Goal: Transaction & Acquisition: Purchase product/service

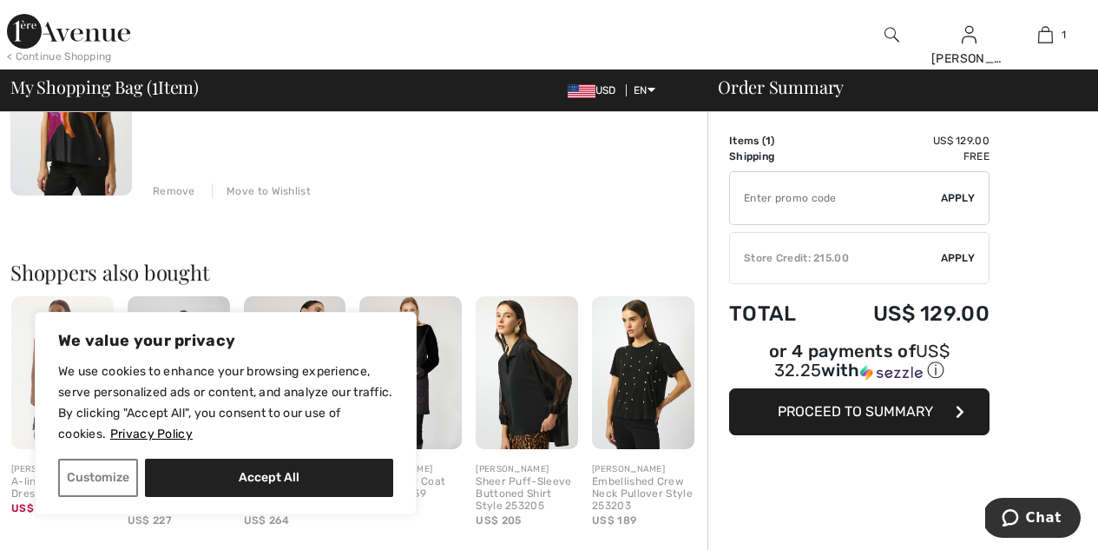
scroll to position [256, 0]
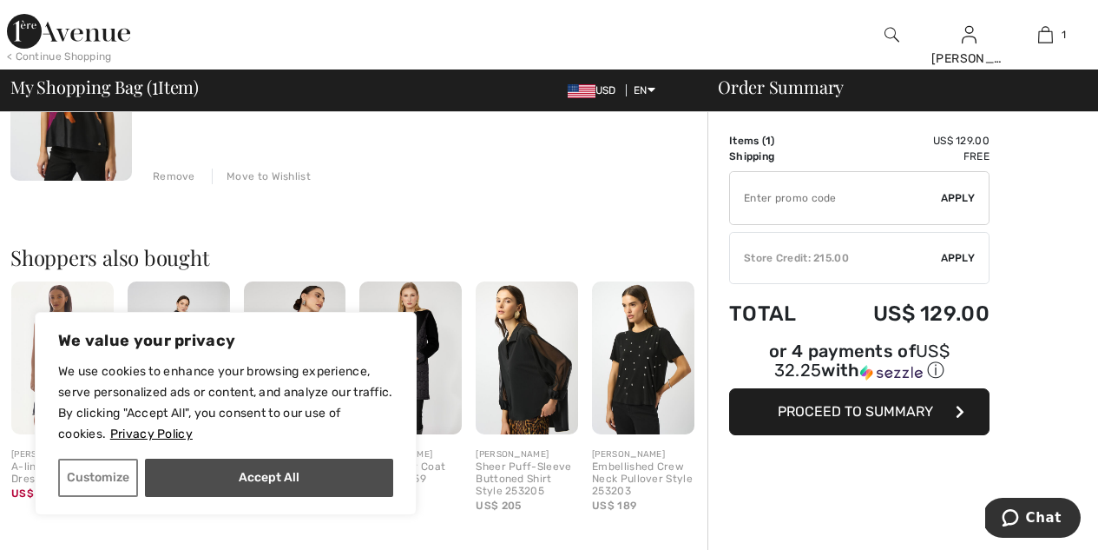
click at [234, 473] on button "Accept All" at bounding box center [269, 477] width 248 height 38
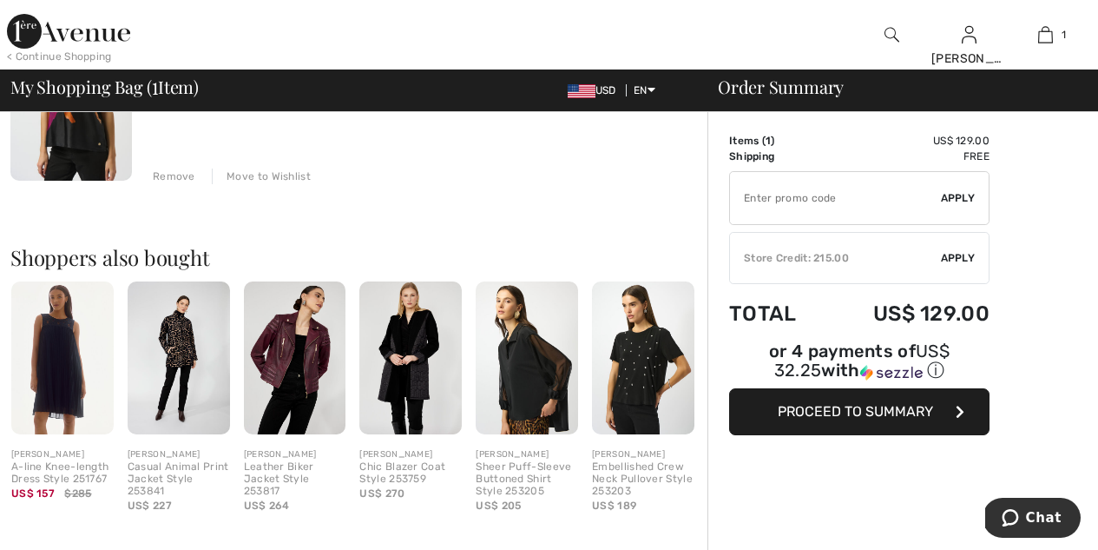
checkbox input "true"
click at [95, 140] on img at bounding box center [71, 89] width 122 height 182
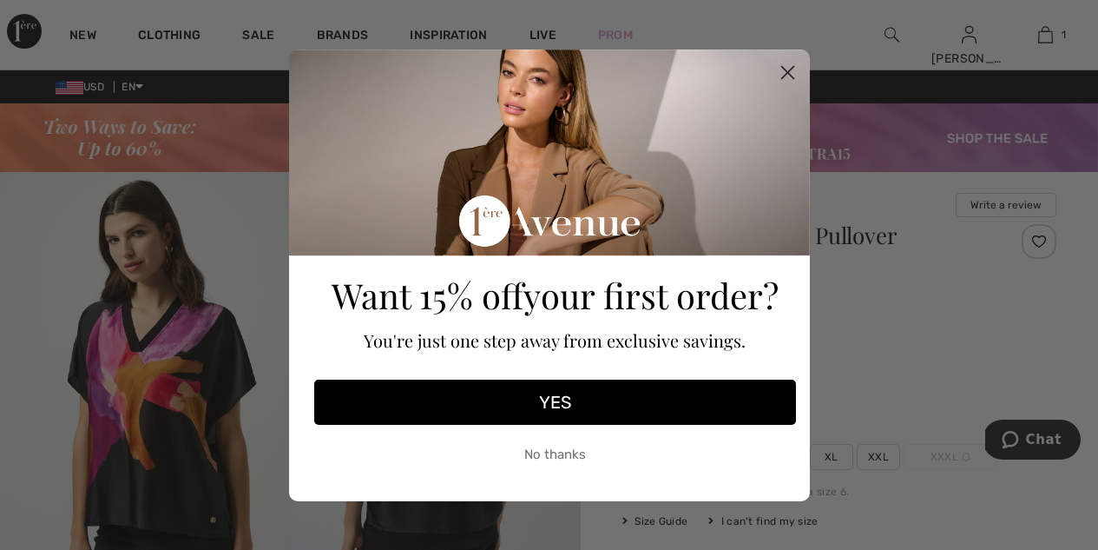
click at [791, 71] on circle "Close dialog" at bounding box center [787, 71] width 29 height 29
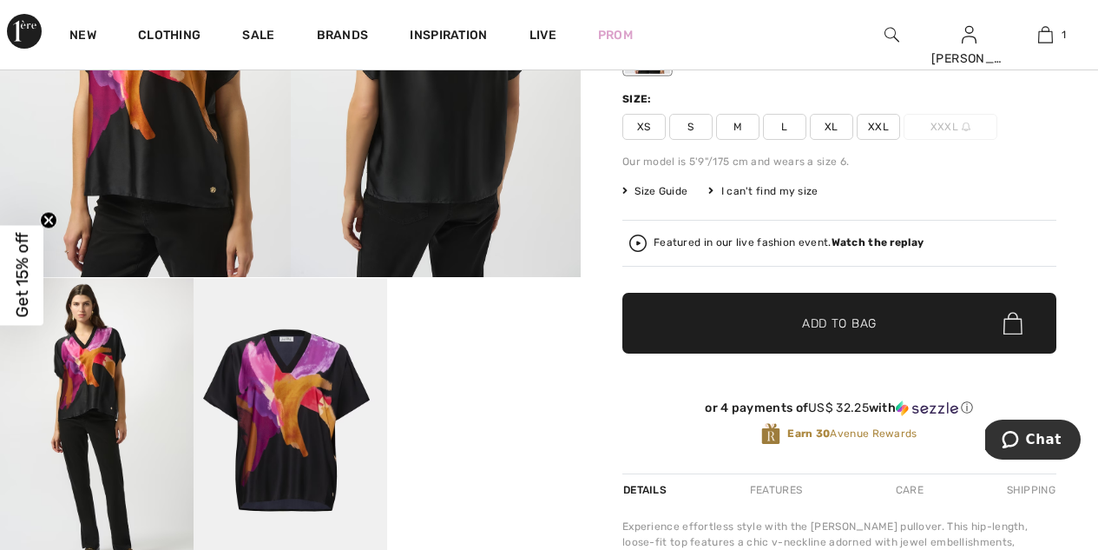
scroll to position [335, 0]
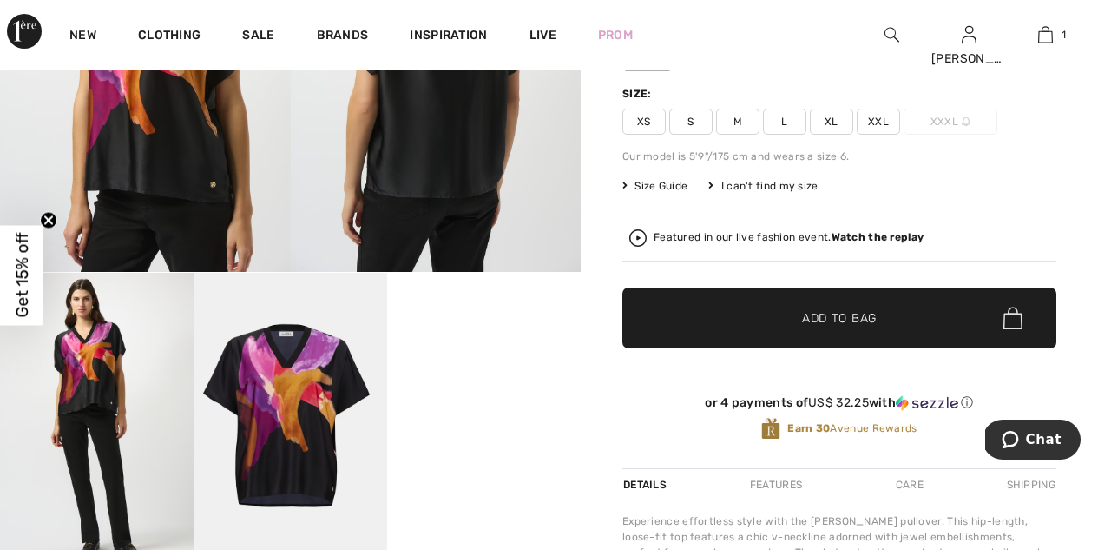
click at [709, 320] on span "✔ Added to Bag Add to Bag" at bounding box center [840, 317] width 434 height 61
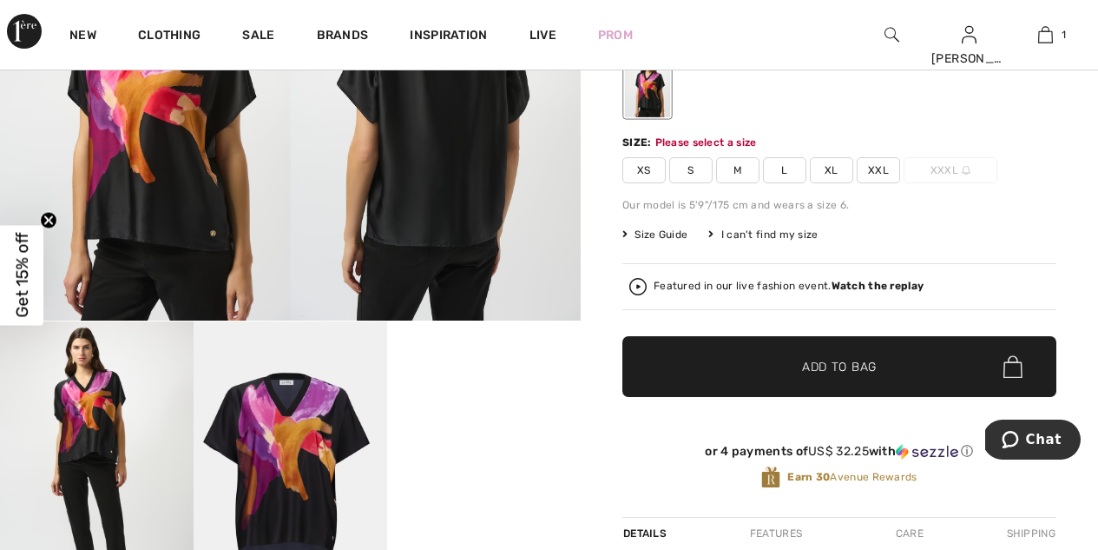
scroll to position [282, 0]
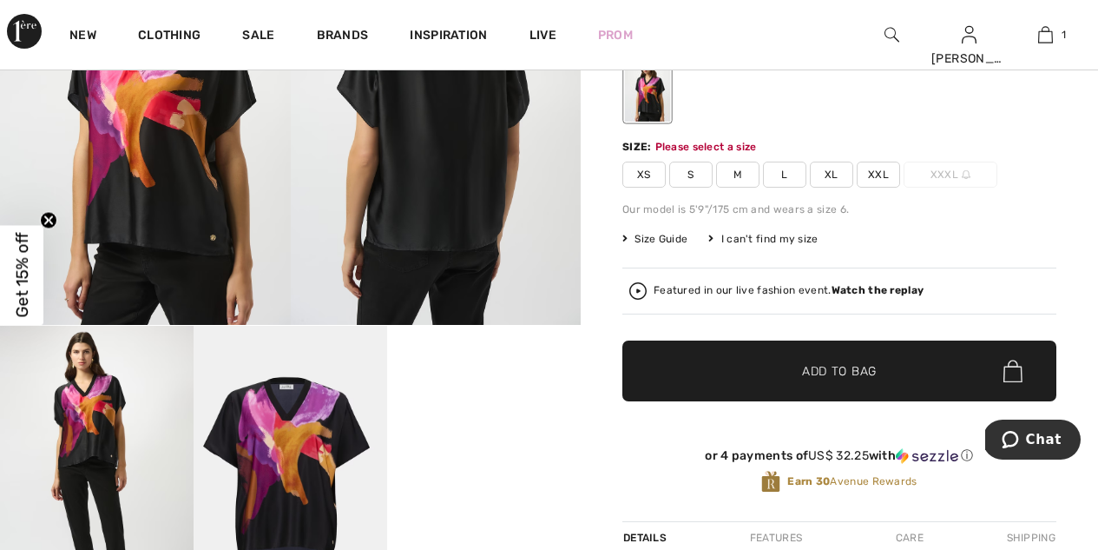
click at [824, 166] on span "XL" at bounding box center [831, 174] width 43 height 26
click at [839, 359] on span "✔ Added to Bag Add to Bag" at bounding box center [840, 370] width 434 height 61
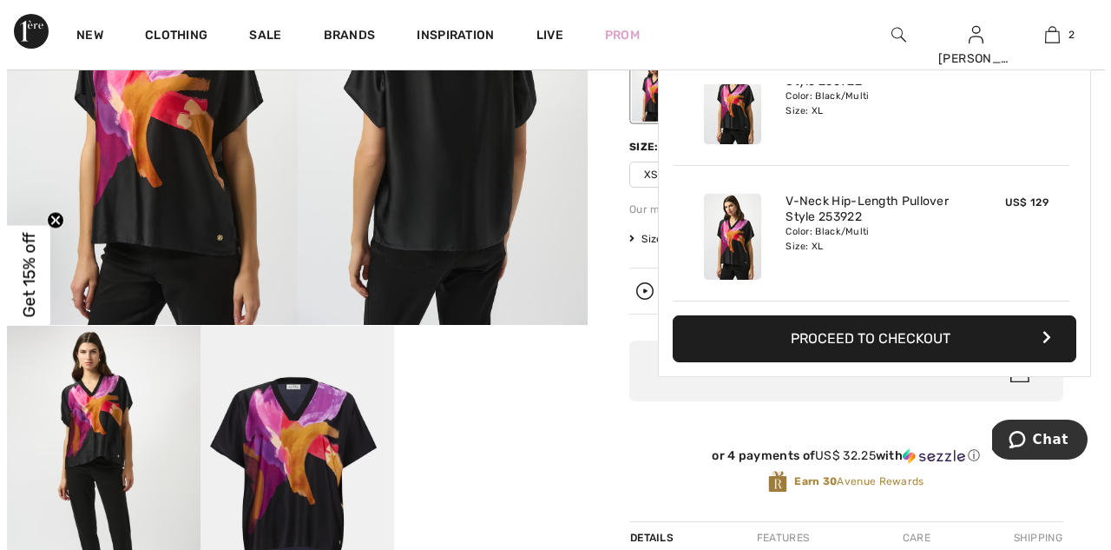
scroll to position [0, 0]
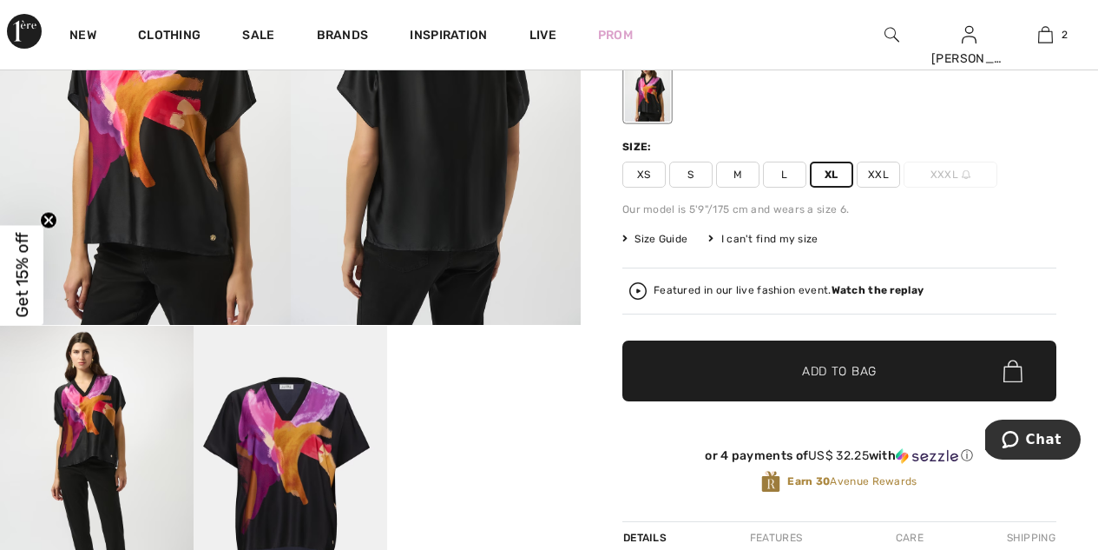
click at [219, 235] on img at bounding box center [145, 107] width 291 height 435
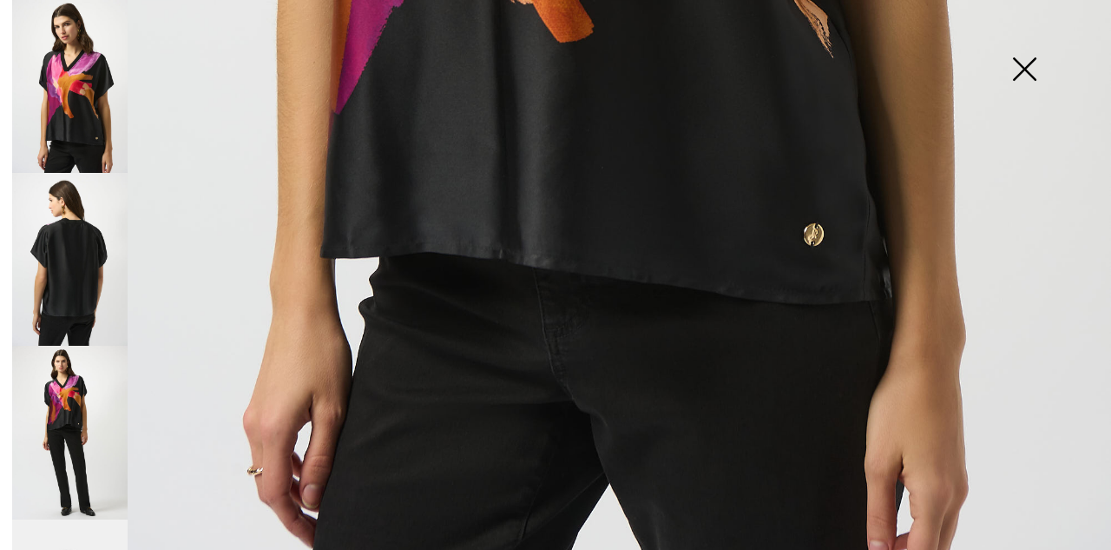
scroll to position [1097, 0]
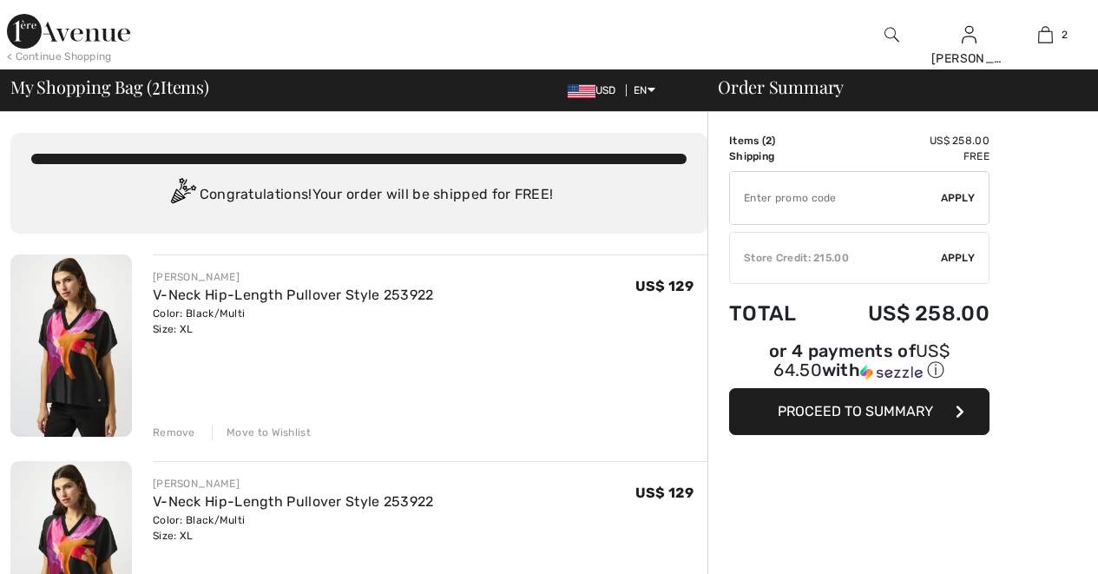
checkbox input "true"
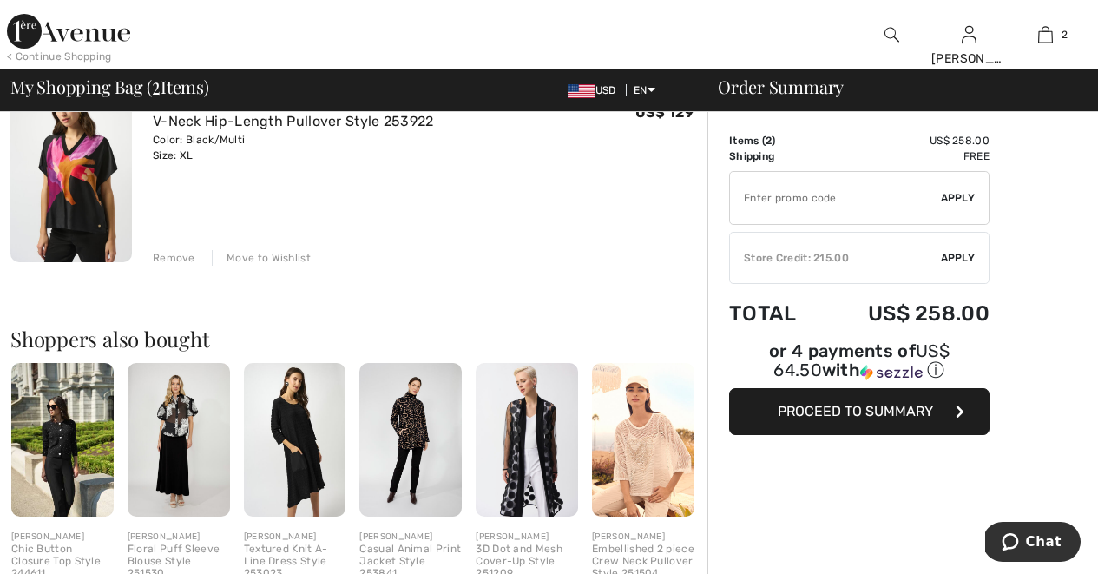
scroll to position [399, 0]
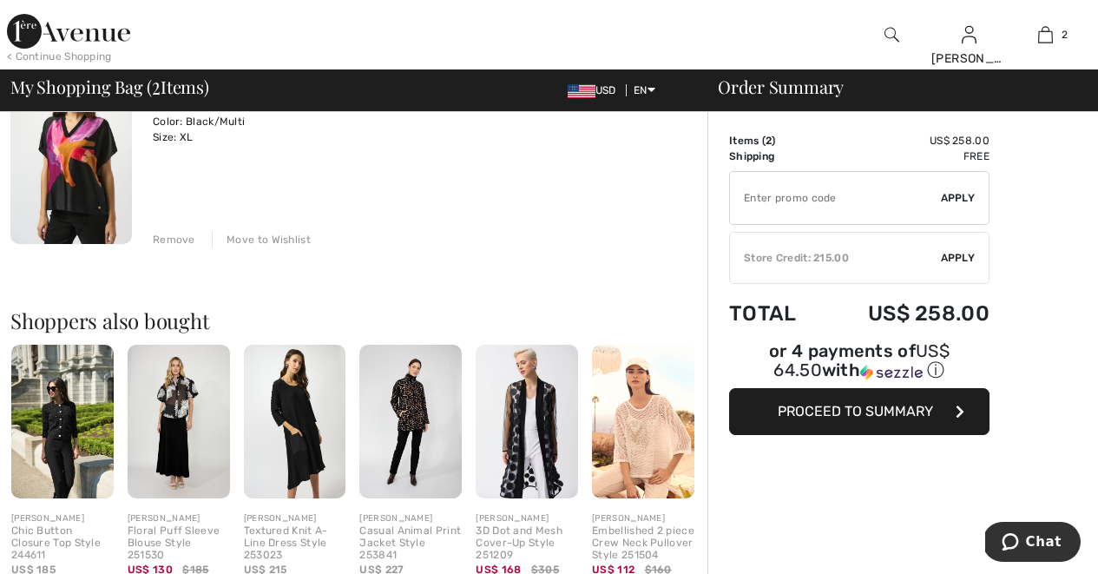
click at [175, 237] on div "Remove" at bounding box center [174, 240] width 43 height 16
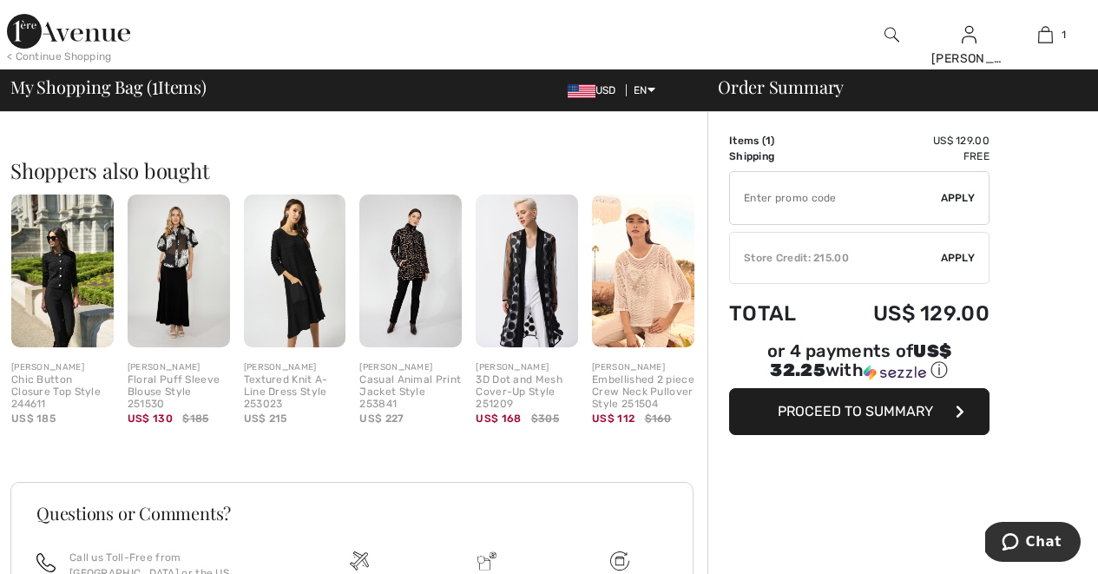
scroll to position [291, 0]
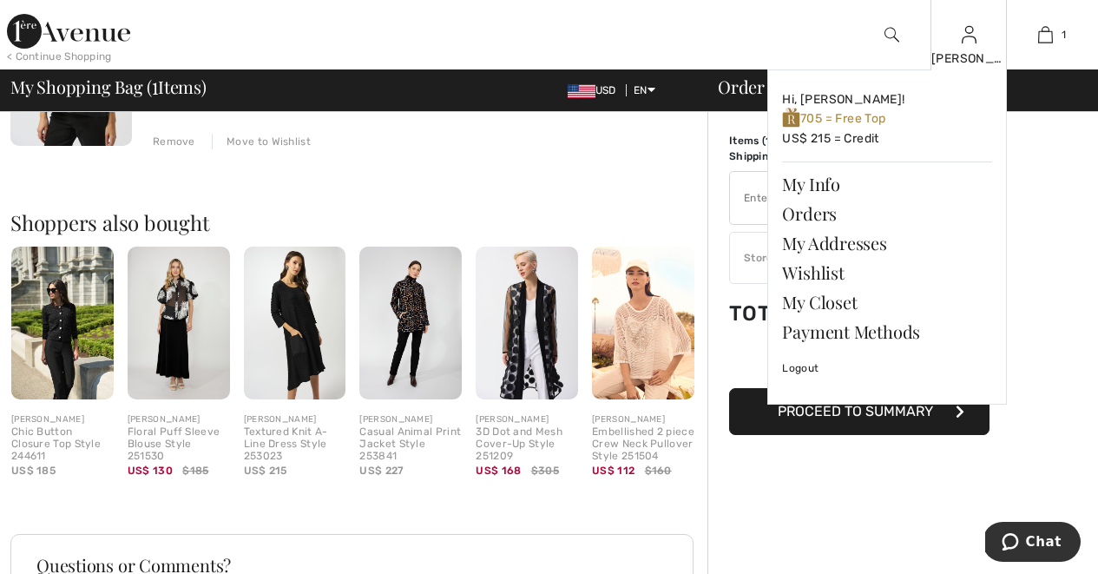
click at [970, 39] on img at bounding box center [969, 34] width 15 height 21
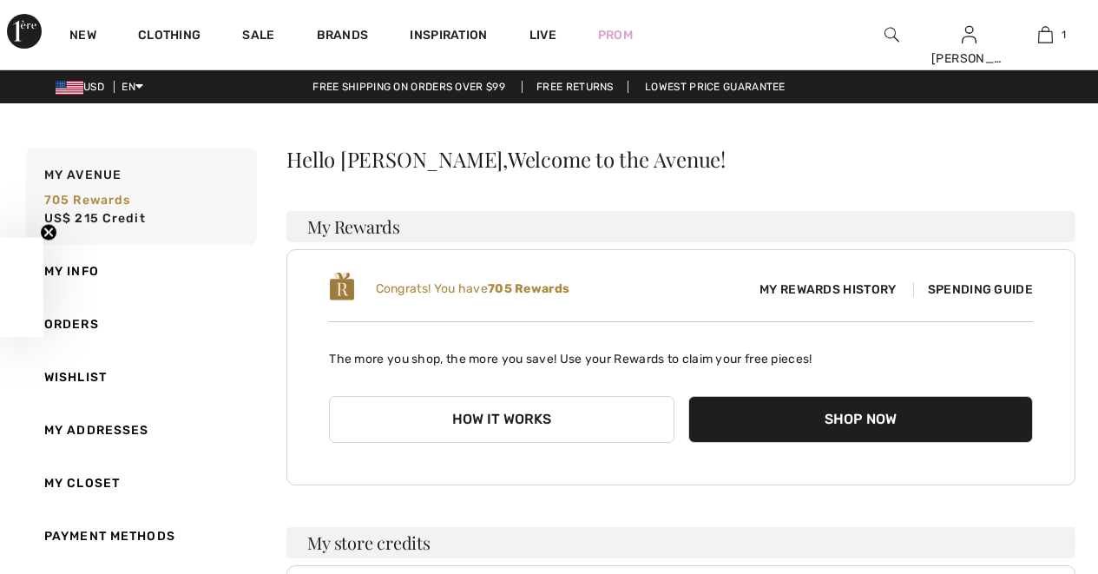
checkbox input "true"
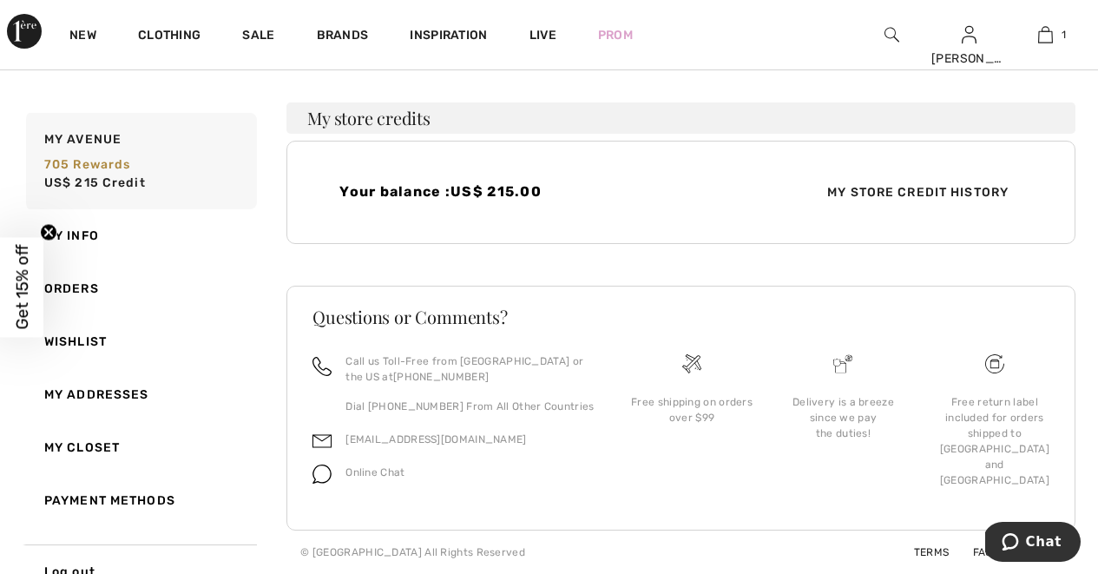
scroll to position [425, 0]
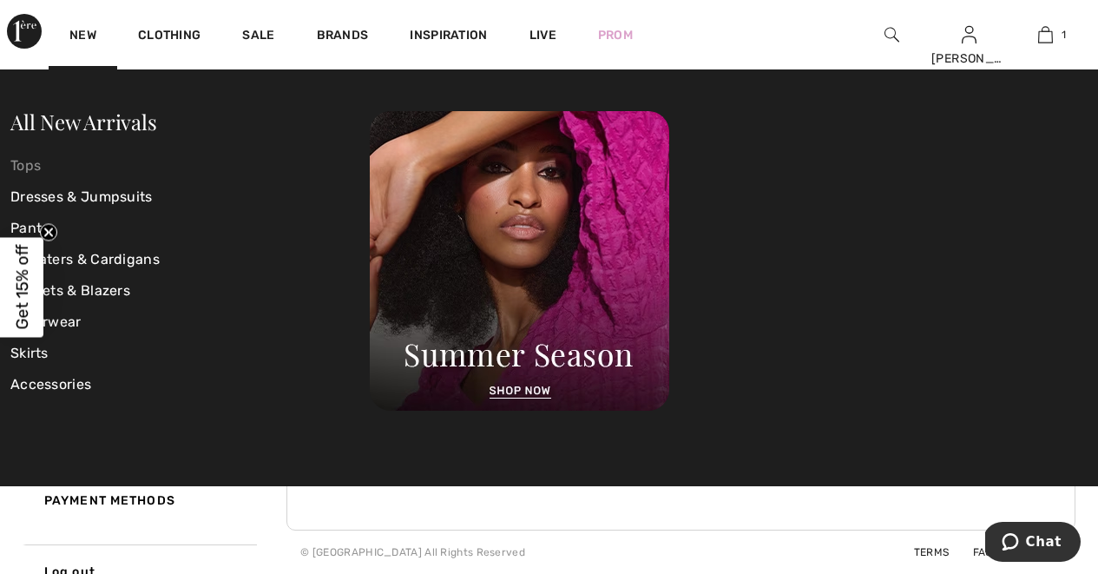
click at [43, 160] on link "Tops" at bounding box center [189, 165] width 359 height 31
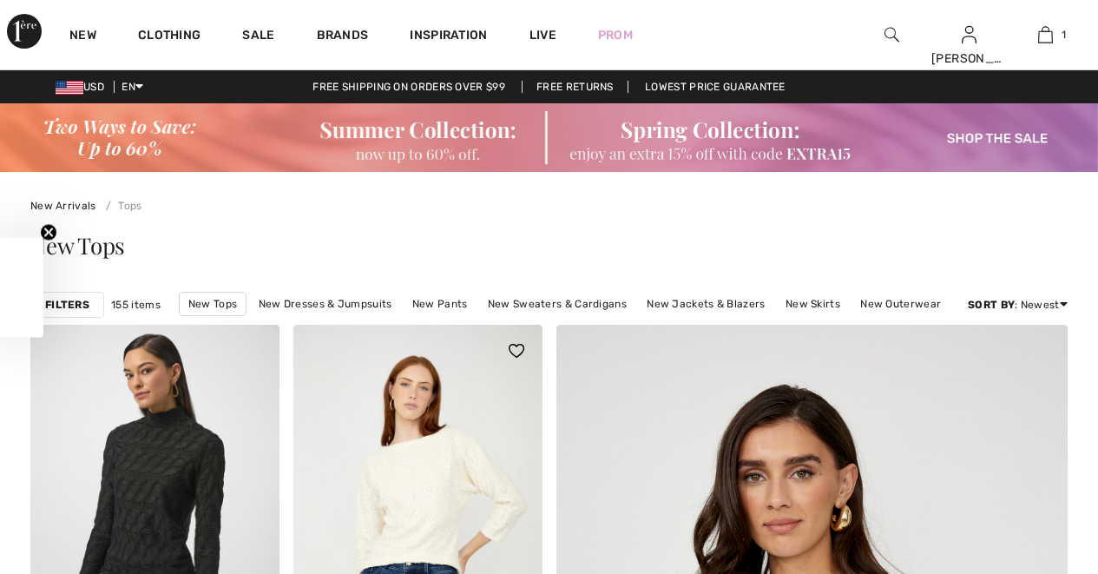
checkbox input "true"
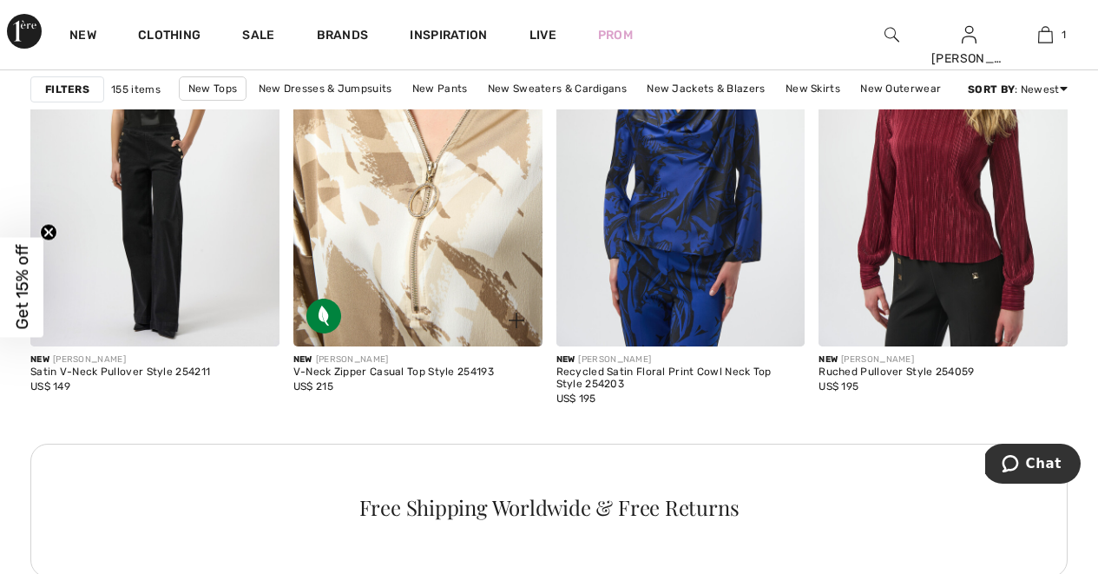
scroll to position [3357, 0]
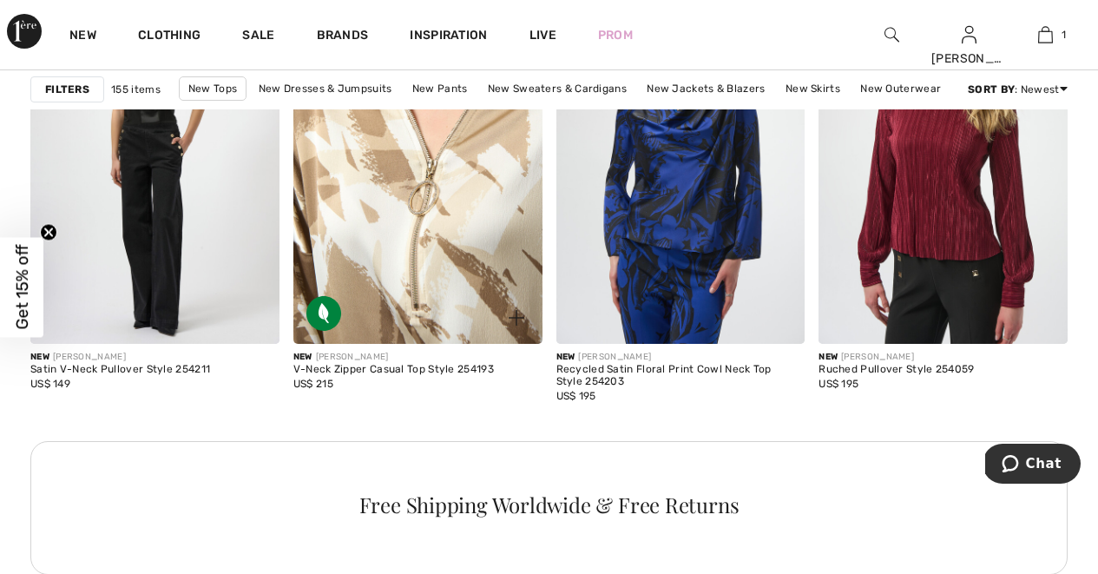
click at [412, 317] on img at bounding box center [417, 156] width 249 height 373
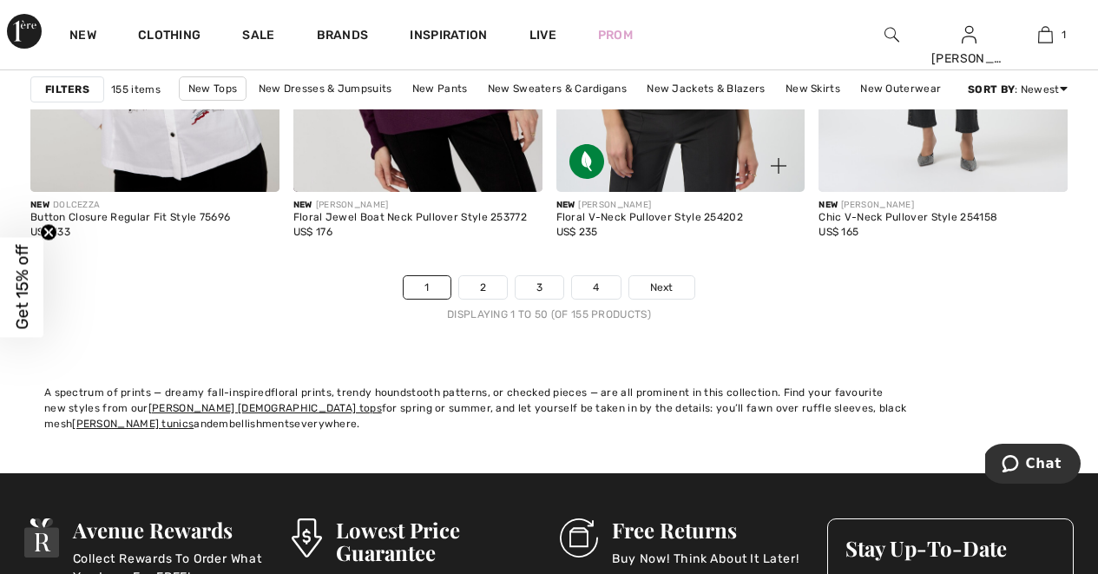
scroll to position [7162, 0]
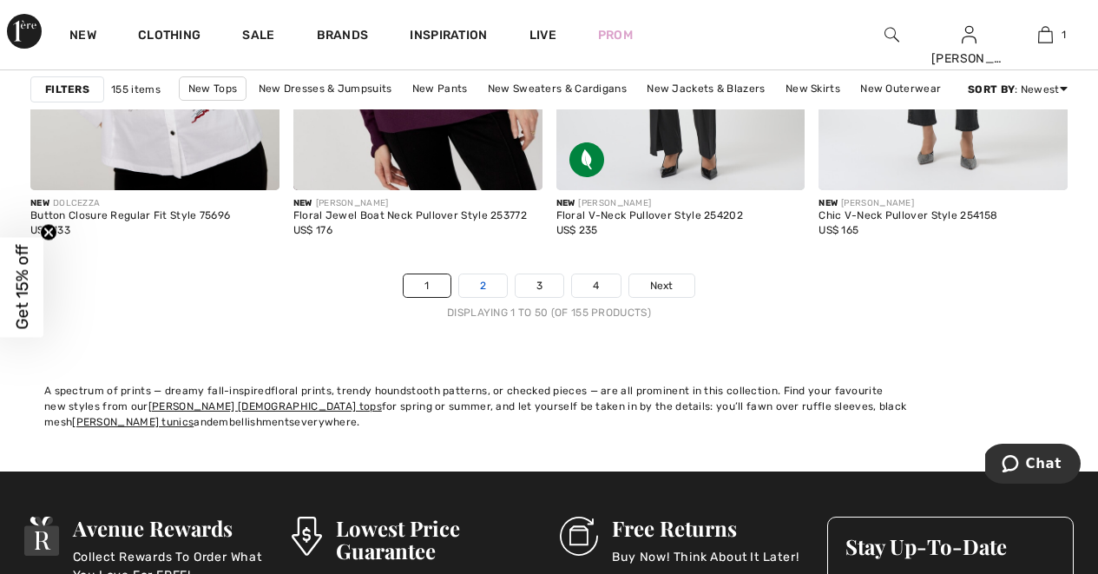
click at [478, 289] on link "2" at bounding box center [483, 285] width 48 height 23
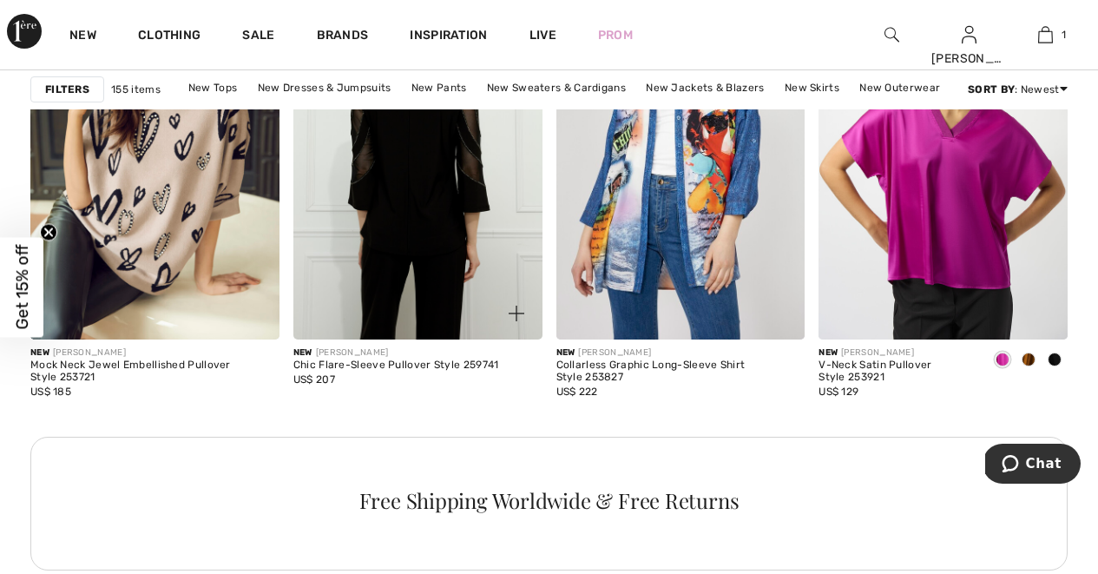
scroll to position [3363, 0]
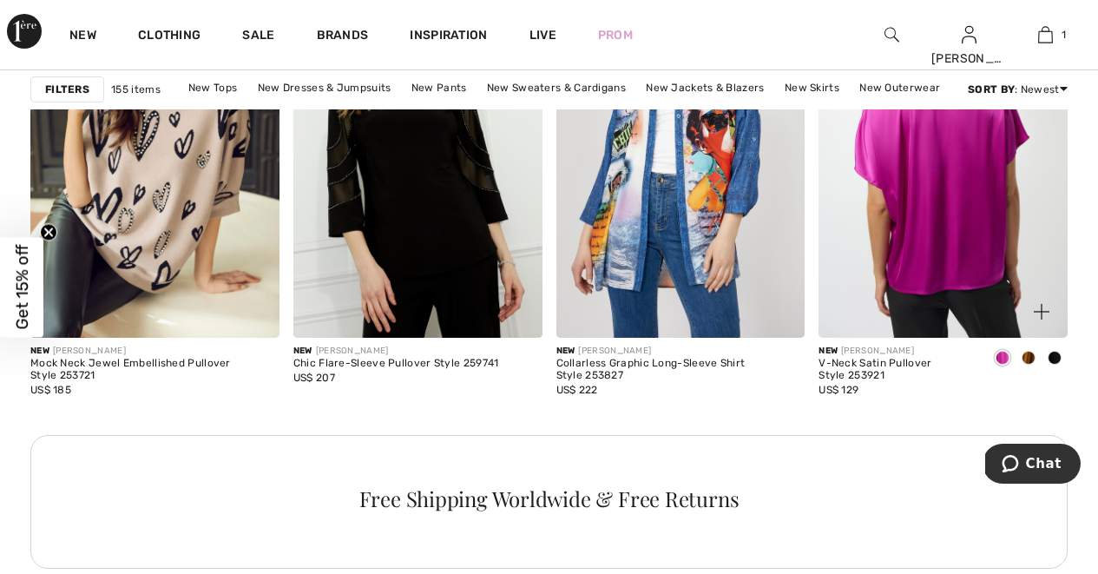
click at [888, 230] on img at bounding box center [943, 150] width 249 height 373
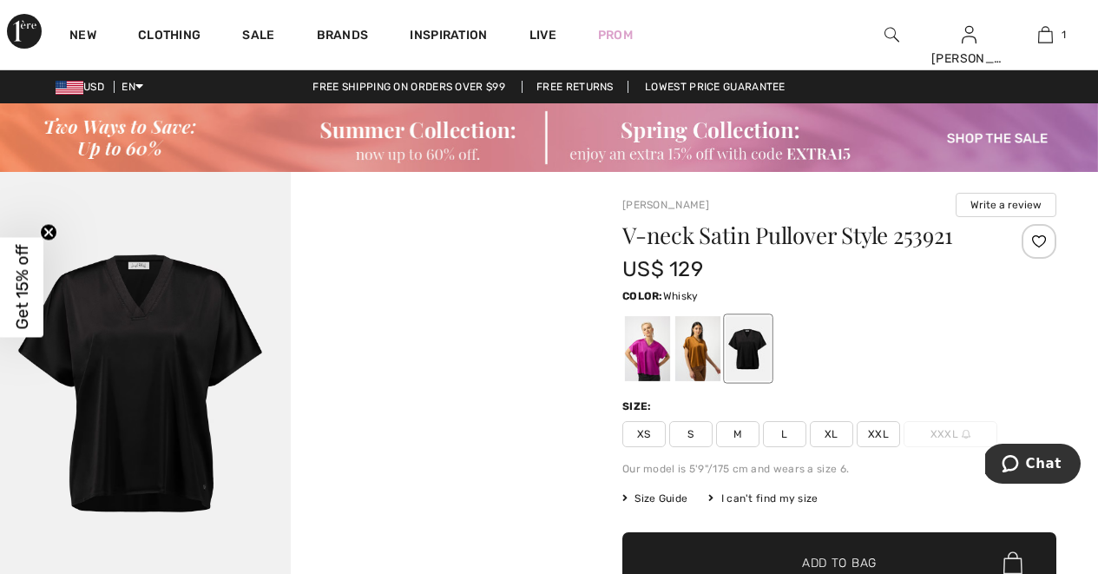
click at [697, 359] on div at bounding box center [697, 348] width 45 height 65
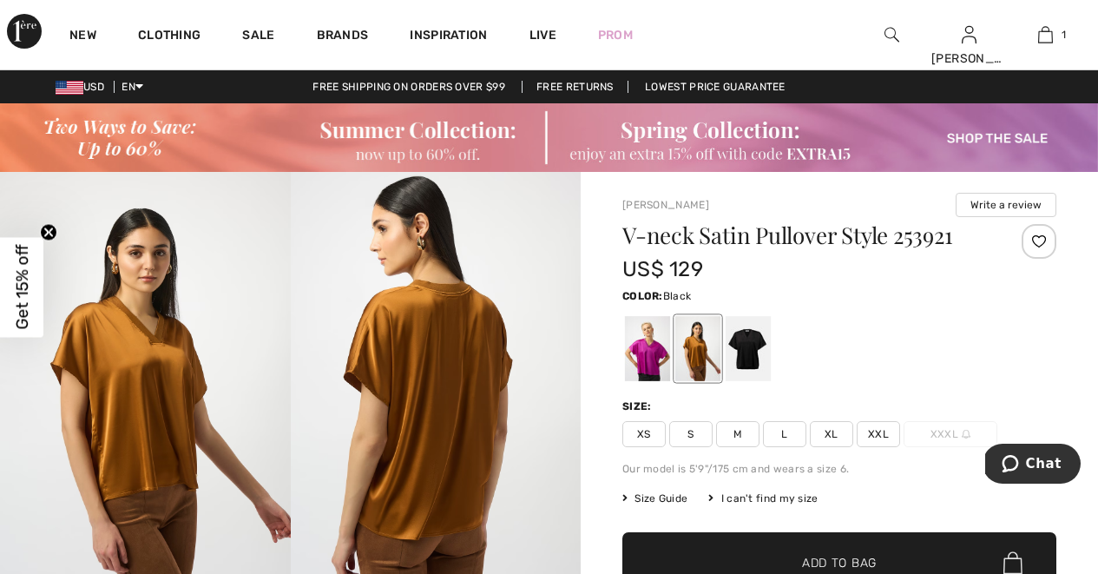
click at [761, 357] on div at bounding box center [748, 348] width 45 height 65
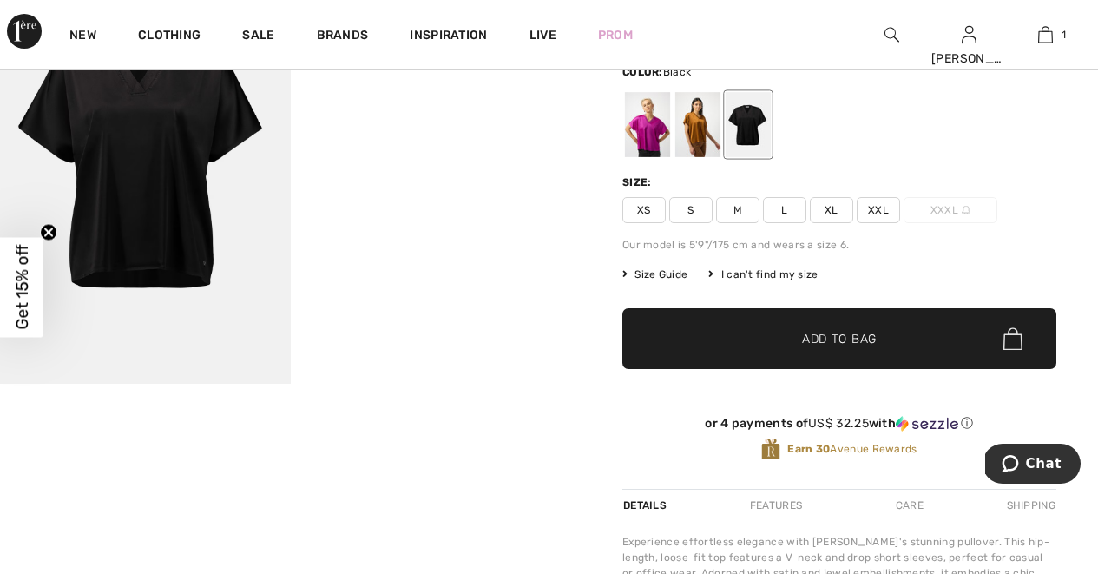
scroll to position [225, 0]
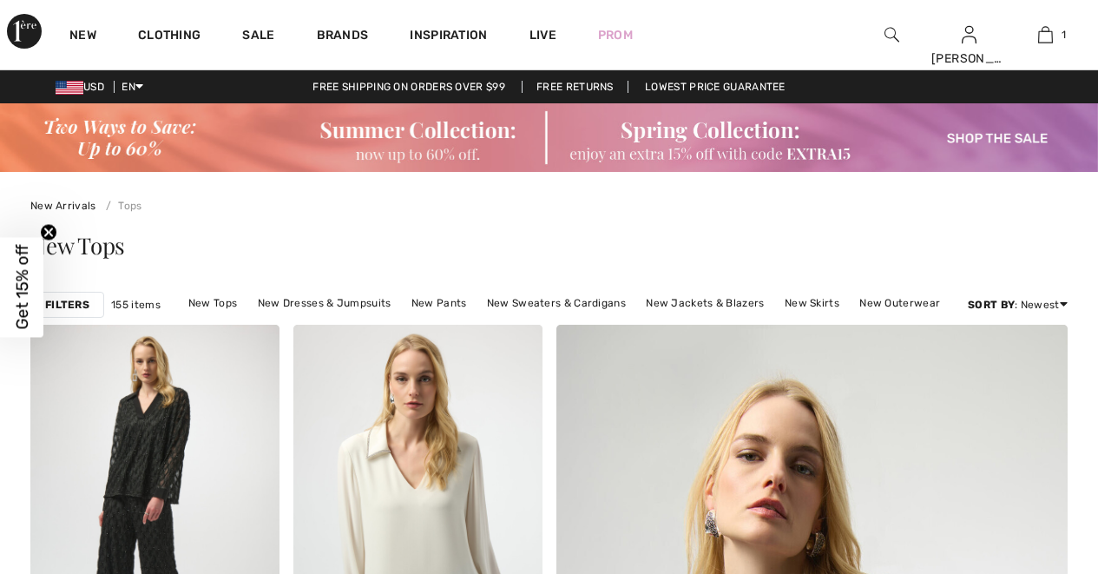
checkbox input "true"
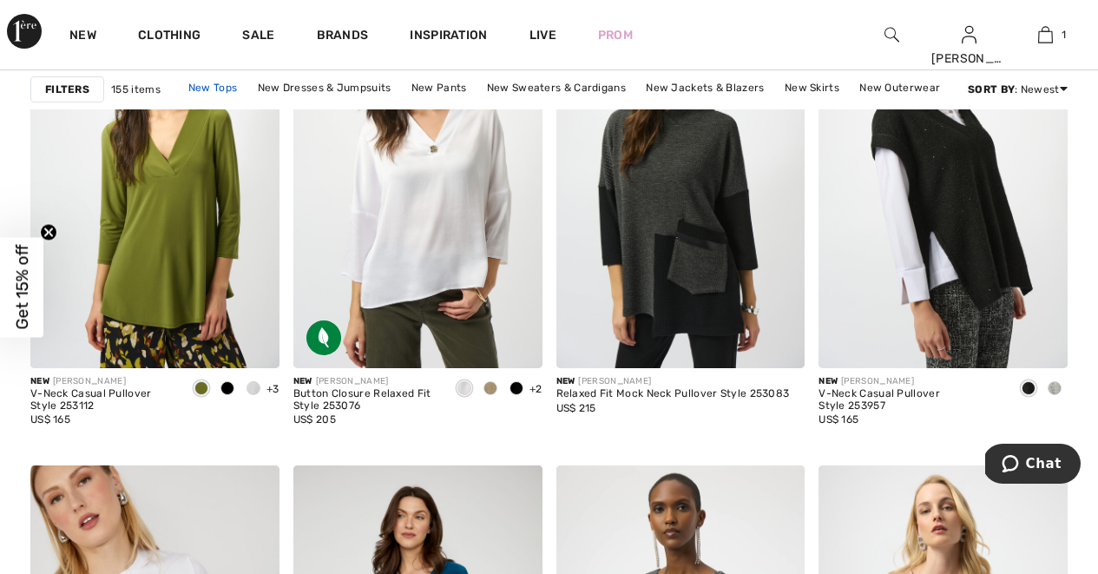
scroll to position [6514, 0]
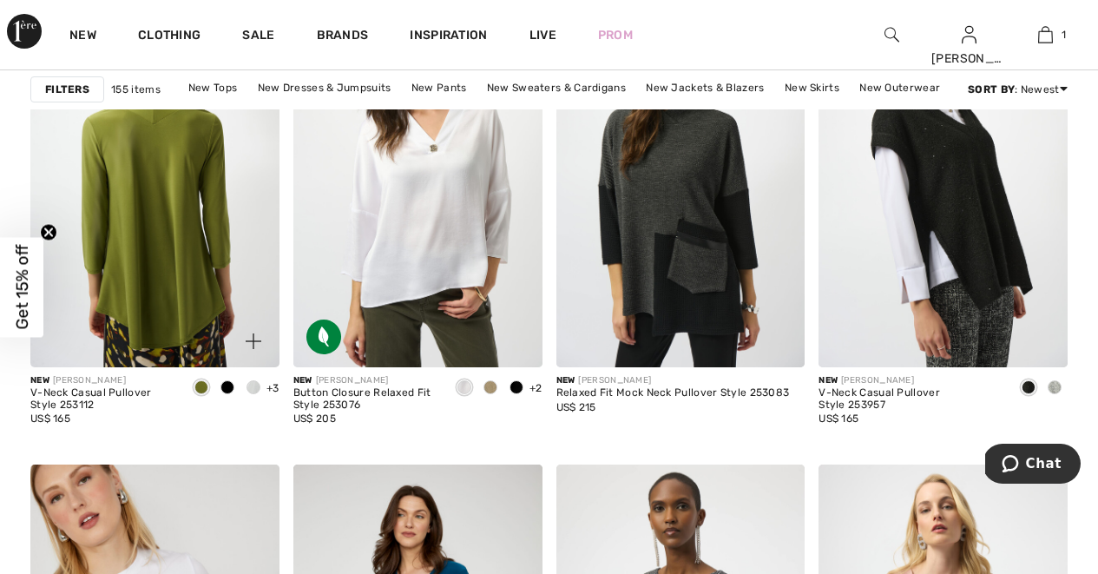
click at [174, 199] on img at bounding box center [154, 180] width 249 height 373
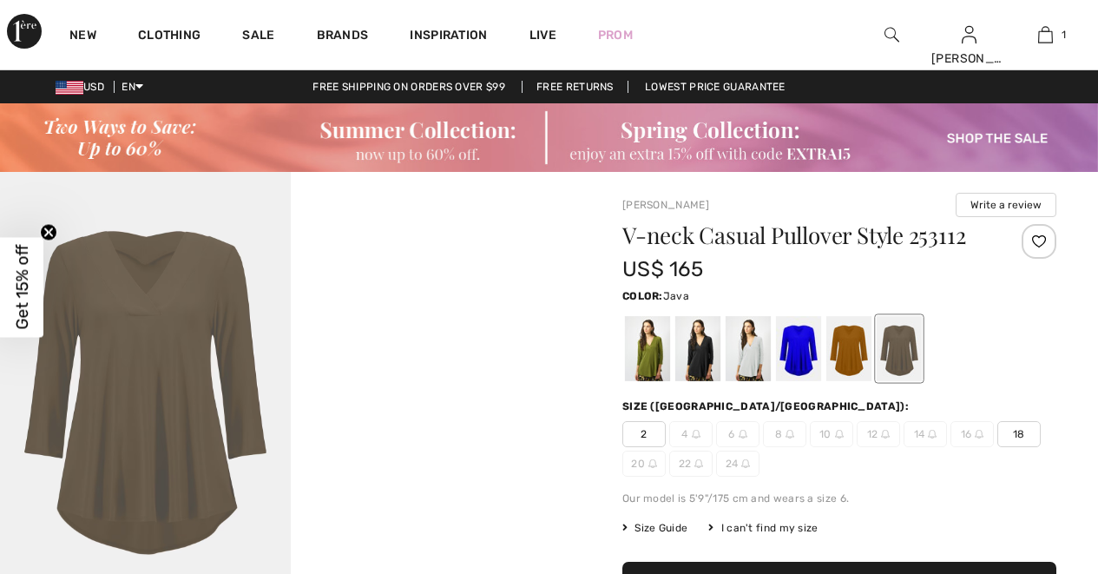
checkbox input "true"
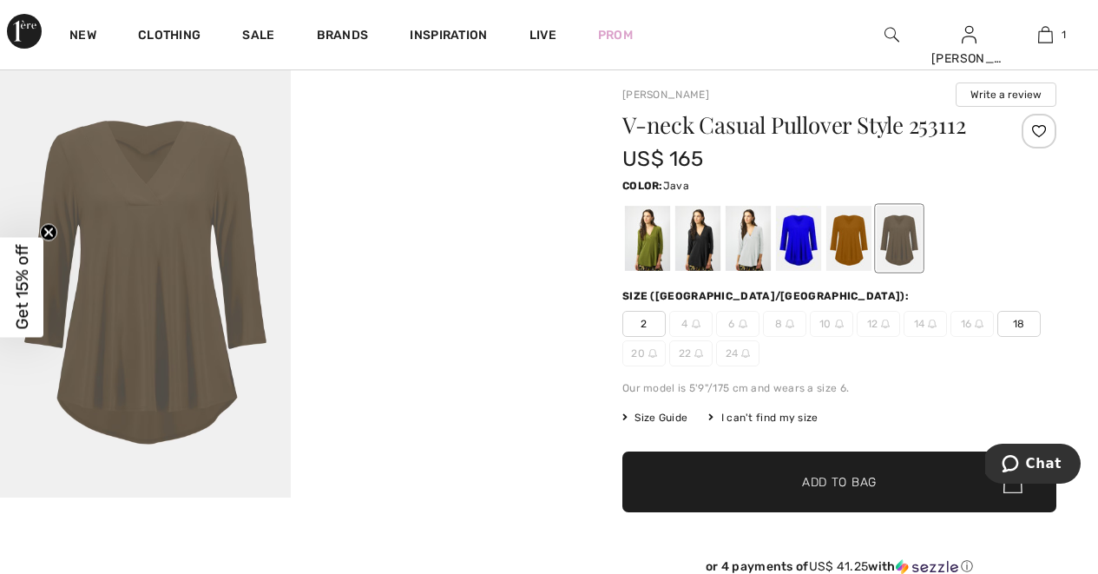
scroll to position [114, 0]
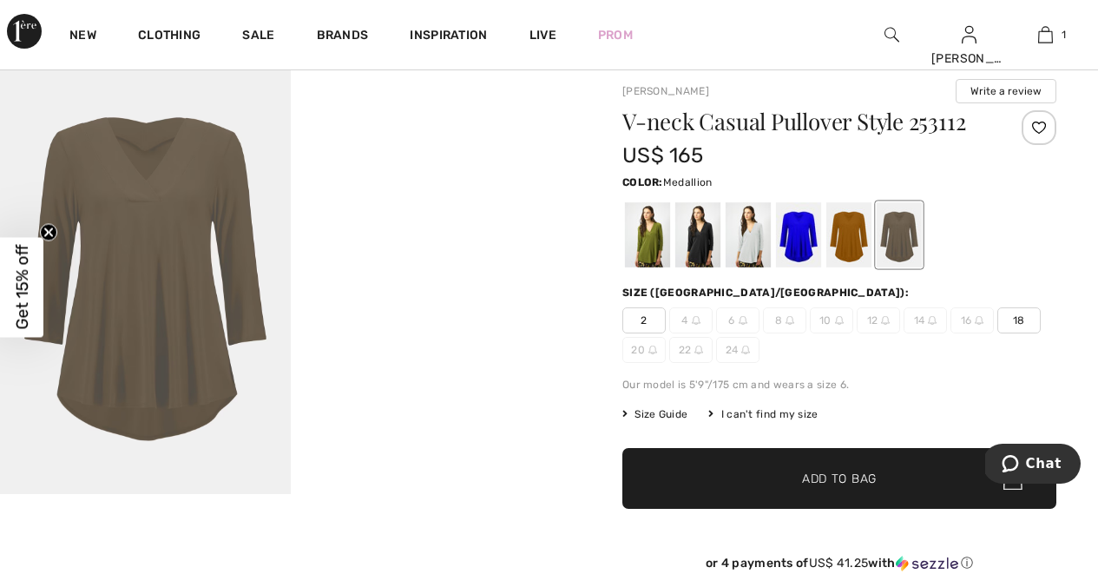
click at [852, 215] on div at bounding box center [849, 234] width 45 height 65
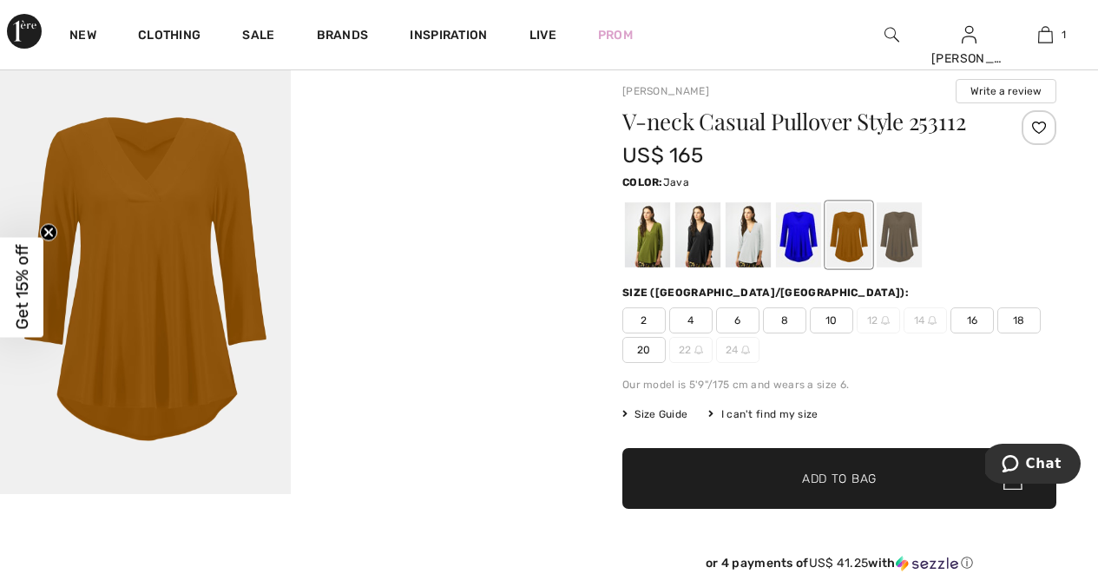
click at [886, 208] on div at bounding box center [899, 234] width 45 height 65
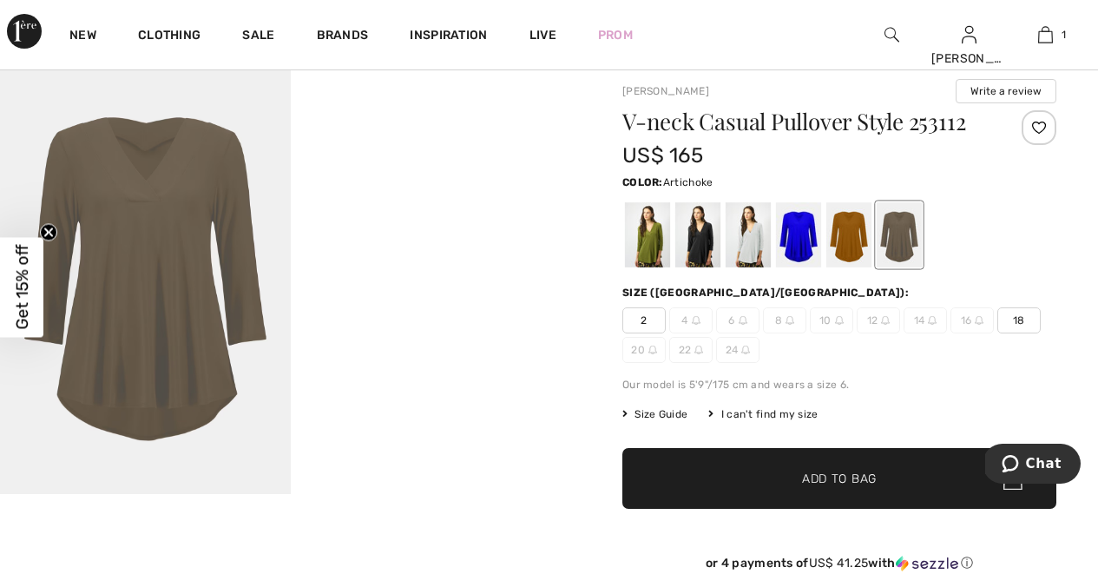
click at [640, 237] on div at bounding box center [647, 234] width 45 height 65
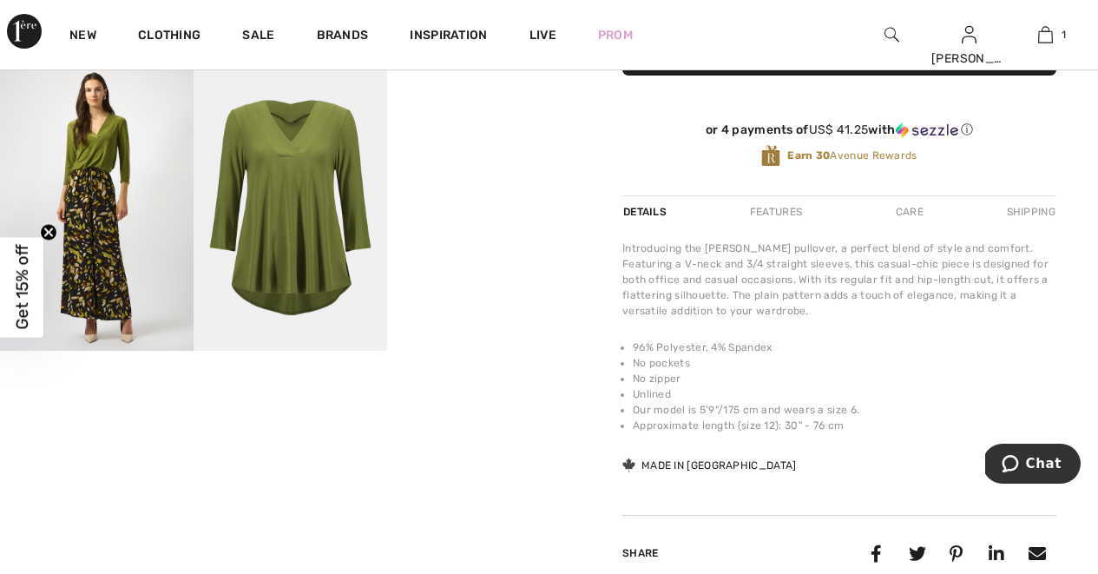
scroll to position [550, 0]
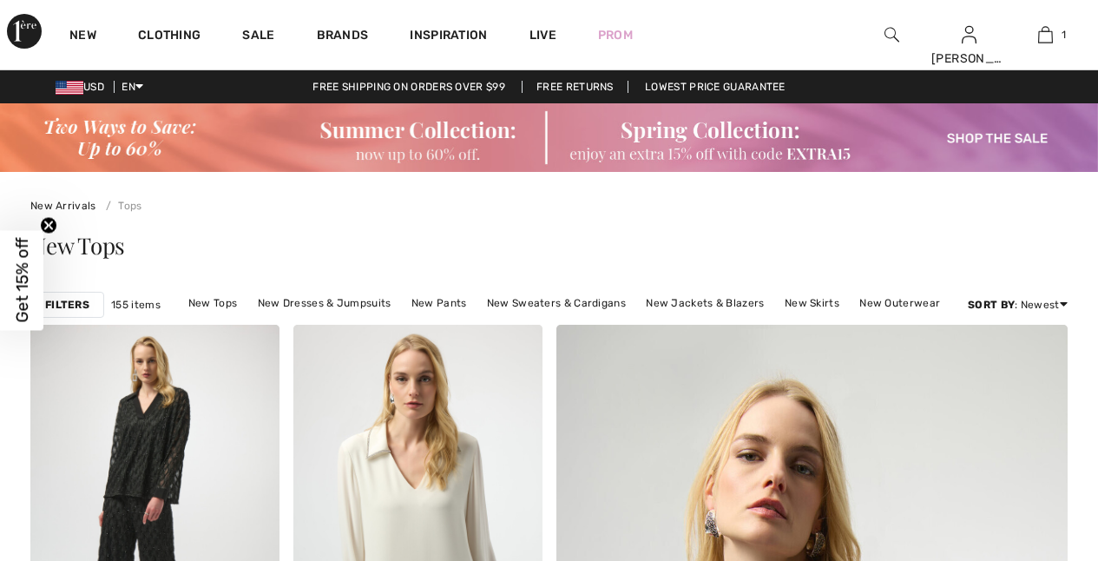
checkbox input "true"
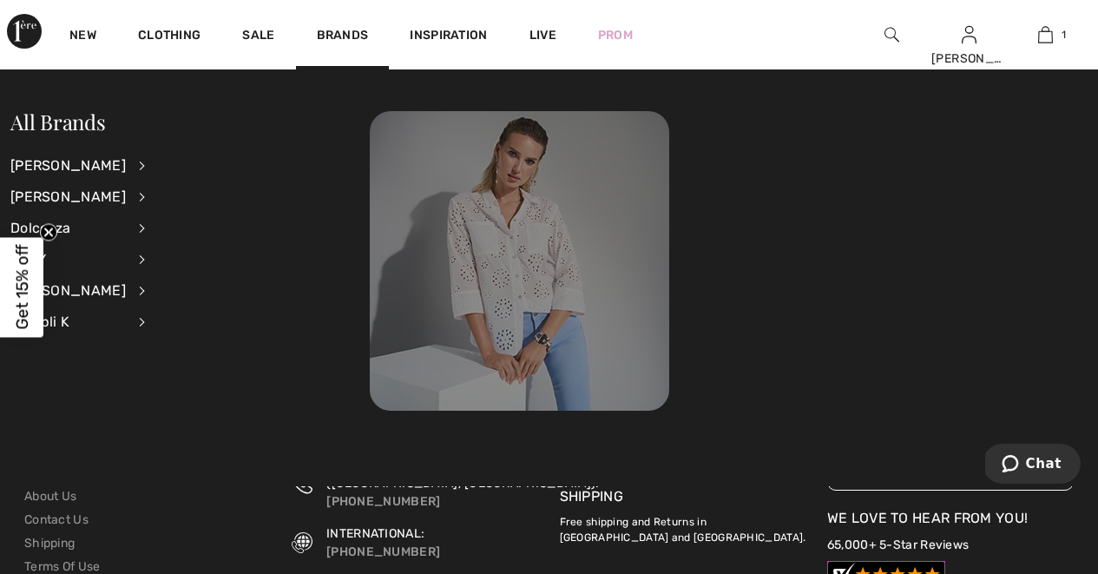
scroll to position [7446, 0]
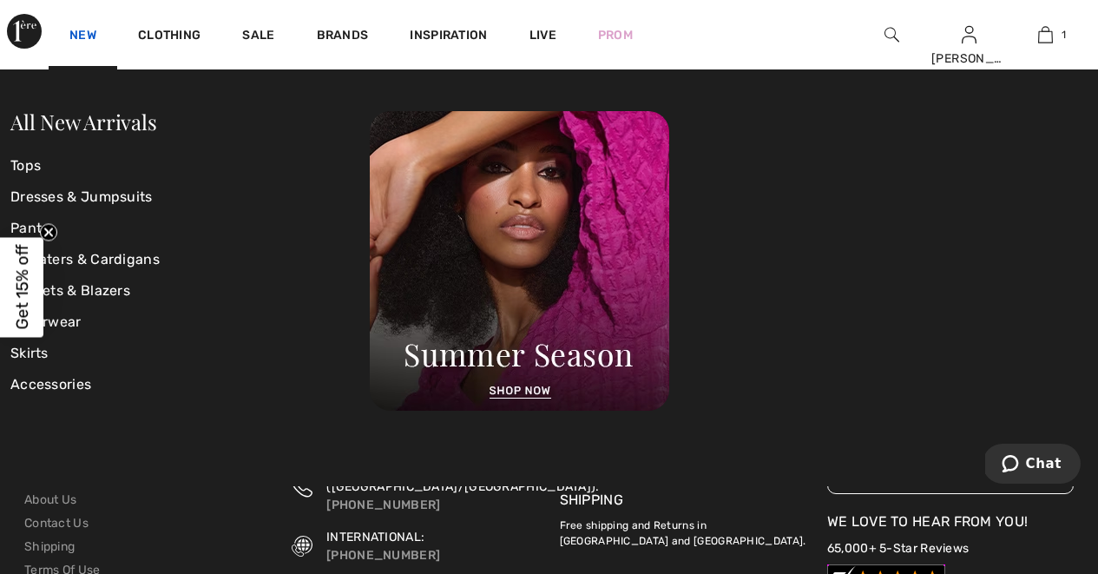
click at [81, 31] on link "New" at bounding box center [82, 37] width 27 height 18
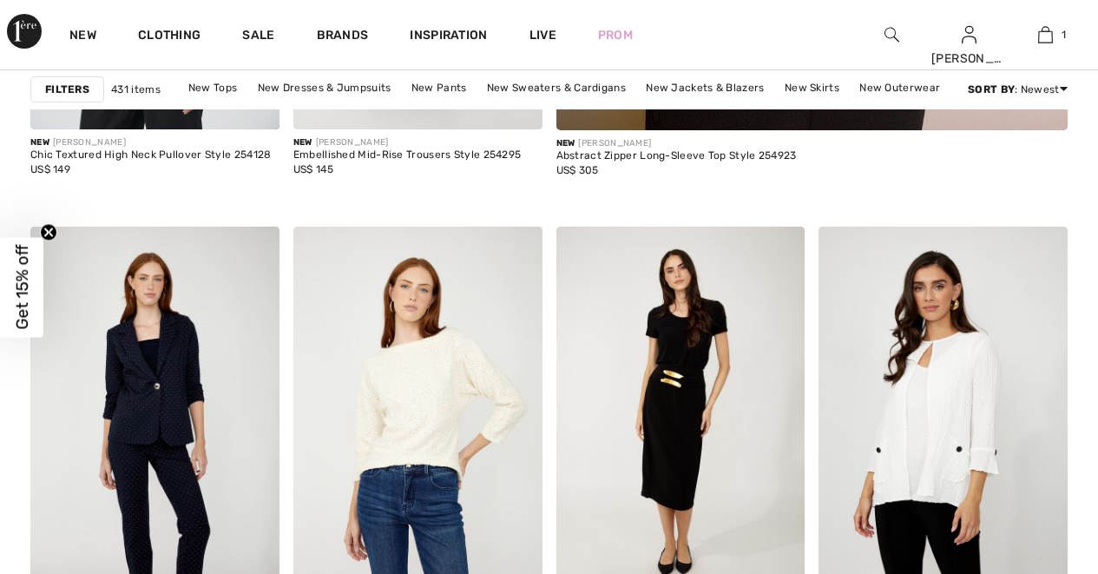
checkbox input "true"
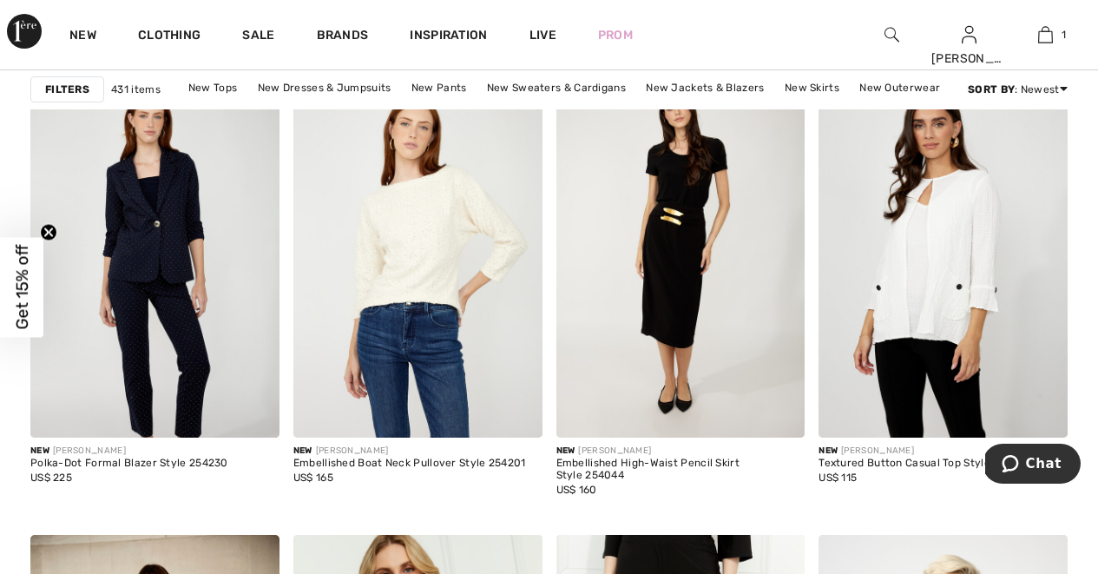
scroll to position [1196, 0]
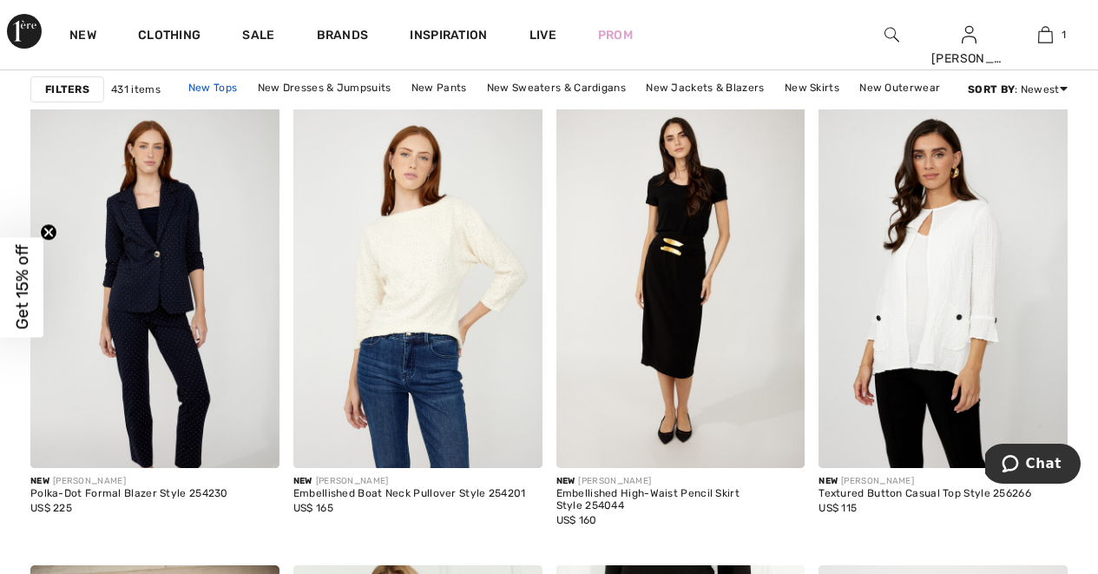
click at [206, 90] on link "New Tops" at bounding box center [213, 87] width 66 height 23
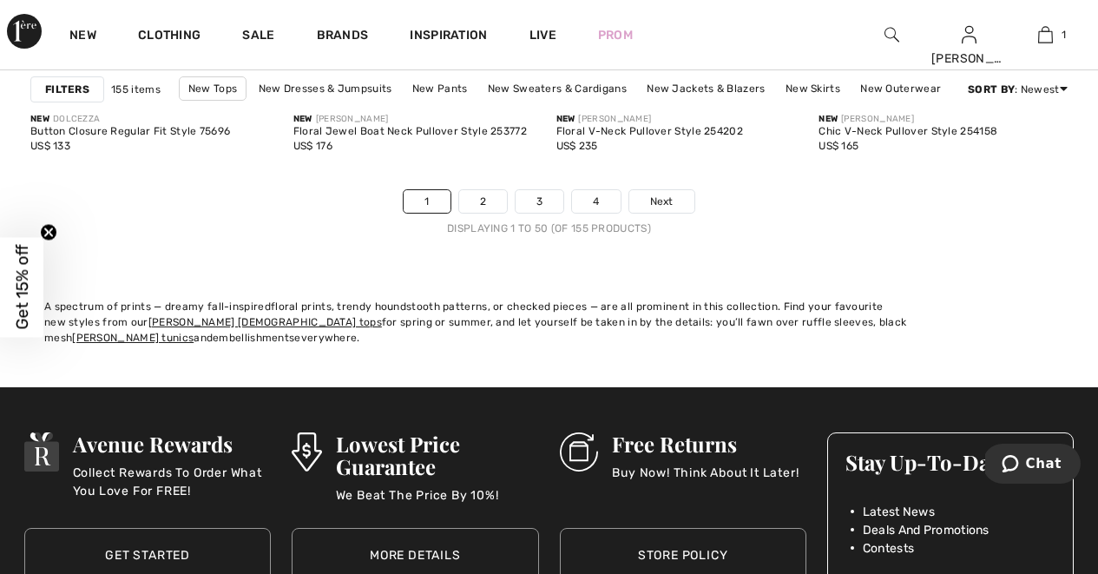
scroll to position [7247, 0]
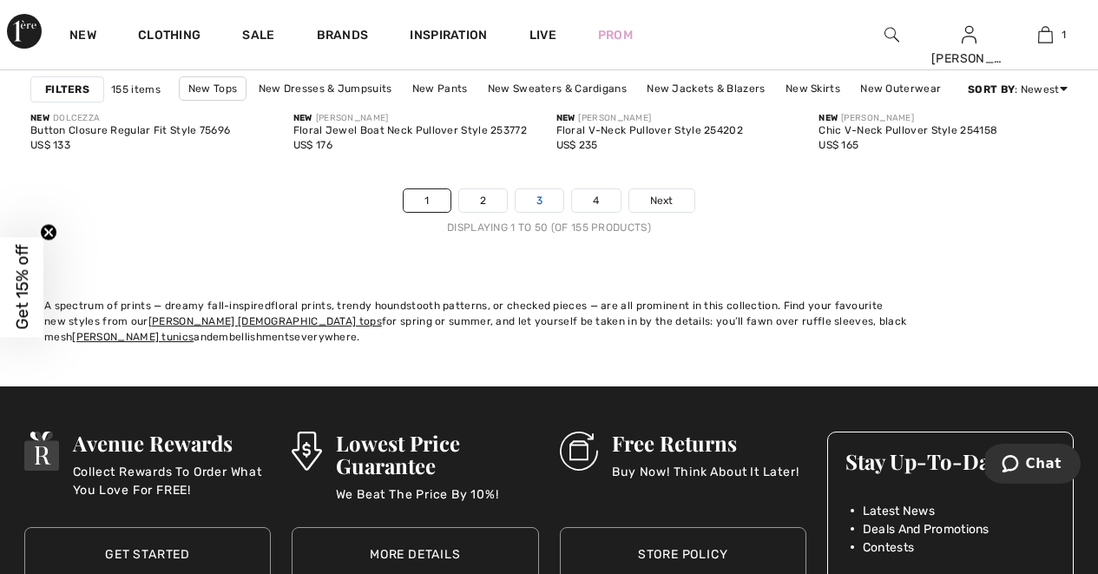
click at [534, 193] on link "3" at bounding box center [540, 200] width 48 height 23
click at [534, 194] on link "3" at bounding box center [540, 200] width 48 height 23
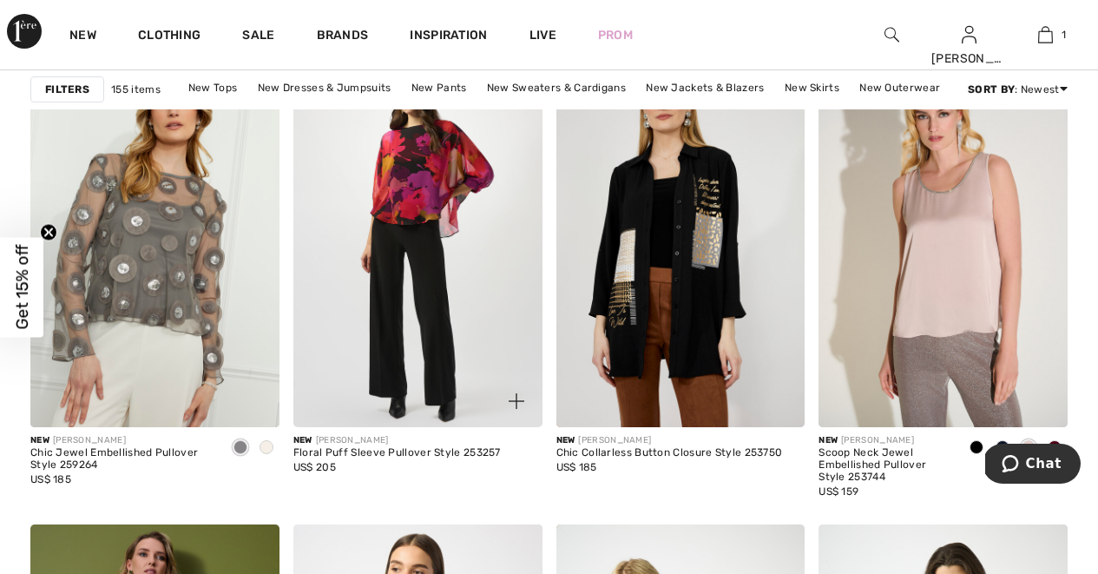
scroll to position [1200, 0]
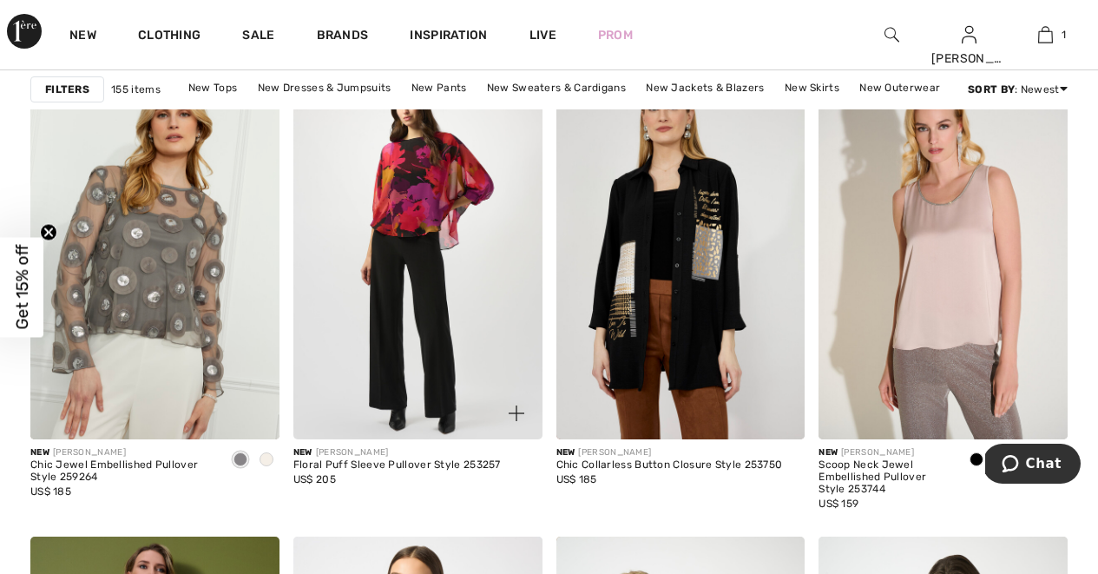
click at [458, 260] on img at bounding box center [417, 252] width 249 height 373
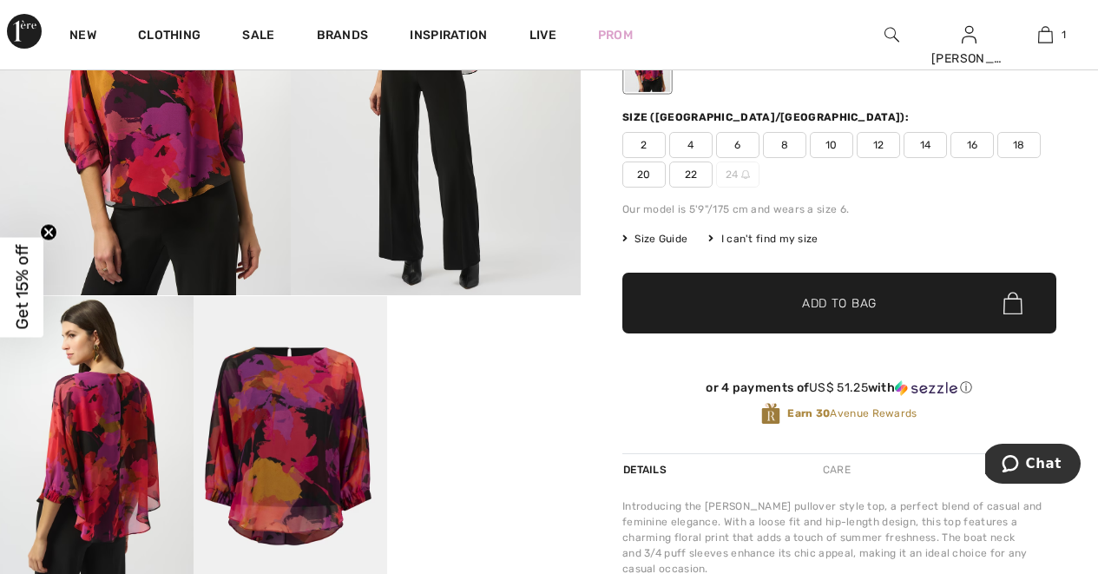
scroll to position [327, 0]
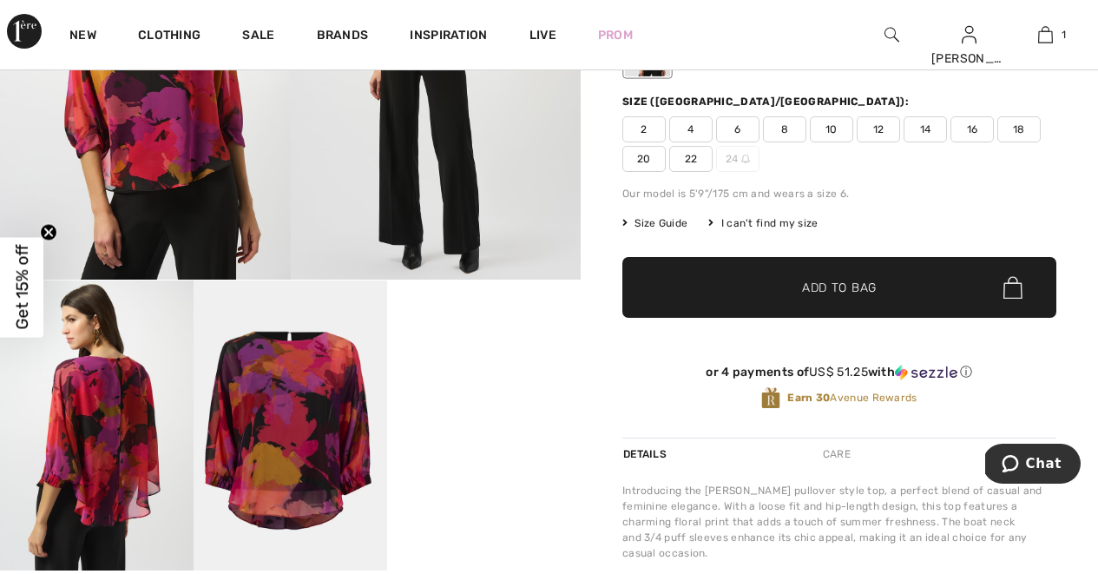
click at [446, 378] on video "Your browser does not support the video tag." at bounding box center [484, 328] width 194 height 97
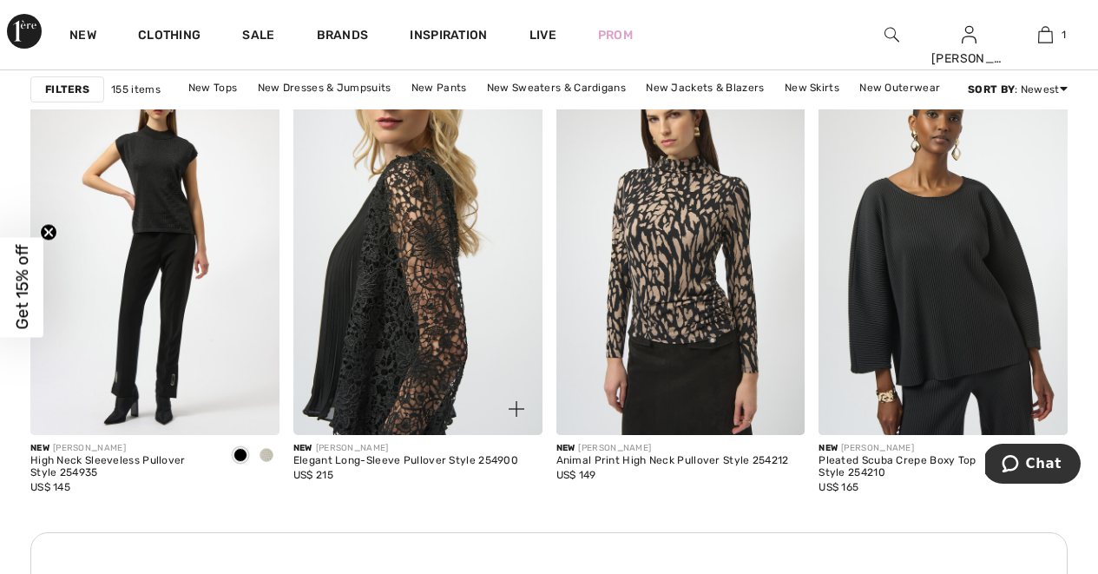
scroll to position [3268, 0]
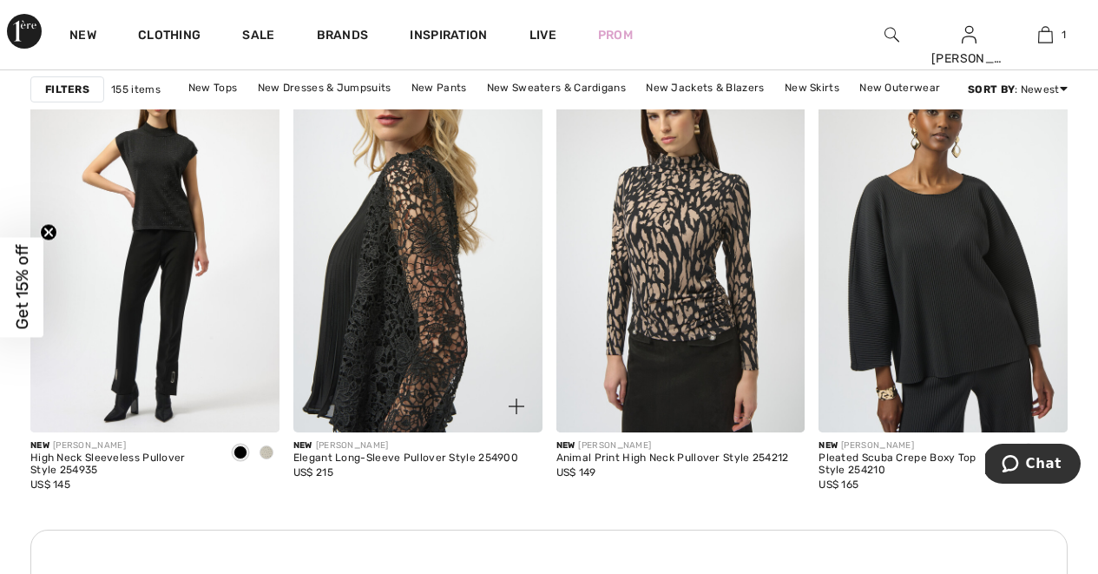
click at [442, 370] on img at bounding box center [417, 245] width 249 height 373
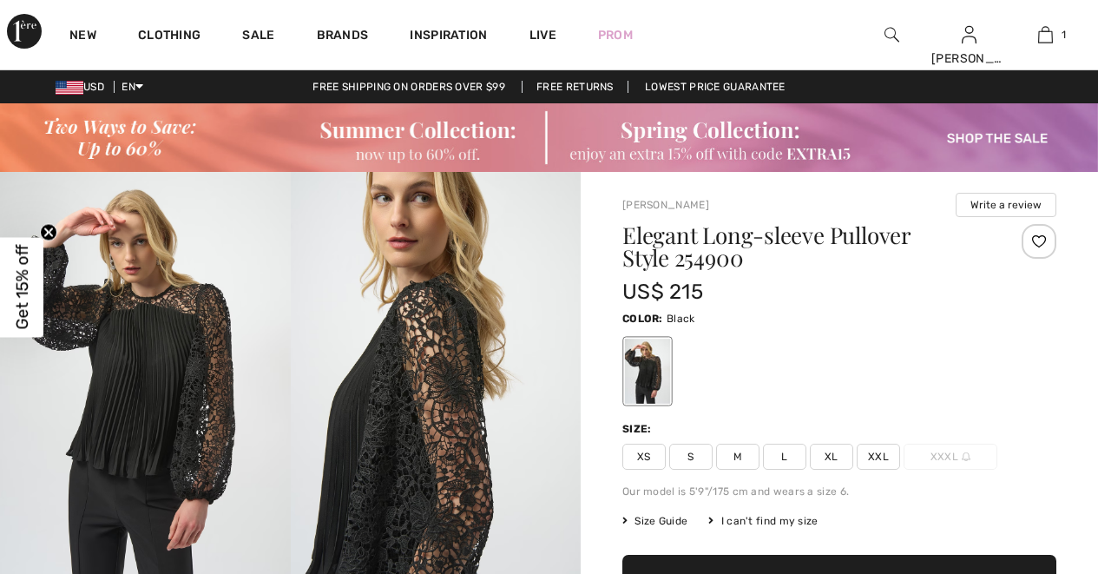
checkbox input "true"
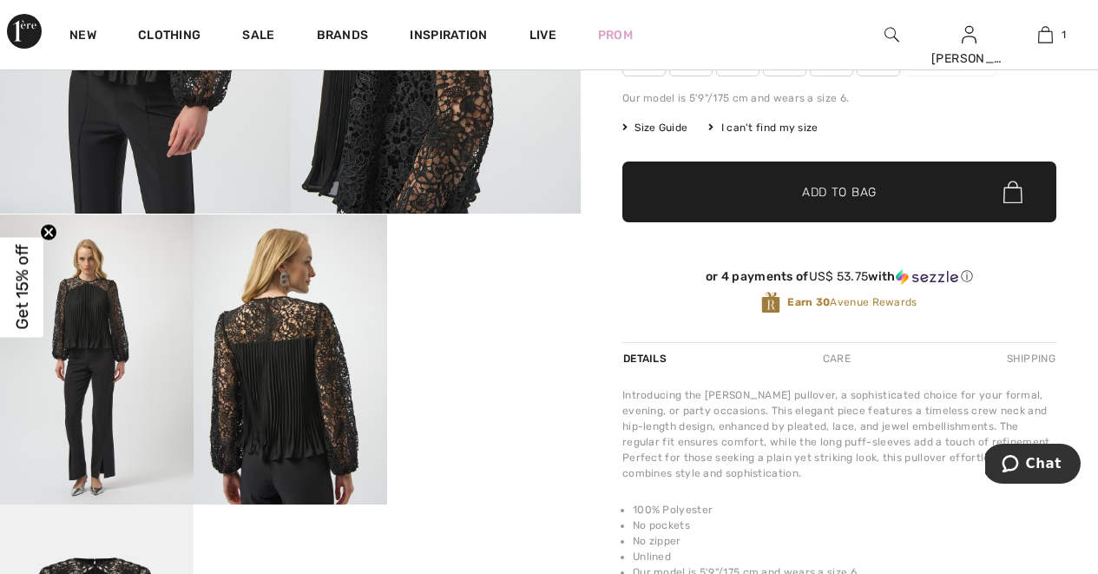
scroll to position [396, 0]
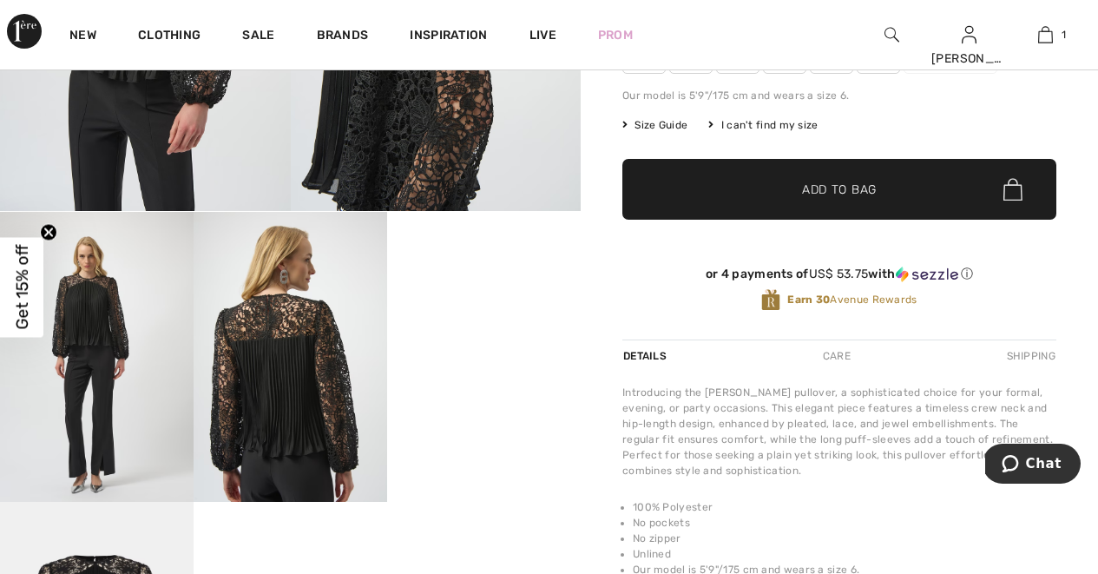
click at [465, 309] on video "Your browser does not support the video tag." at bounding box center [484, 260] width 194 height 97
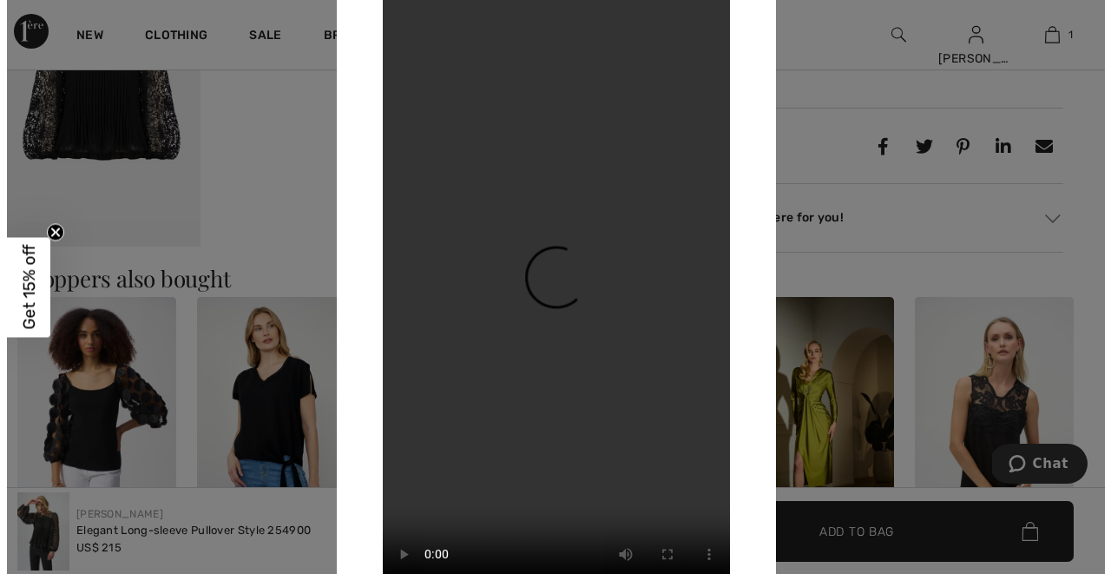
scroll to position [919, 0]
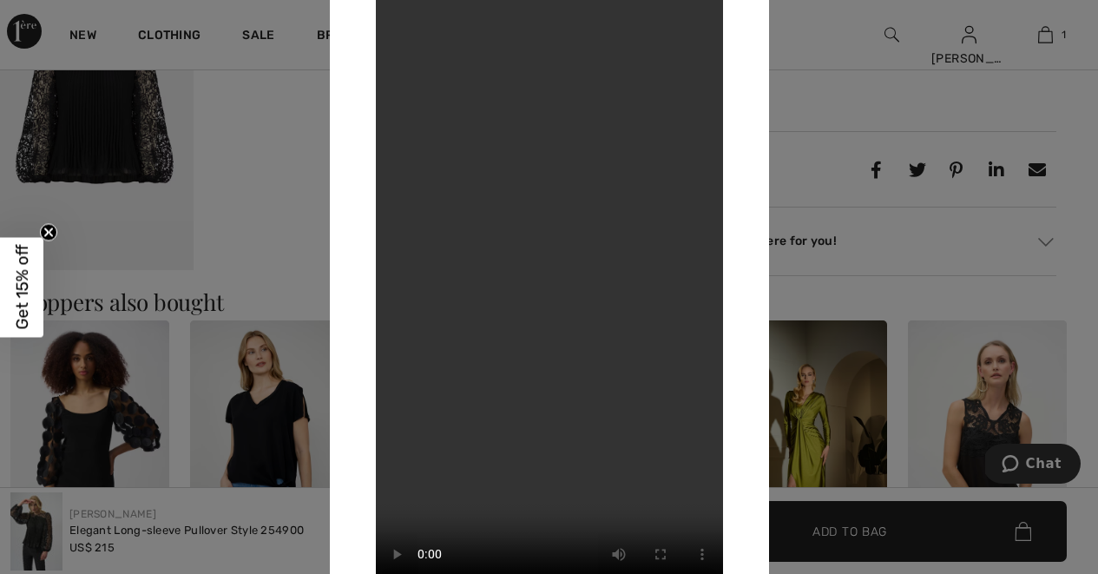
click at [301, 46] on div at bounding box center [549, 287] width 1098 height 574
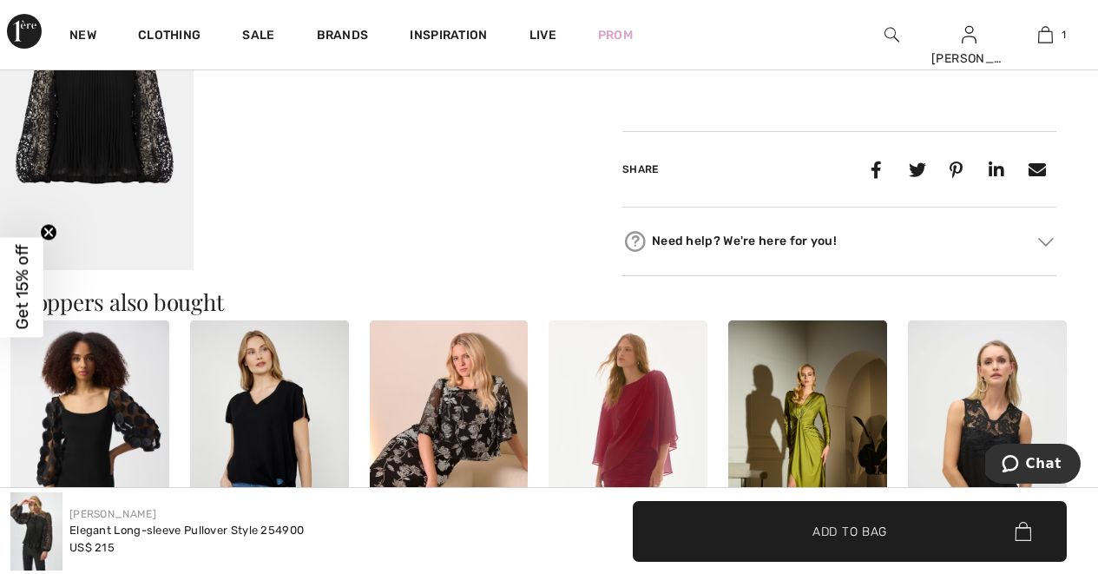
click at [135, 180] on img at bounding box center [97, 124] width 194 height 291
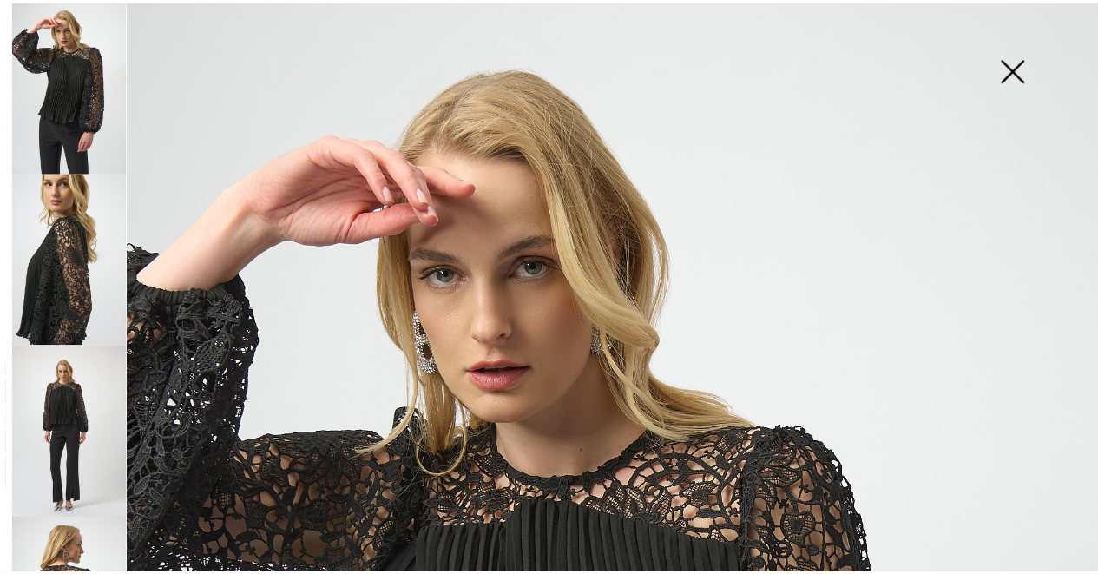
scroll to position [0, 0]
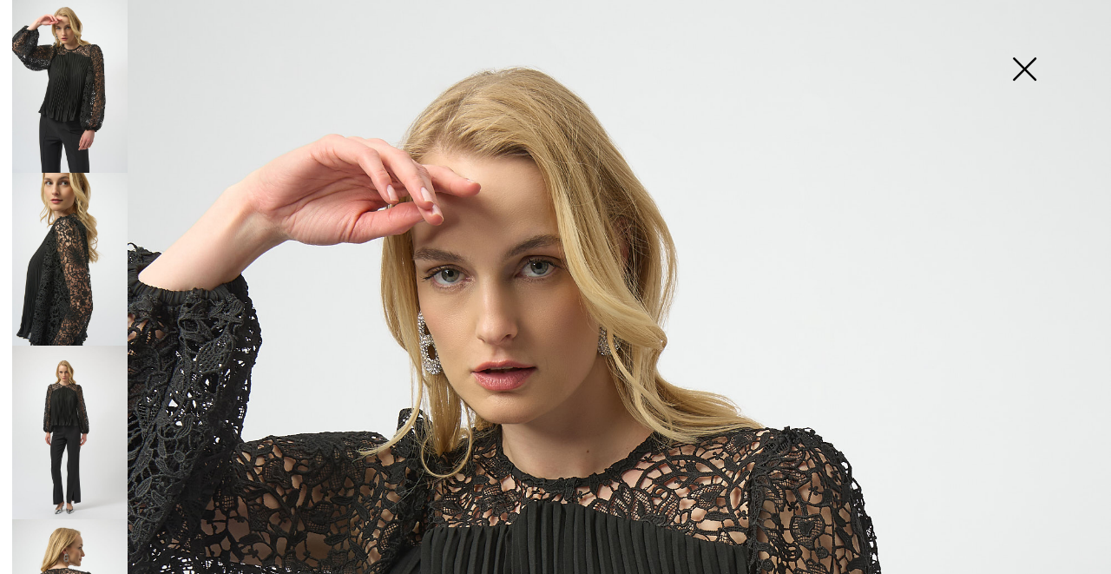
click at [1030, 66] on img at bounding box center [1024, 70] width 87 height 89
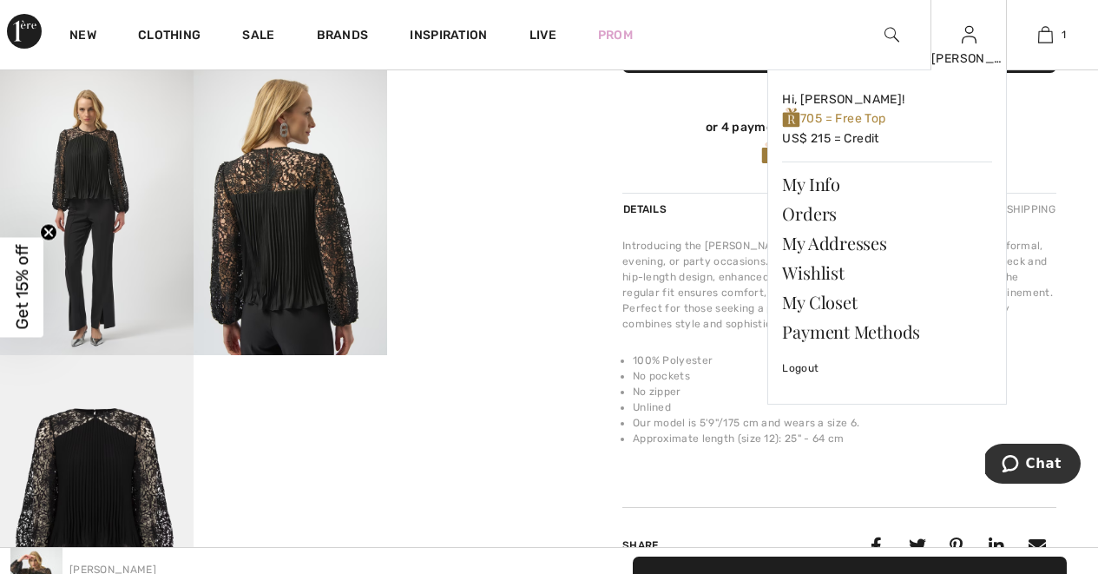
scroll to position [541, 0]
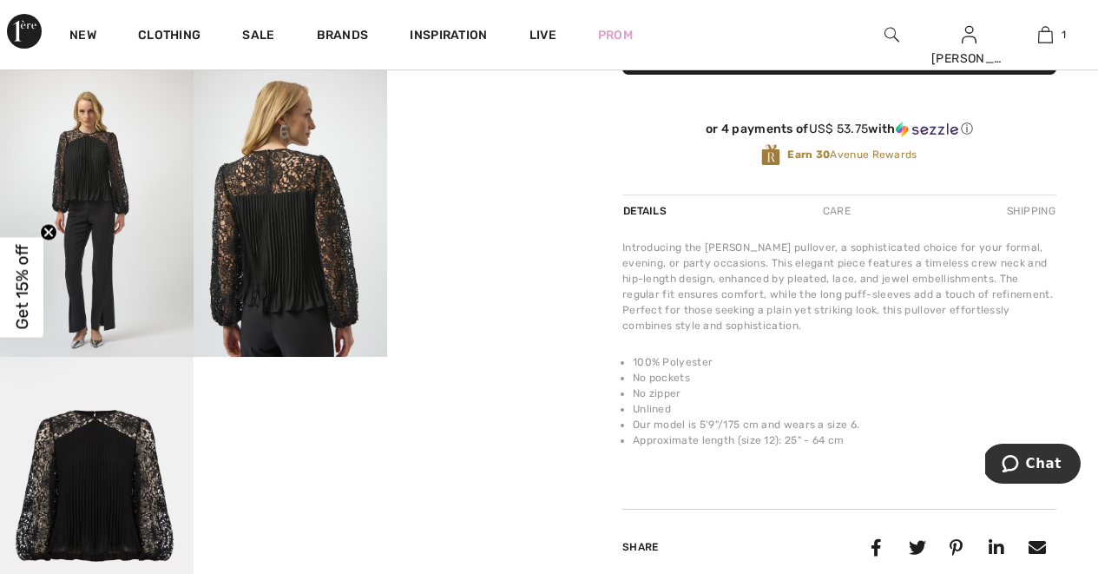
click at [588, 257] on div "Joseph Ribkoff Write a review Elegant Long-sleeve Pullover Style 254900 US$ 215…" at bounding box center [839, 150] width 517 height 1038
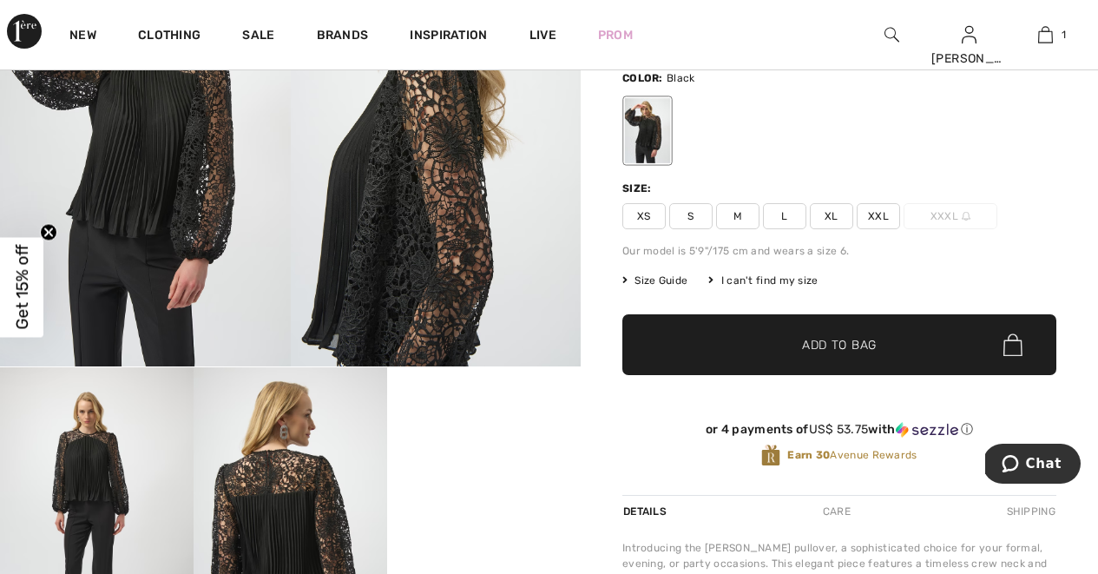
scroll to position [219, 0]
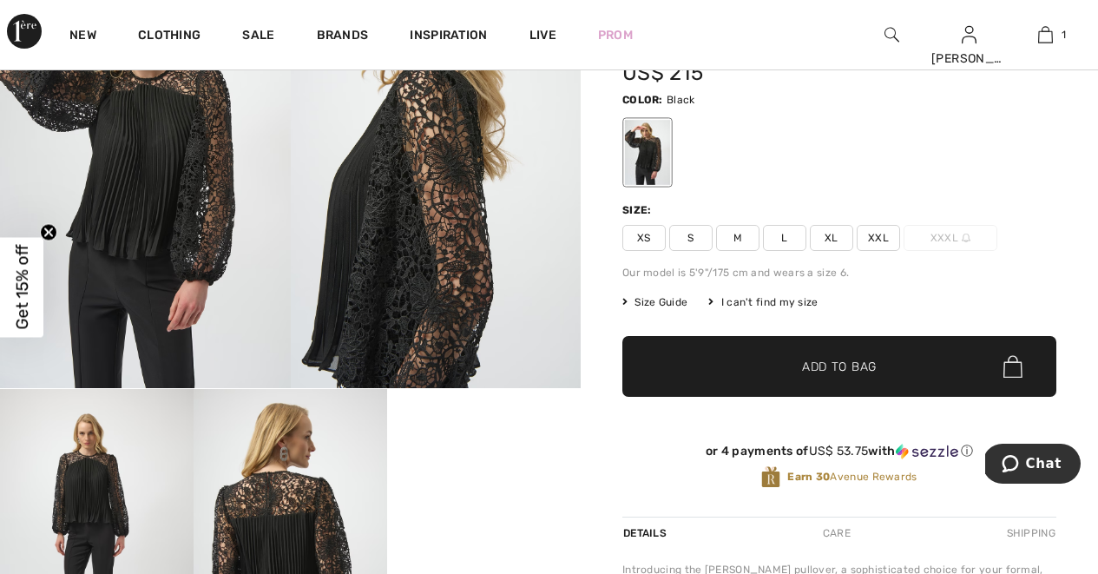
click at [834, 228] on span "XL" at bounding box center [831, 238] width 43 height 26
click at [738, 363] on span "✔ Added to Bag Add to Bag" at bounding box center [840, 366] width 434 height 61
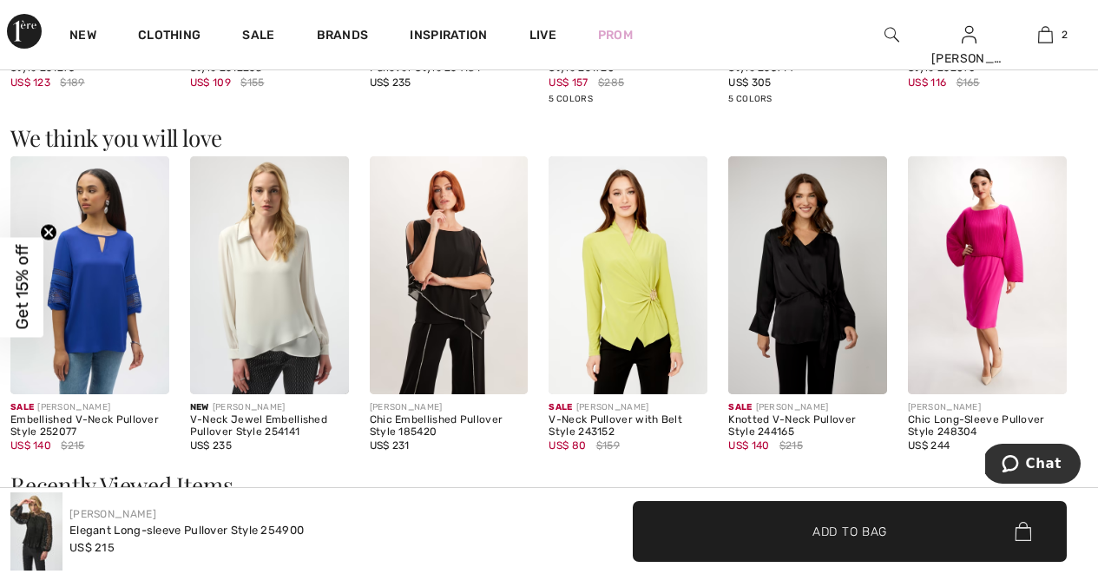
scroll to position [1451, 0]
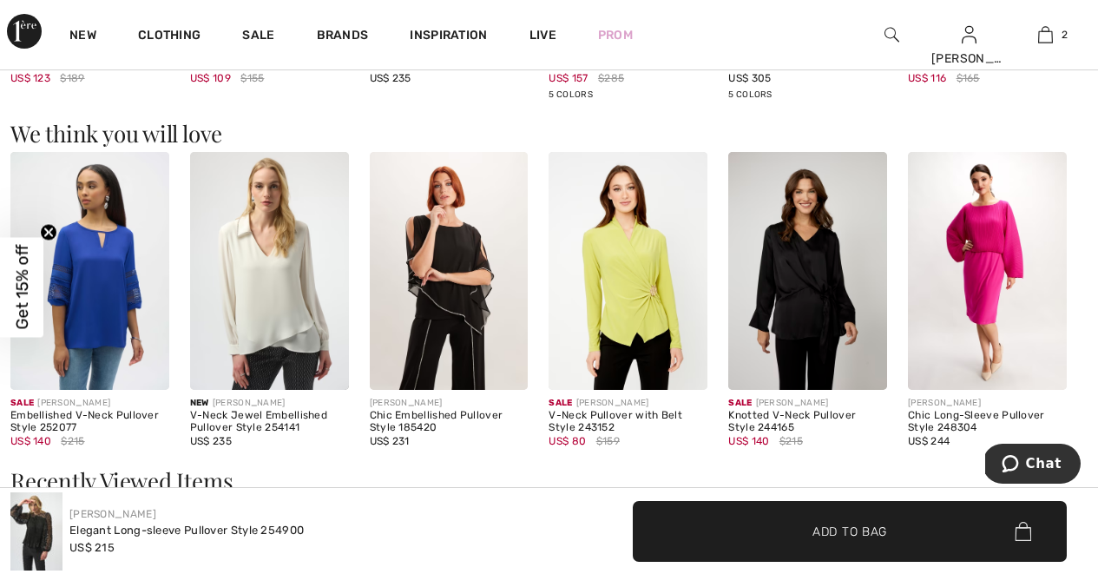
click at [278, 286] on img at bounding box center [269, 271] width 159 height 238
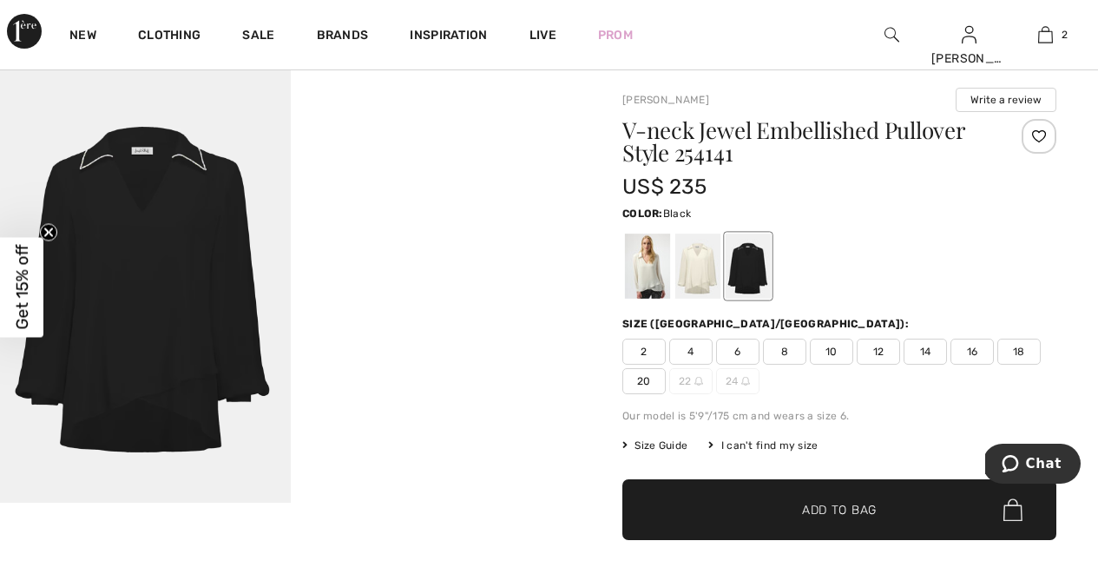
click at [741, 264] on div at bounding box center [748, 266] width 45 height 65
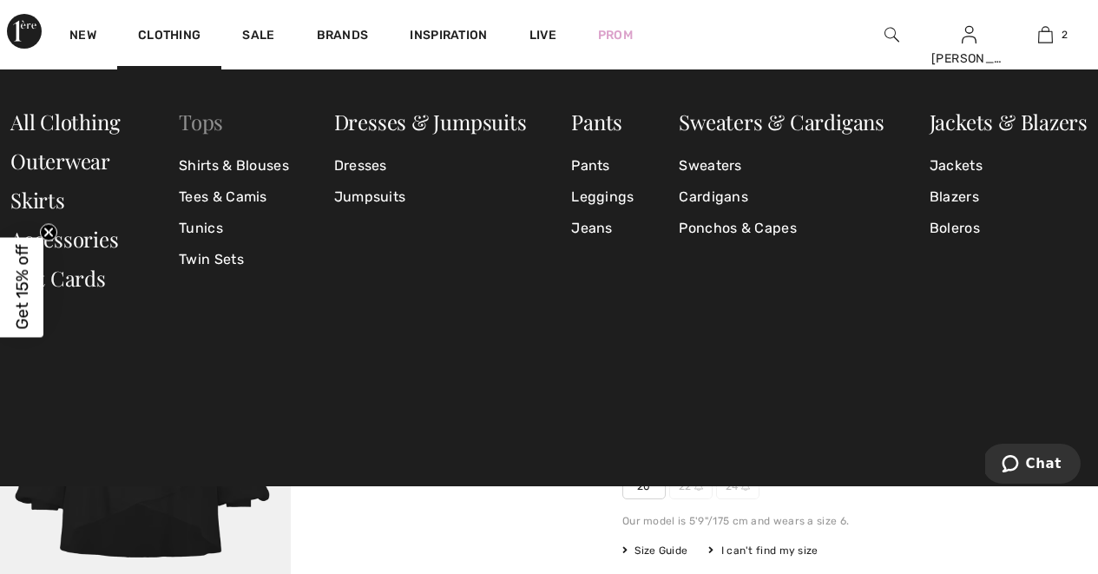
click at [192, 119] on link "Tops" at bounding box center [201, 122] width 44 height 28
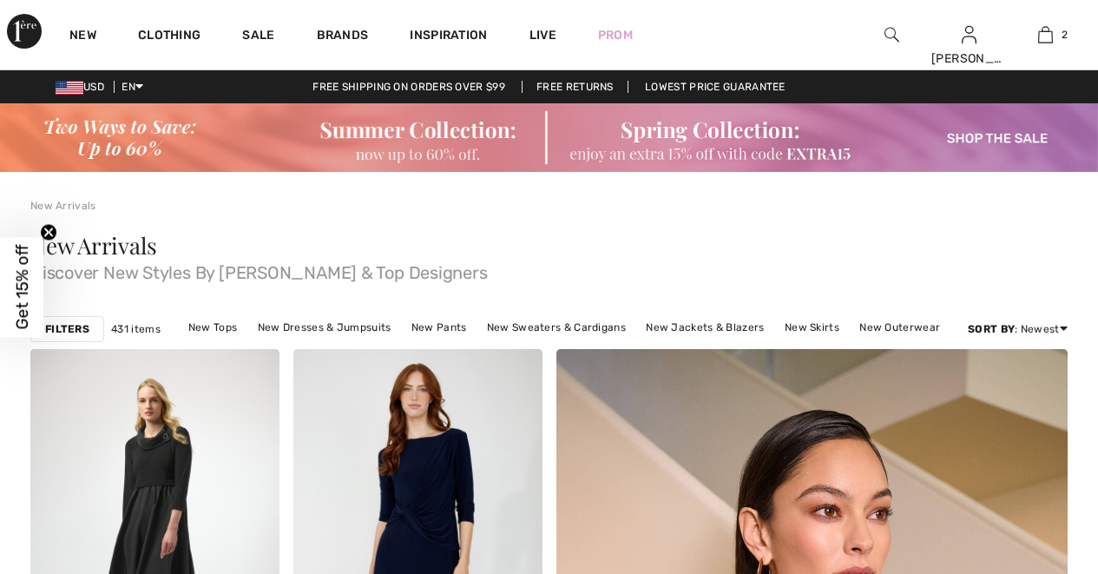
checkbox input "true"
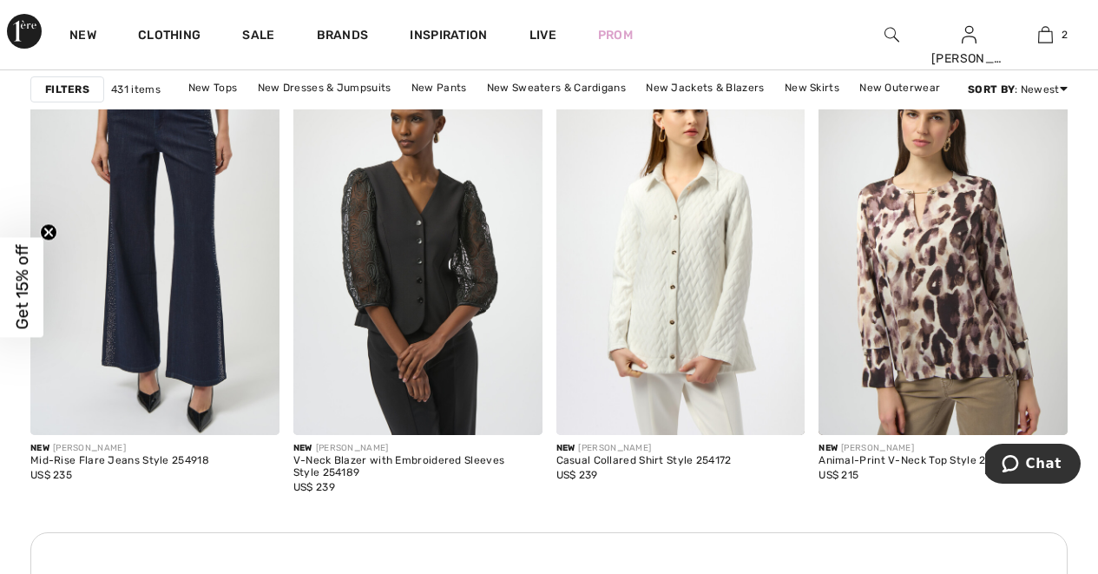
scroll to position [3289, 0]
click at [489, 510] on div "New JOSEPH RIBKOFF V-Neck Blazer with Embroidered Sleeves Style 254189 US$ 239" at bounding box center [417, 477] width 249 height 69
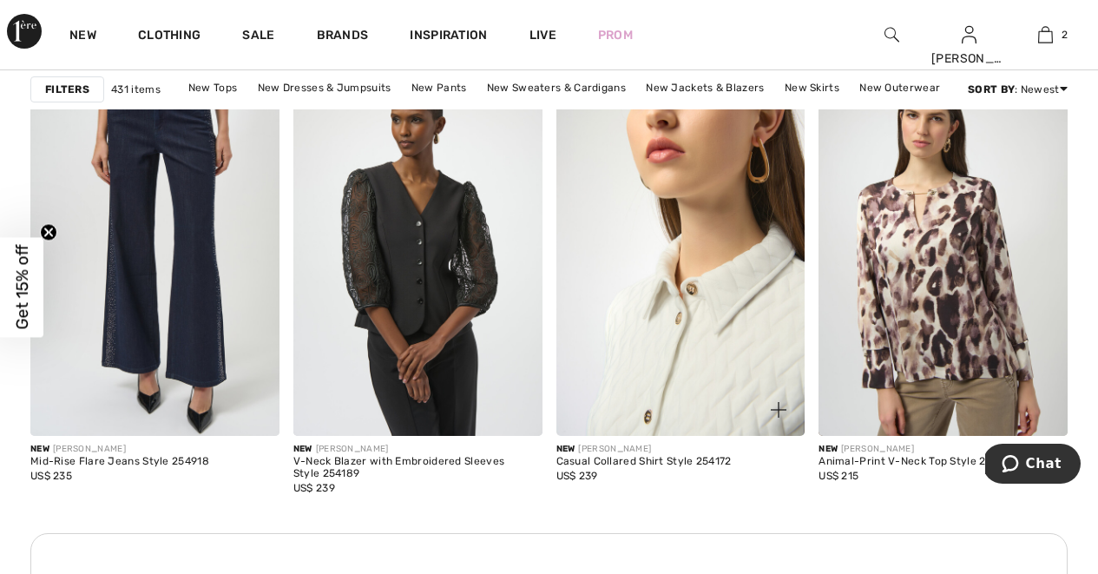
click at [631, 227] on img at bounding box center [681, 249] width 249 height 373
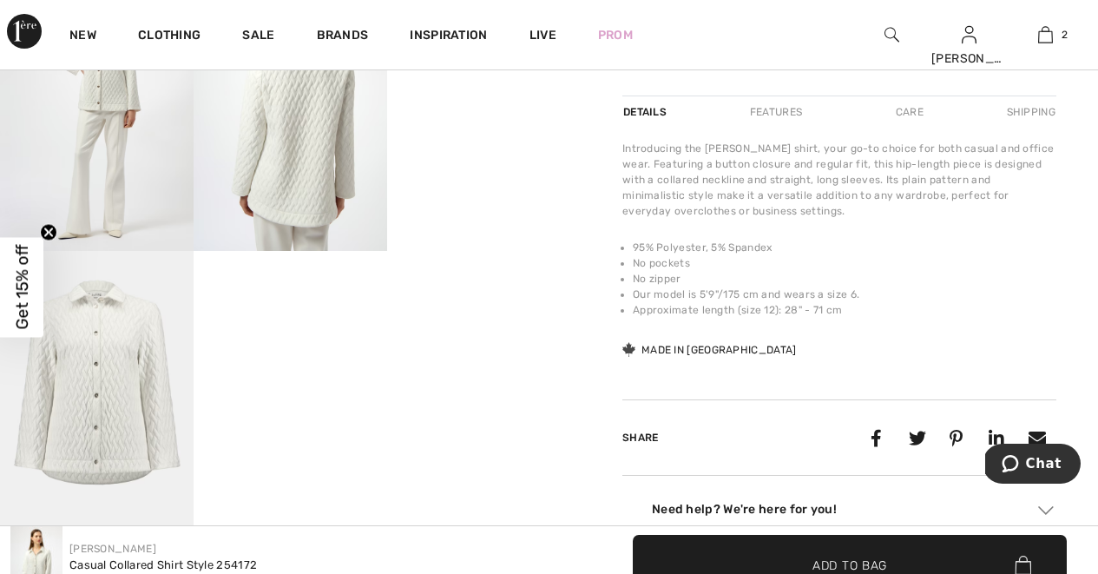
scroll to position [674, 0]
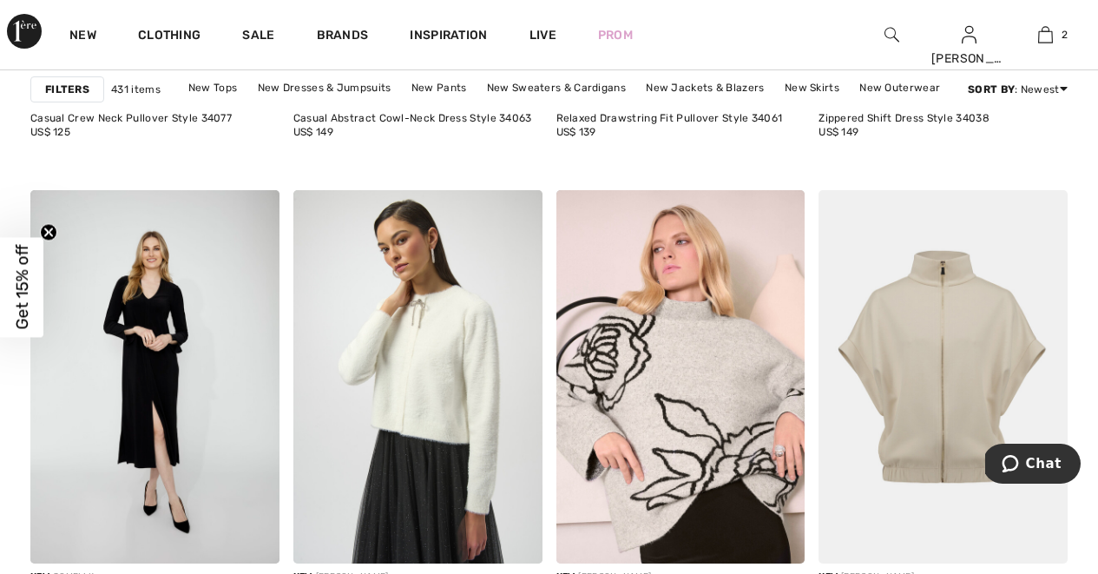
scroll to position [6345, 0]
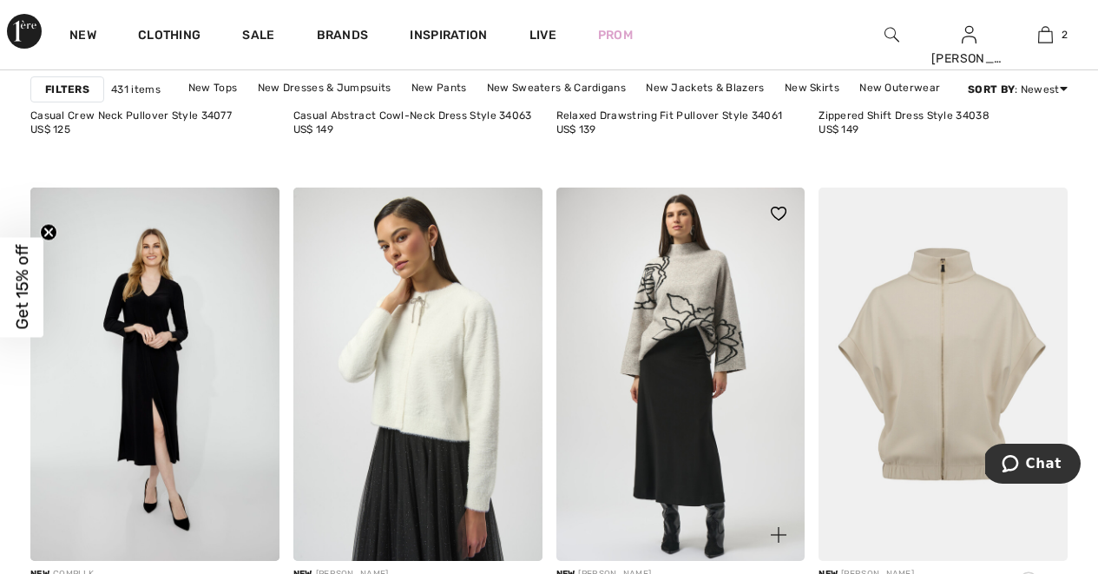
click at [711, 326] on img at bounding box center [681, 374] width 249 height 373
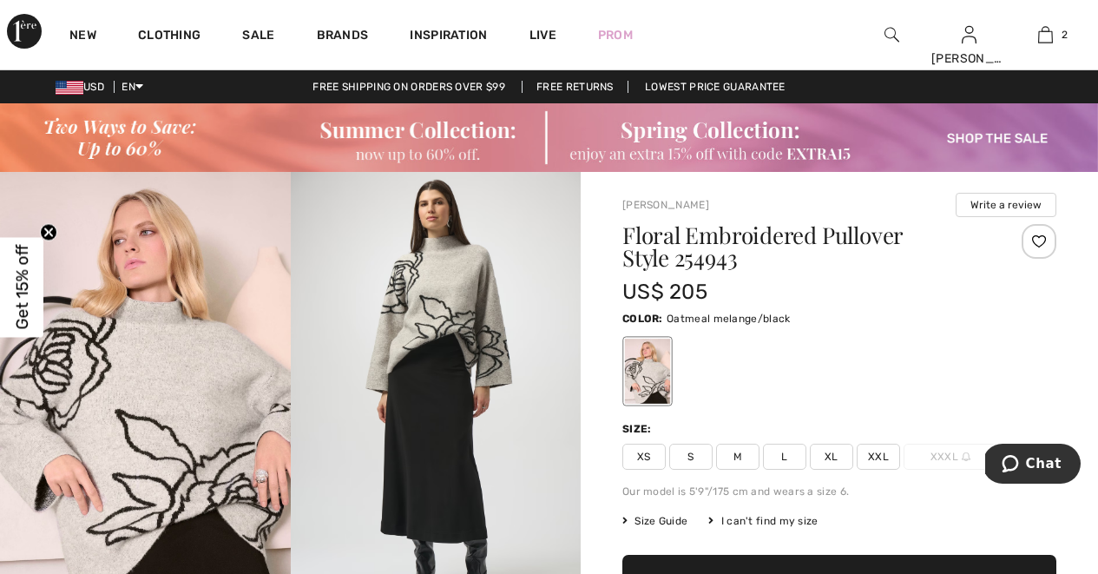
click at [824, 459] on span "XL" at bounding box center [831, 457] width 43 height 26
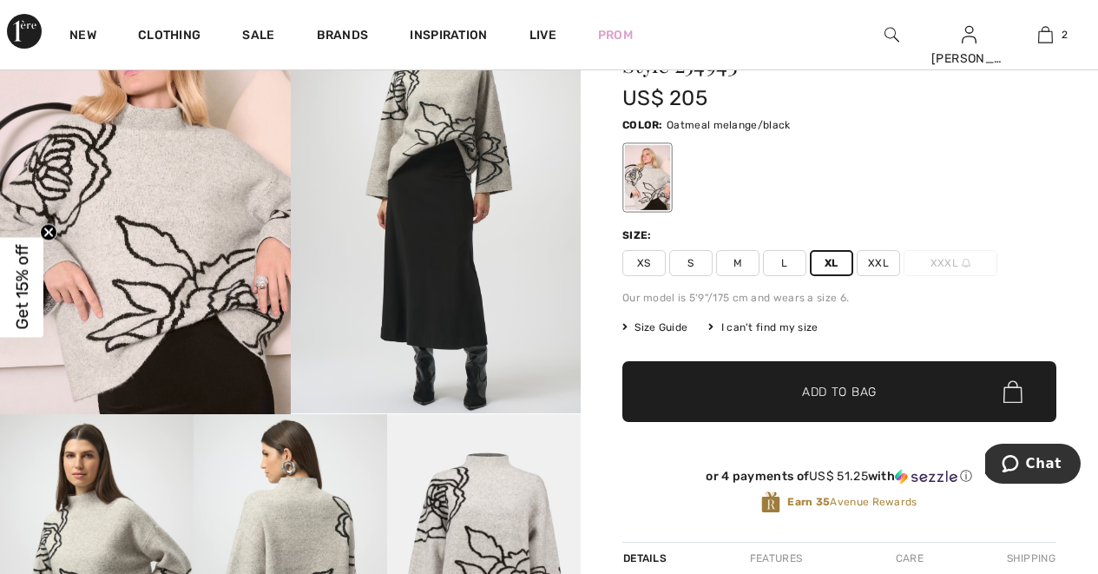
scroll to position [196, 0]
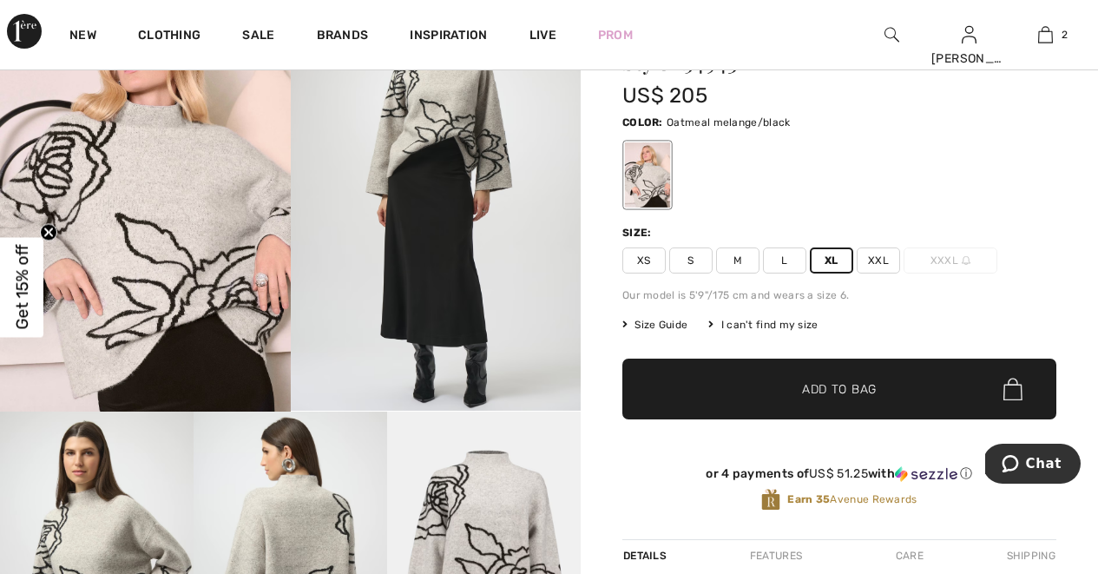
click at [724, 400] on span "✔ Added to Bag Add to Bag" at bounding box center [840, 389] width 434 height 61
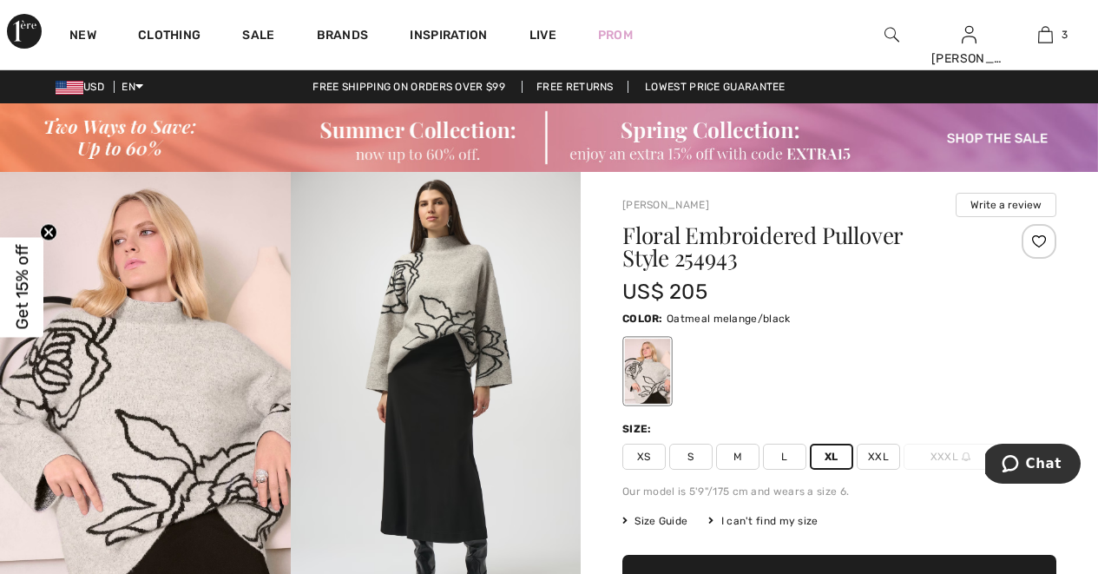
scroll to position [0, 0]
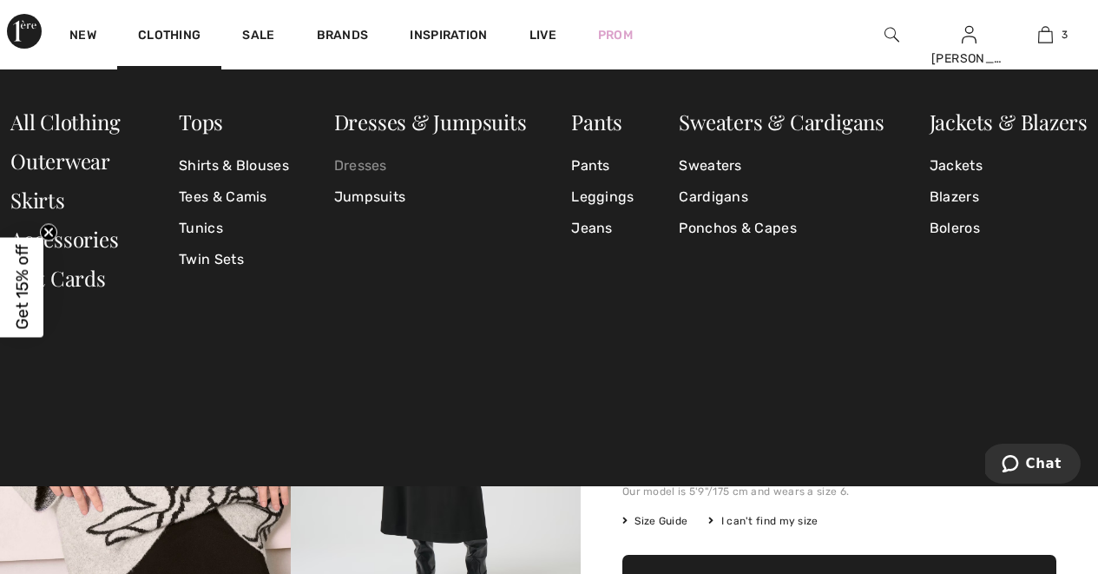
click at [359, 161] on link "Dresses" at bounding box center [430, 165] width 193 height 31
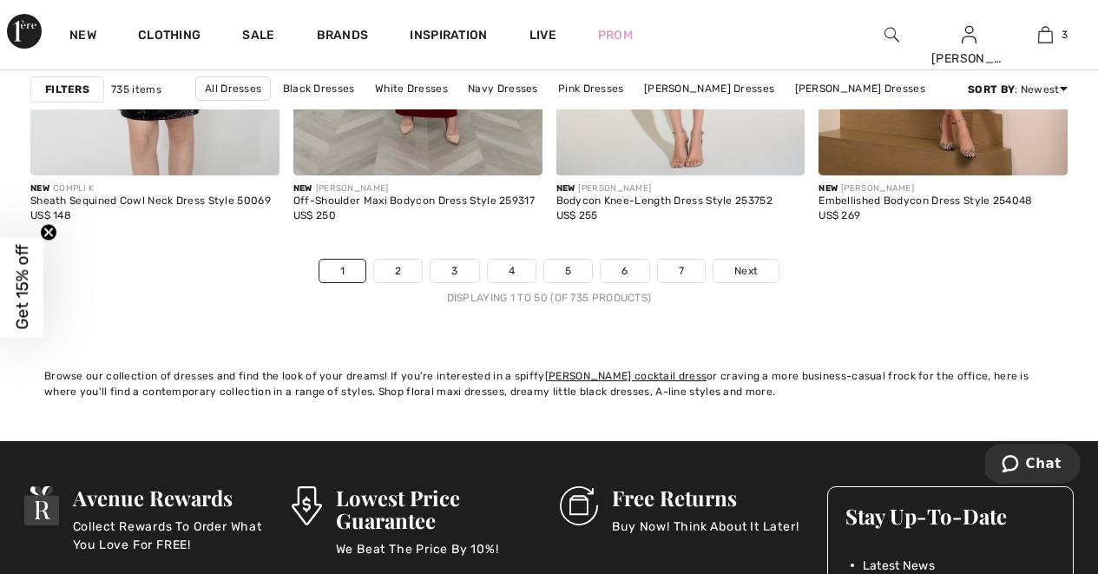
scroll to position [7174, 0]
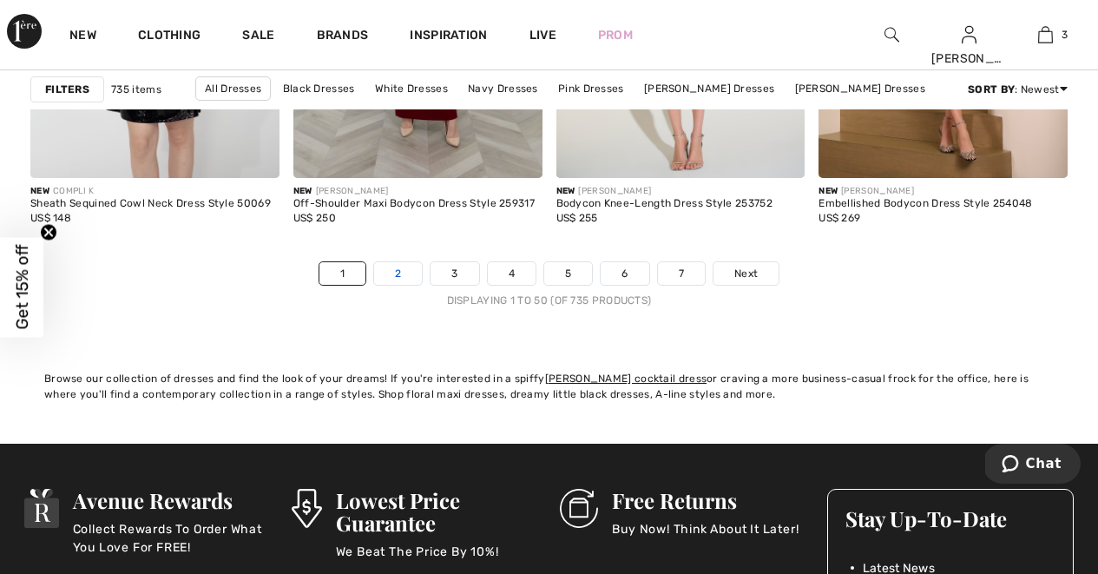
click at [392, 273] on link "2" at bounding box center [398, 273] width 48 height 23
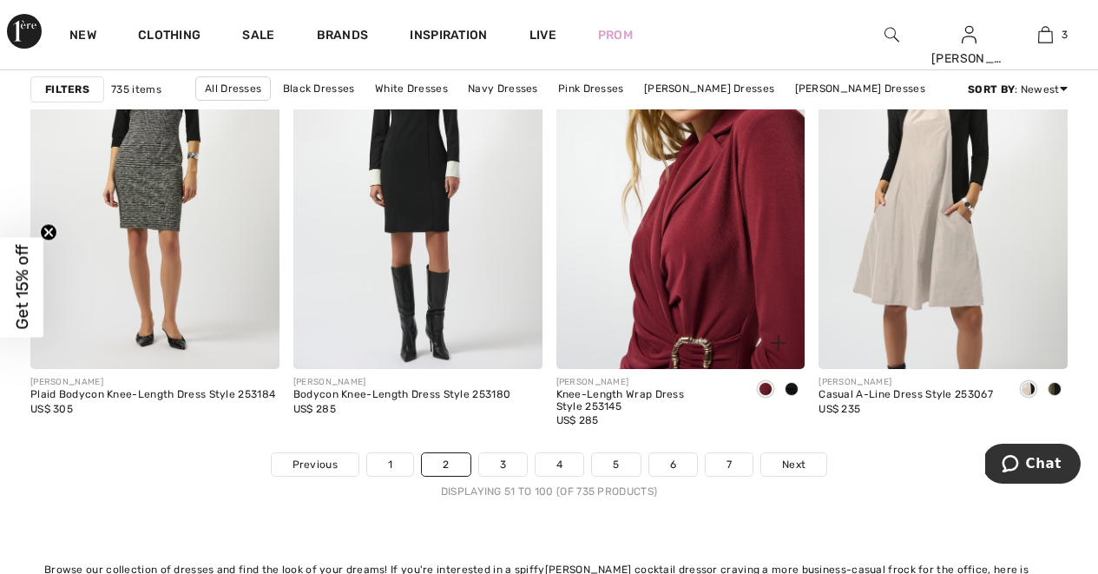
scroll to position [6985, 0]
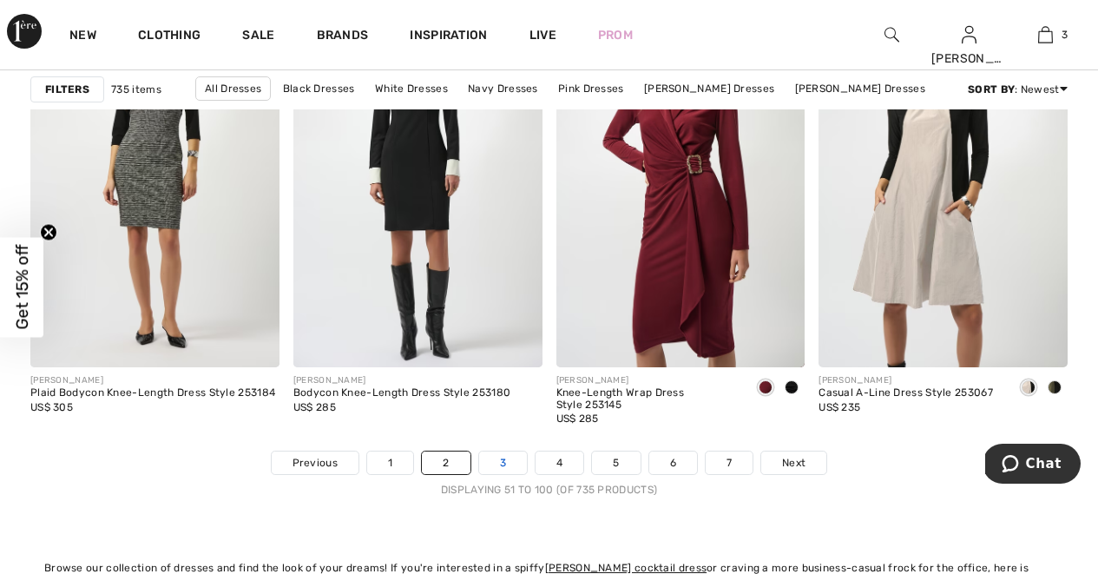
click at [511, 456] on link "3" at bounding box center [503, 462] width 48 height 23
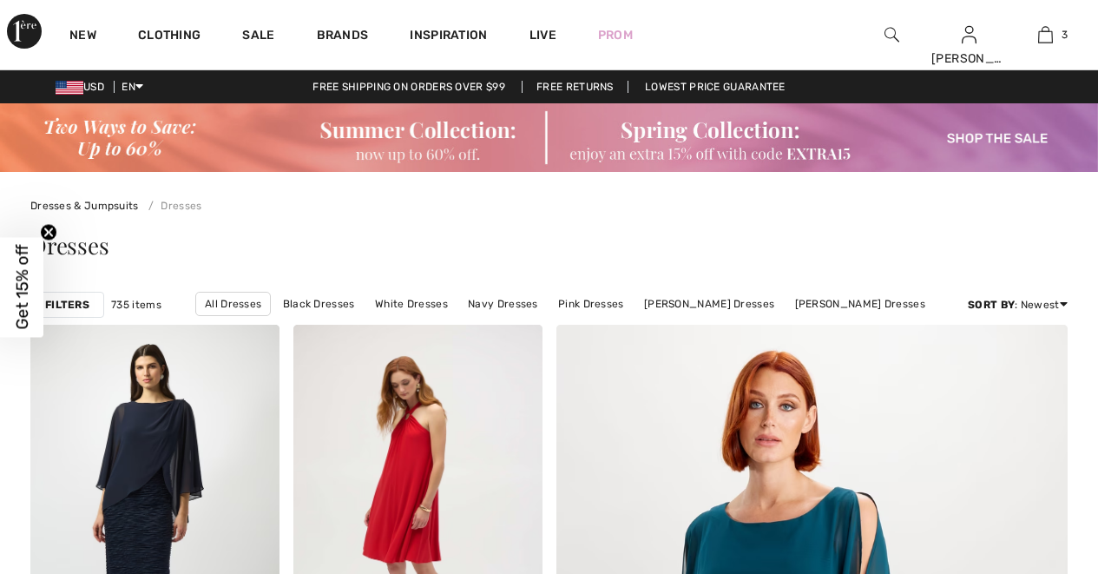
scroll to position [535, 0]
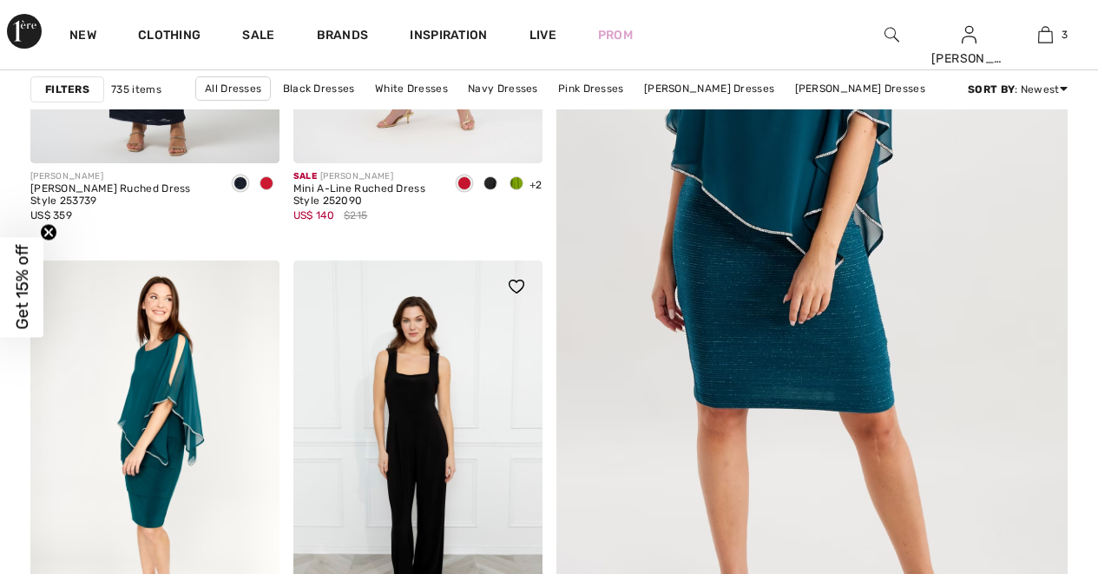
checkbox input "true"
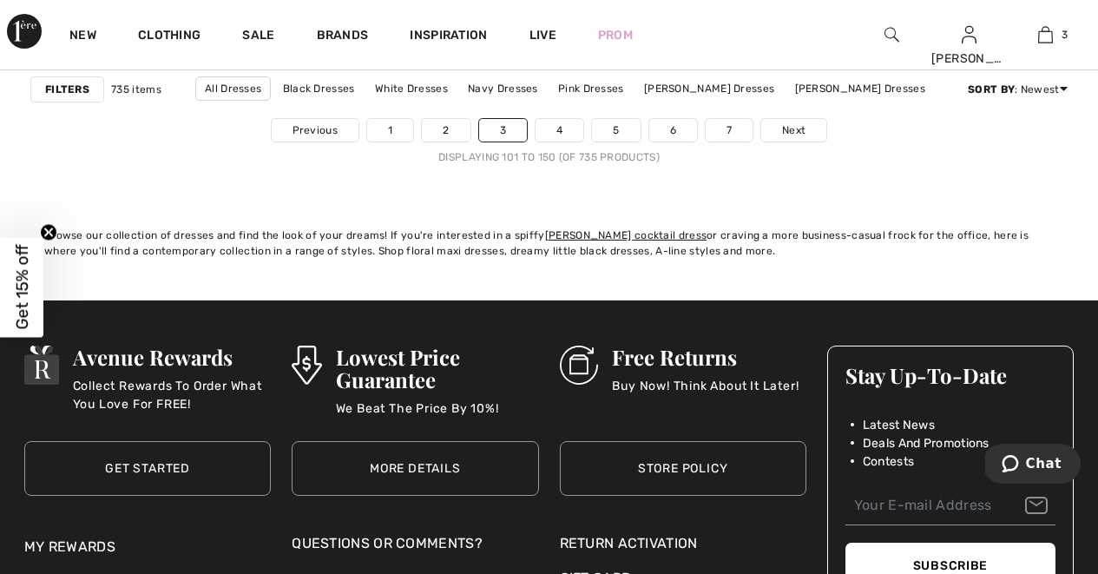
scroll to position [7268, 0]
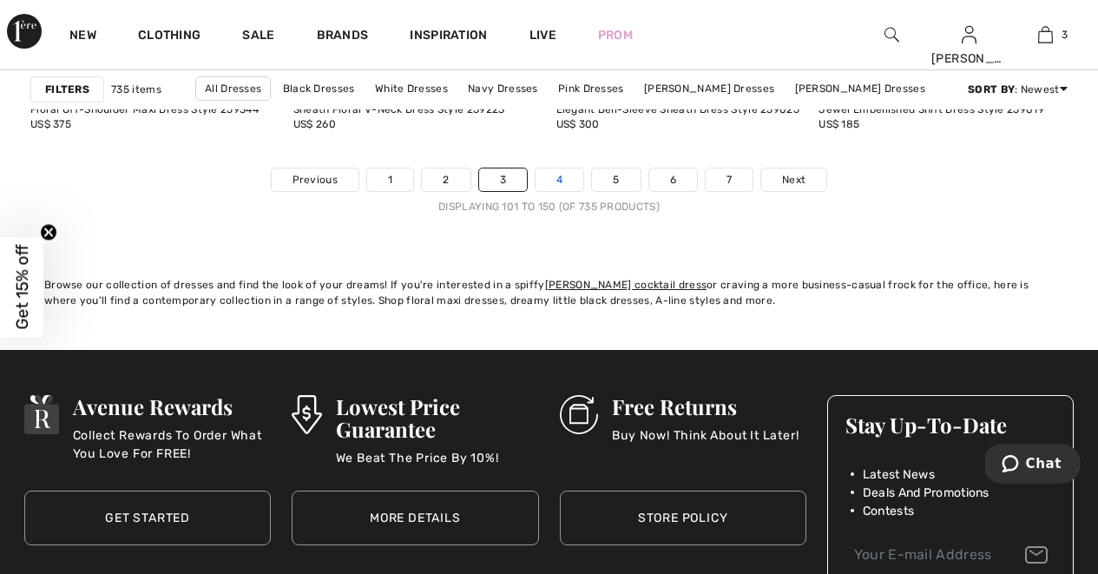
click at [540, 175] on link "4" at bounding box center [560, 179] width 48 height 23
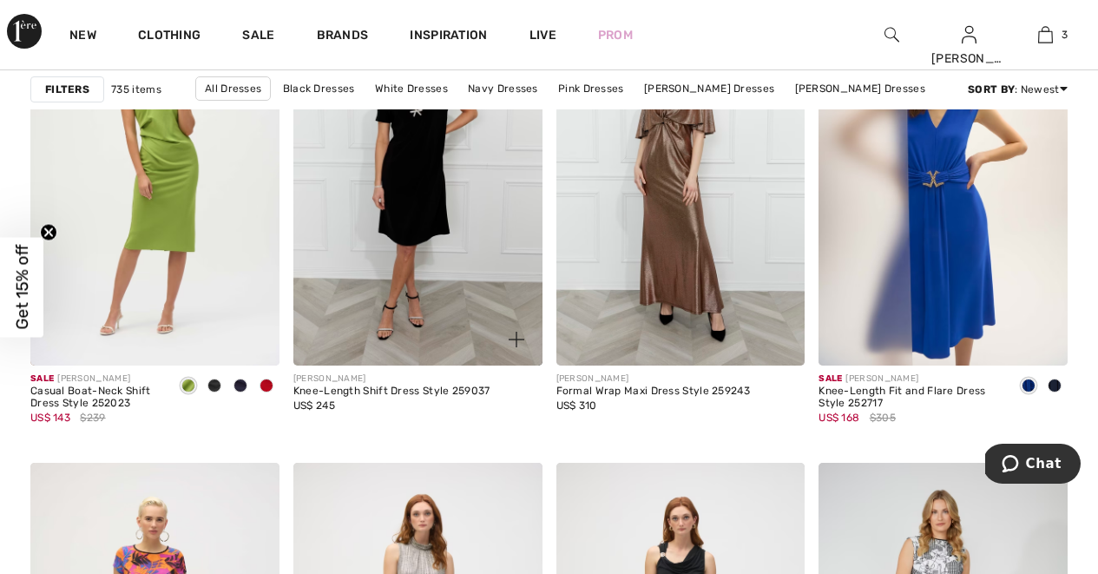
scroll to position [2395, 0]
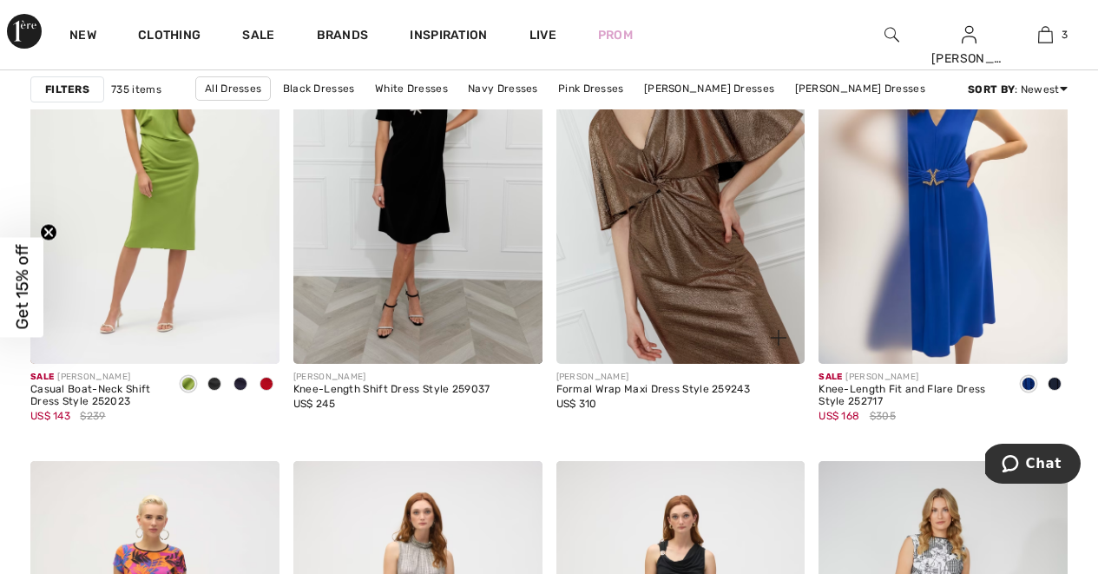
click at [669, 200] on img at bounding box center [681, 176] width 249 height 373
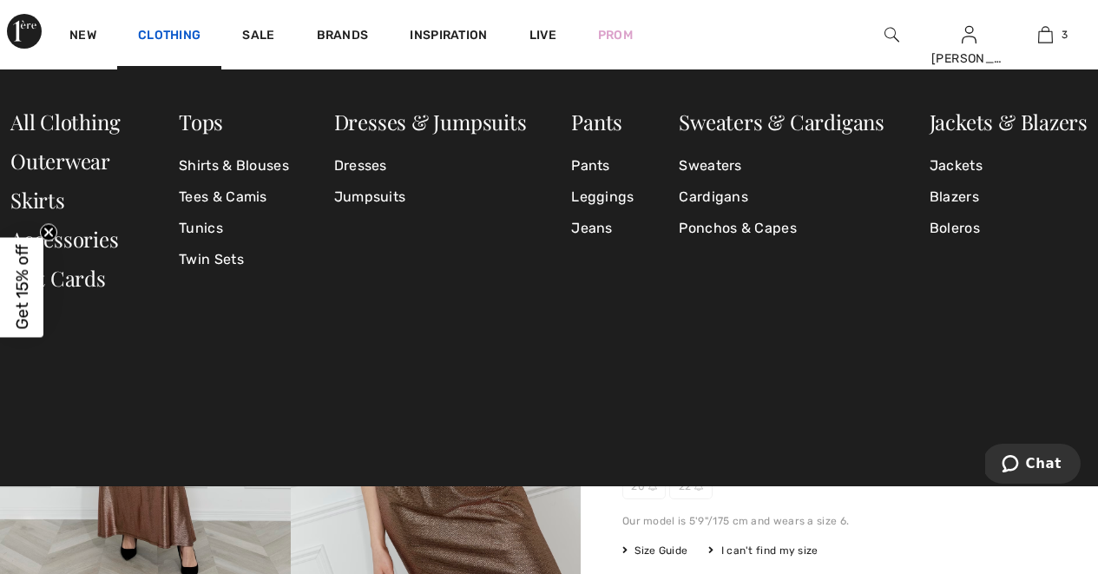
click at [182, 35] on link "Clothing" at bounding box center [169, 37] width 63 height 18
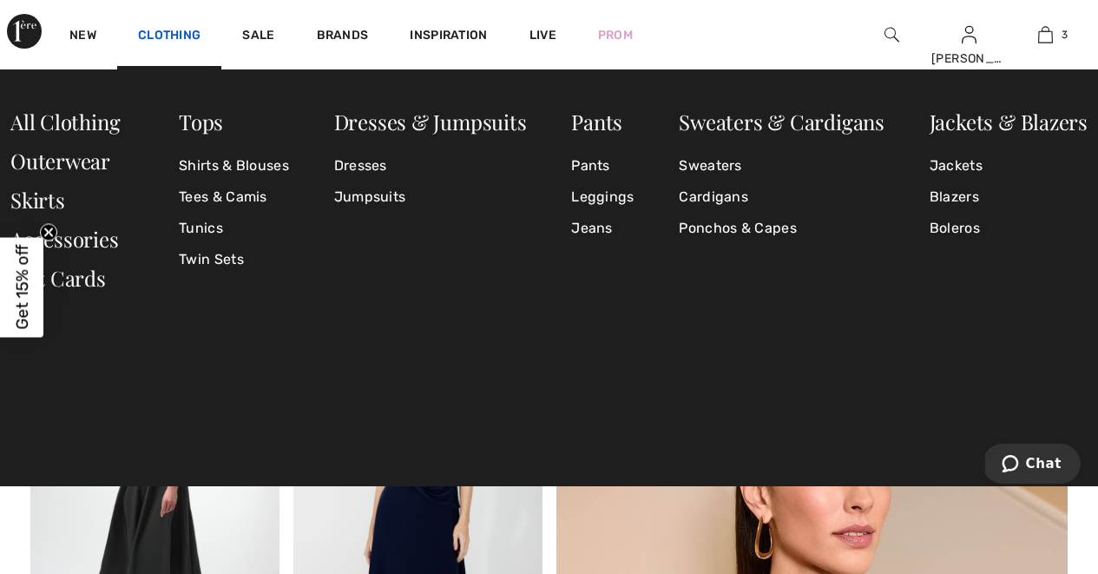
click at [188, 36] on link "Clothing" at bounding box center [169, 37] width 63 height 18
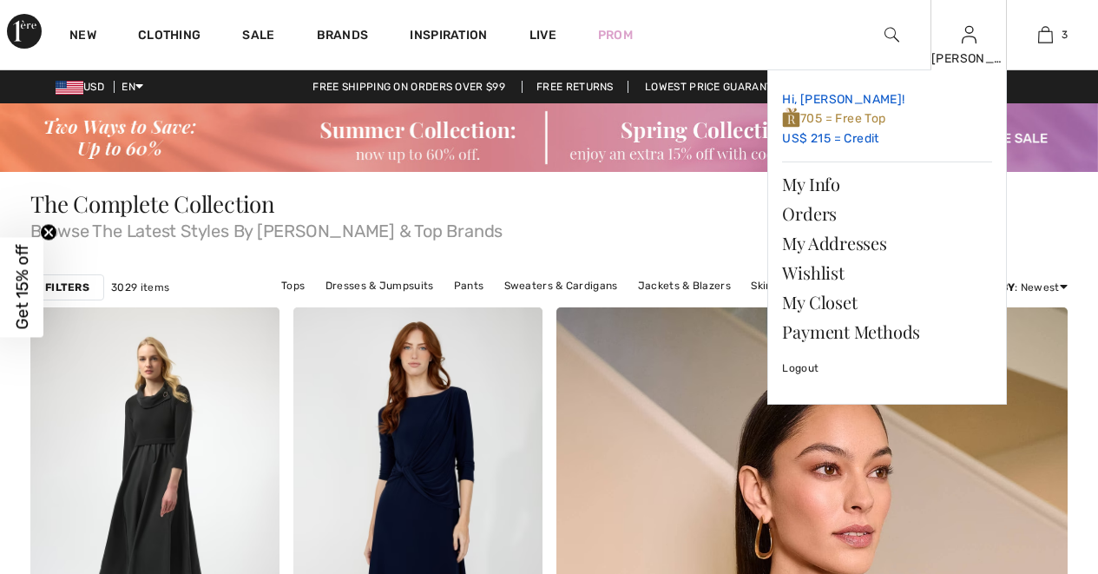
checkbox input "true"
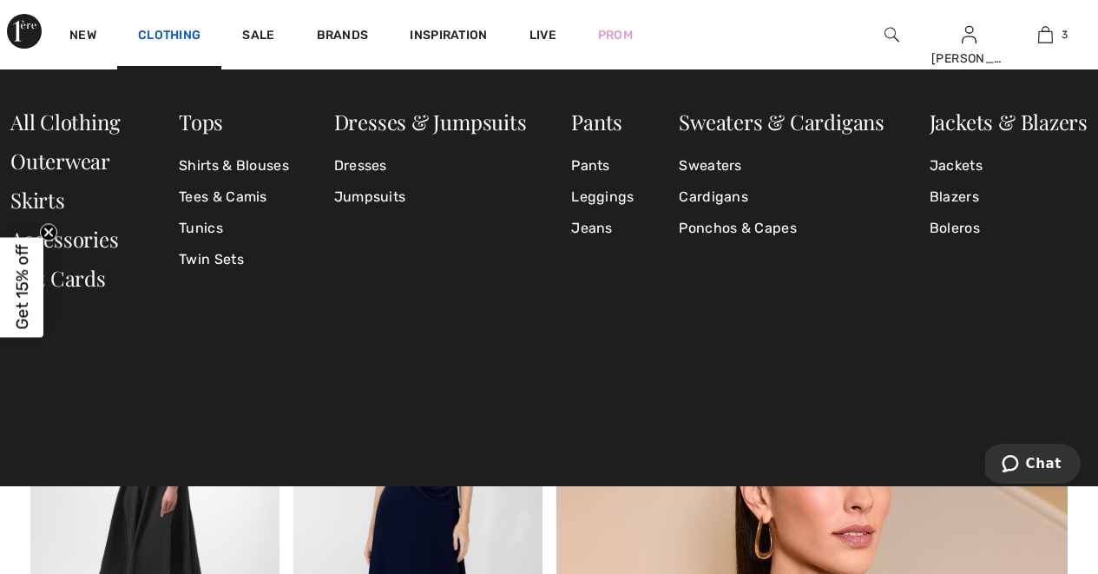
click at [194, 36] on link "Clothing" at bounding box center [169, 37] width 63 height 18
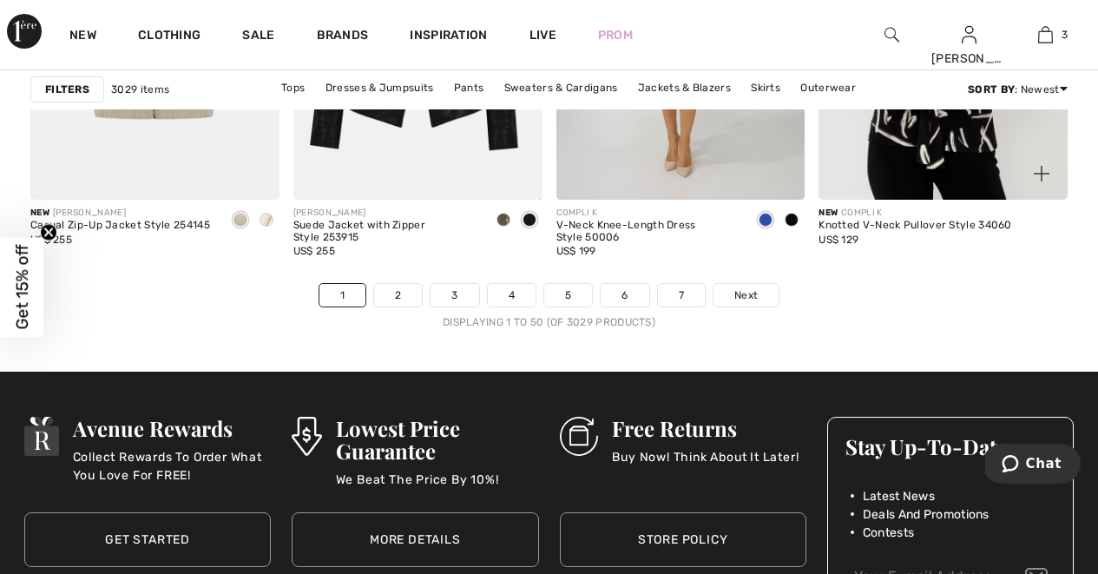
scroll to position [7159, 0]
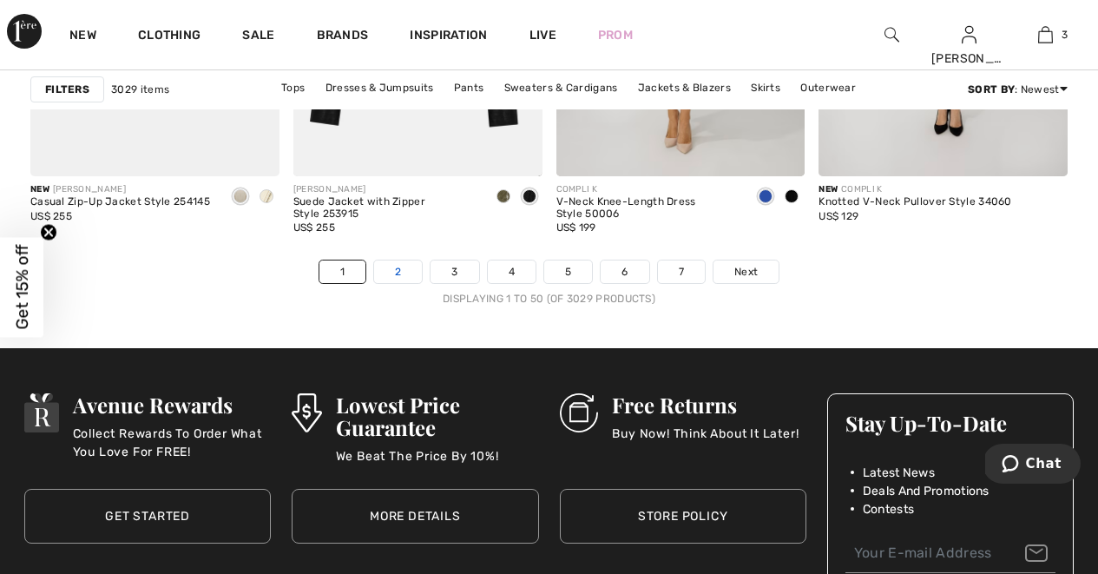
click at [399, 273] on link "2" at bounding box center [398, 271] width 48 height 23
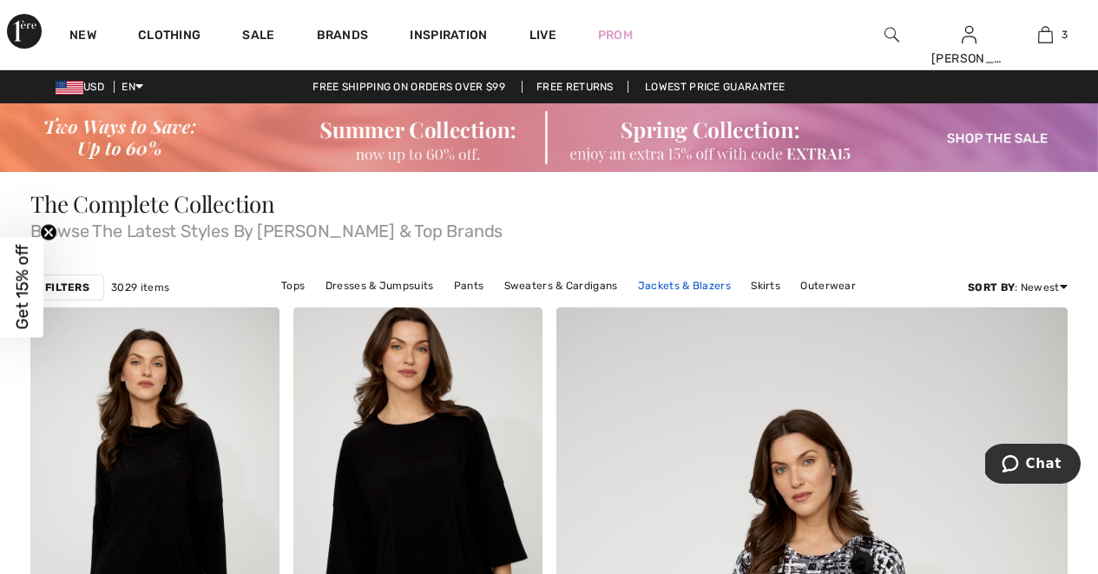
click at [653, 286] on link "Jackets & Blazers" at bounding box center [684, 285] width 110 height 23
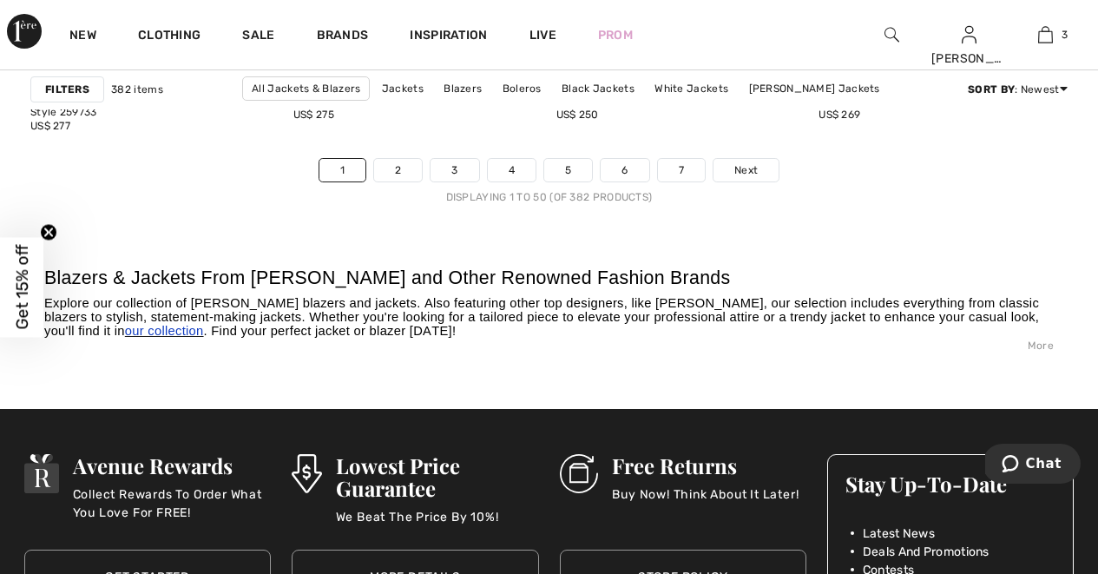
scroll to position [7290, 0]
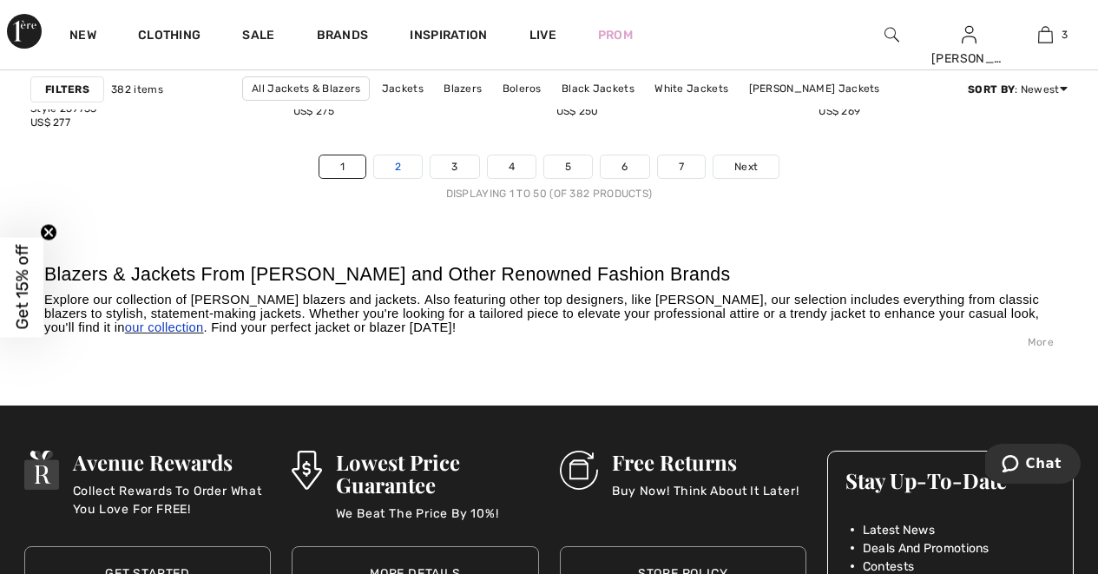
click at [399, 166] on link "2" at bounding box center [398, 166] width 48 height 23
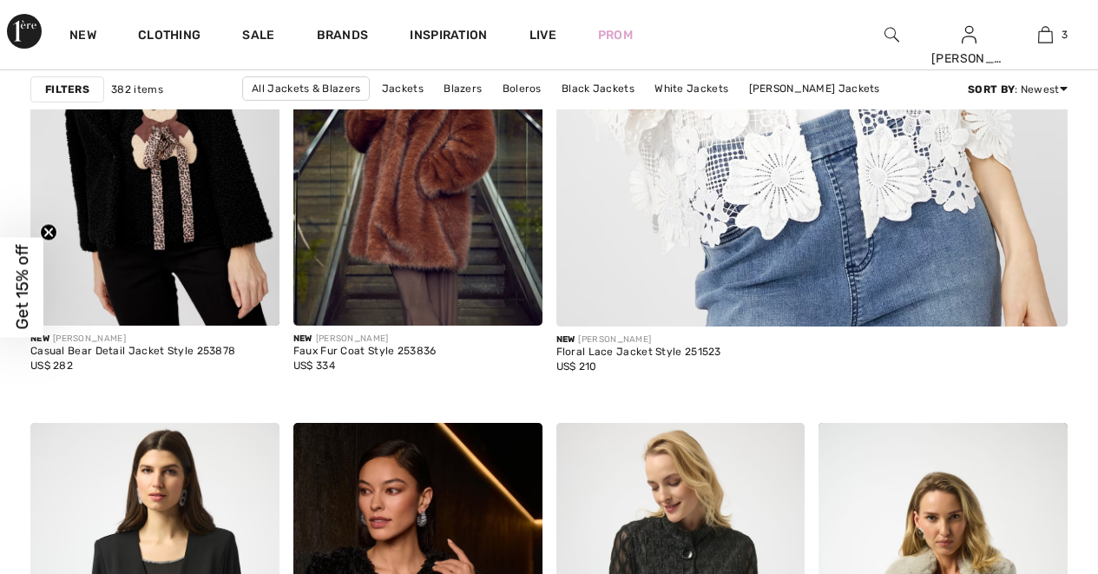
checkbox input "true"
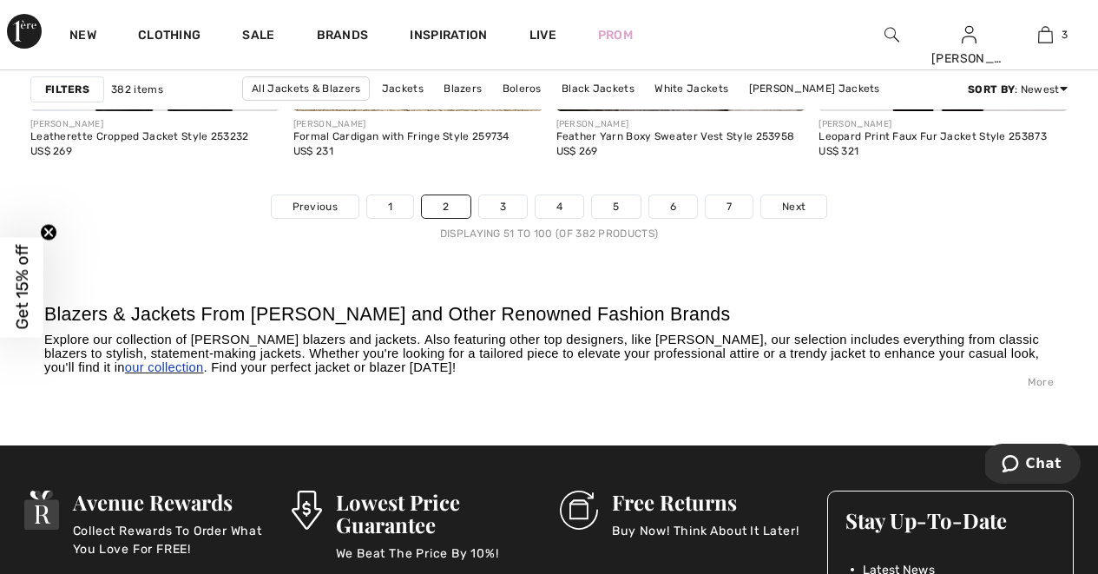
scroll to position [7270, 0]
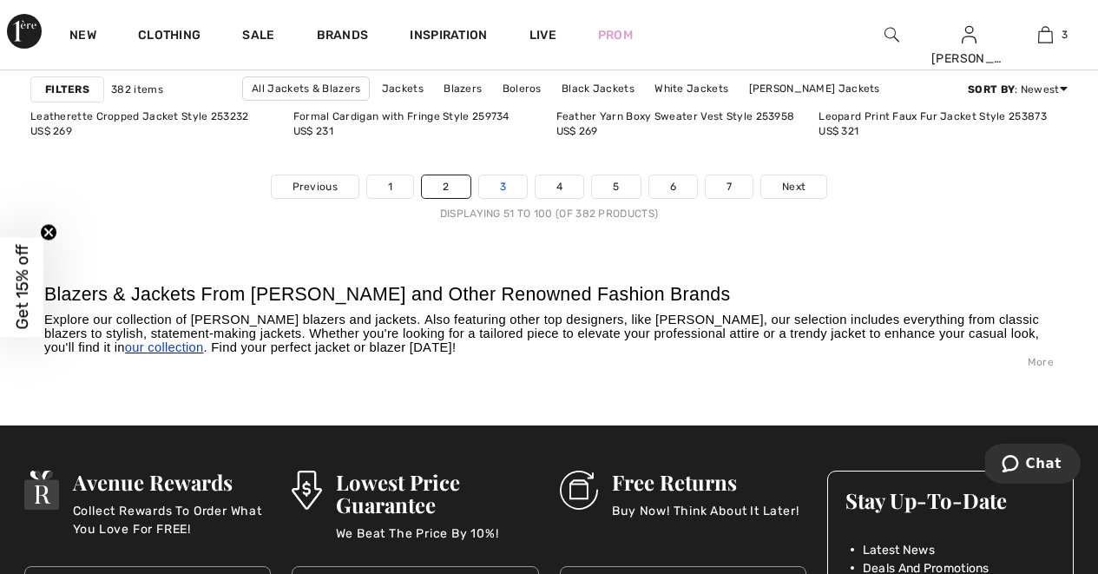
click at [508, 180] on link "3" at bounding box center [503, 186] width 48 height 23
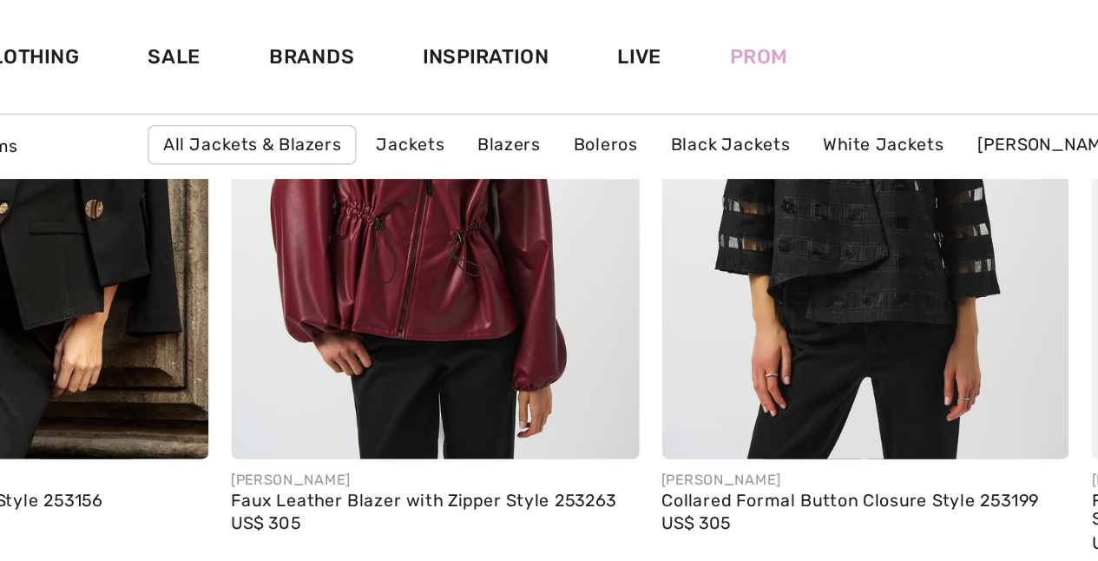
scroll to position [1826, 0]
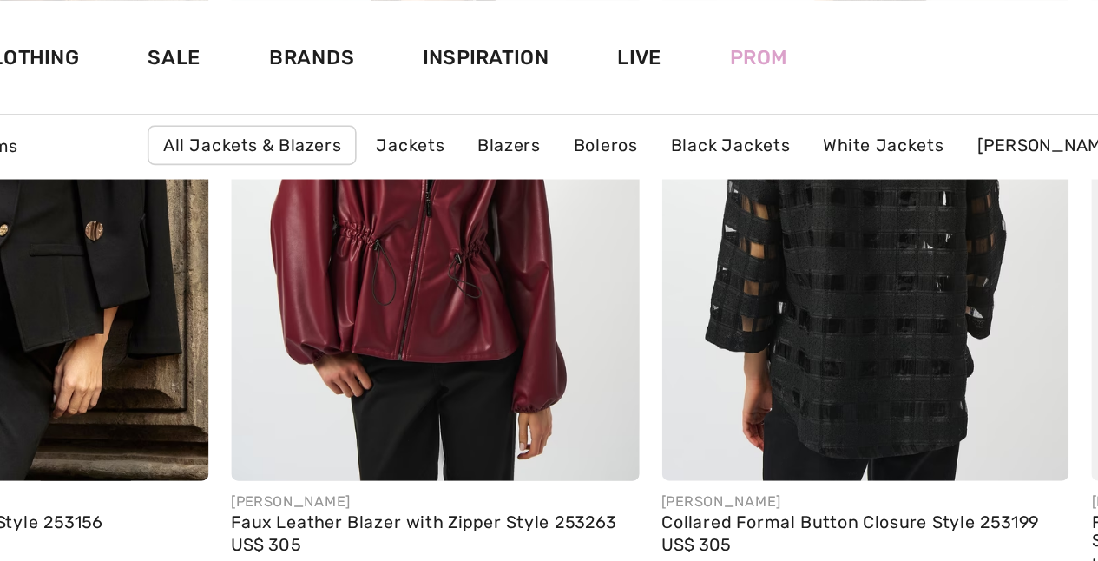
click at [557, 188] on img at bounding box center [681, 105] width 249 height 373
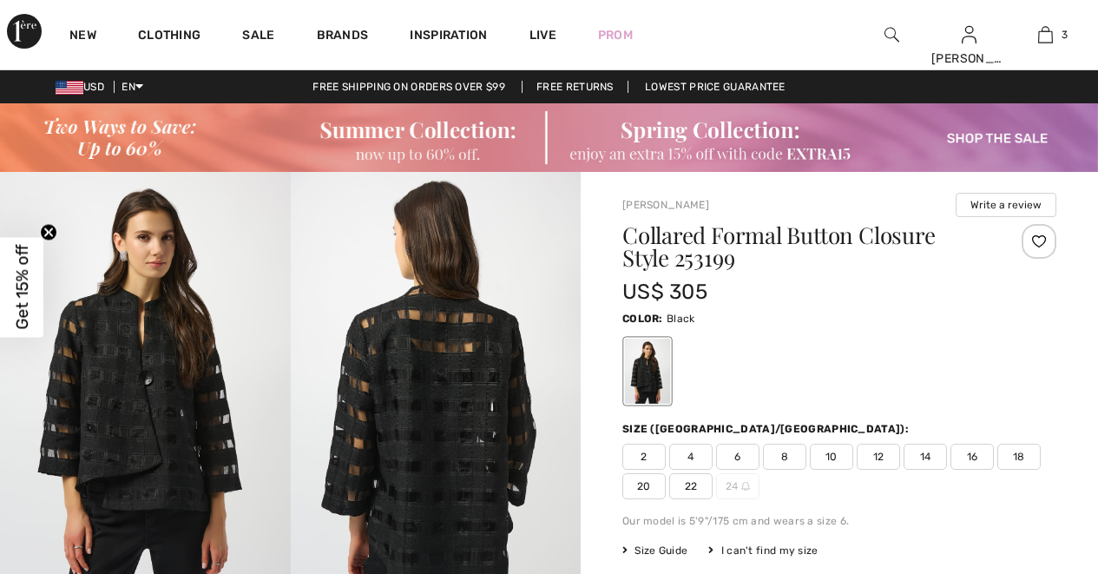
checkbox input "true"
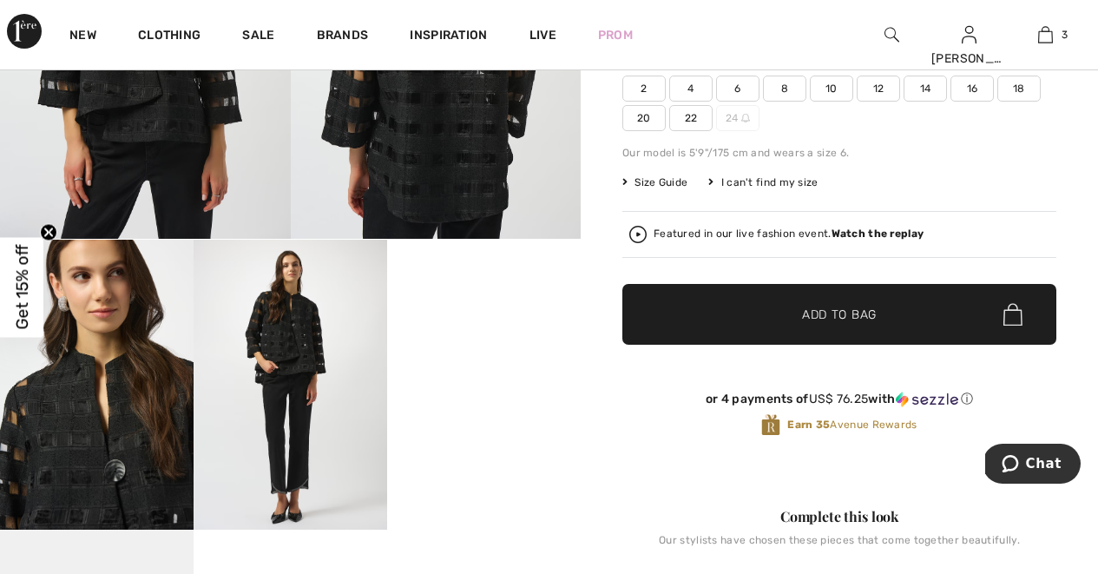
scroll to position [390, 0]
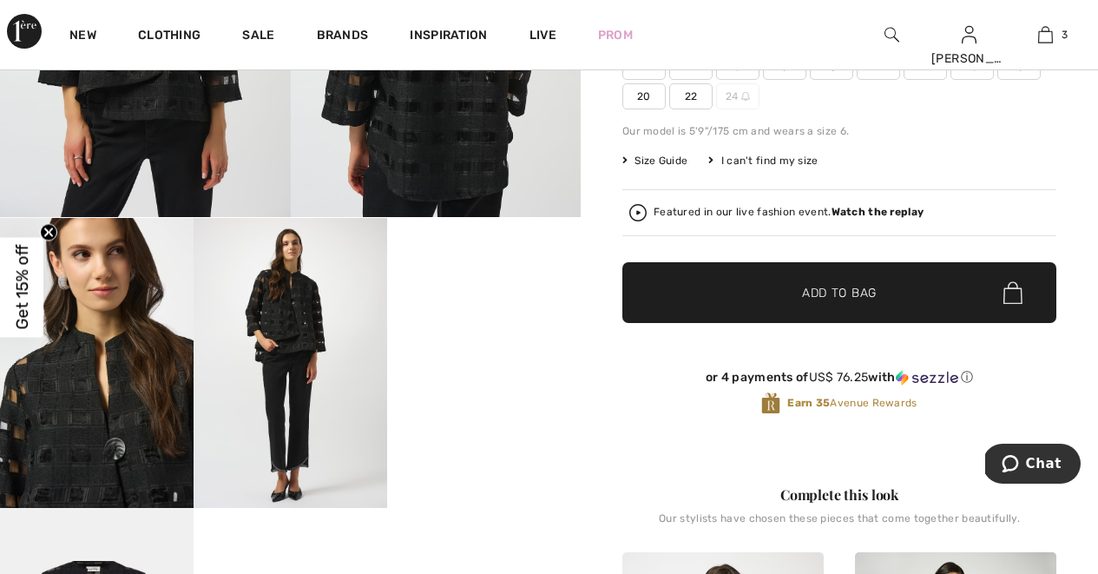
click at [474, 315] on video "Your browser does not support the video tag." at bounding box center [484, 266] width 194 height 97
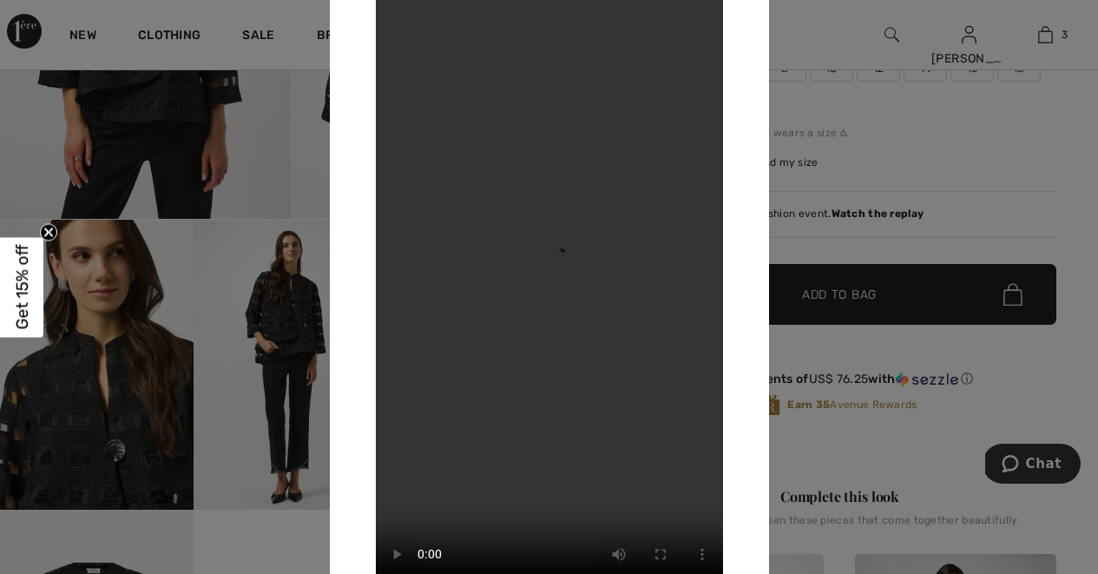
scroll to position [382, 0]
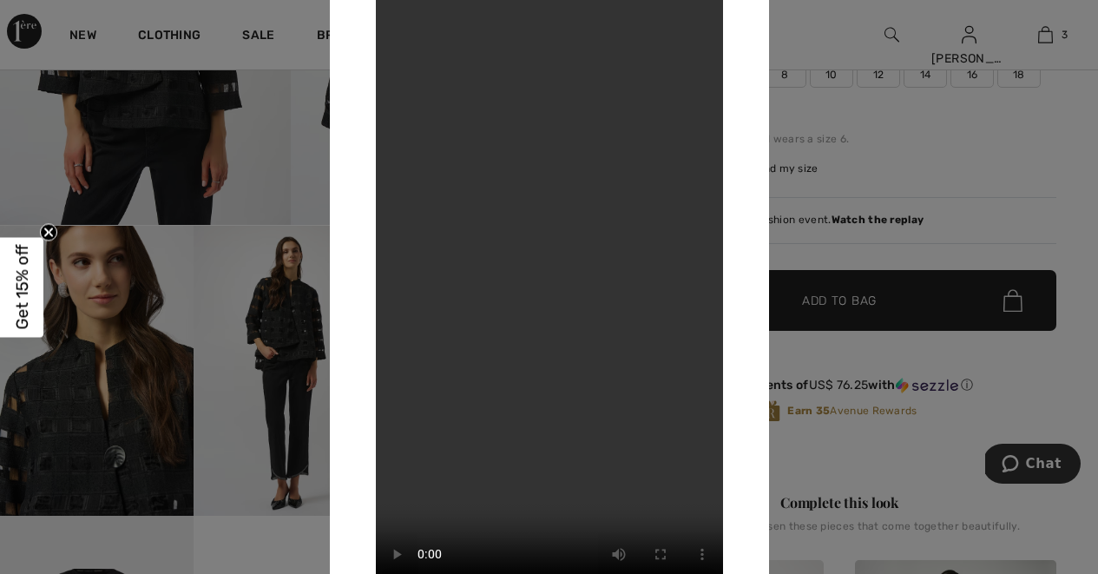
click at [478, 440] on video "Your browser does not support the video tag." at bounding box center [549, 286] width 347 height 617
click at [161, 387] on div at bounding box center [549, 287] width 1098 height 574
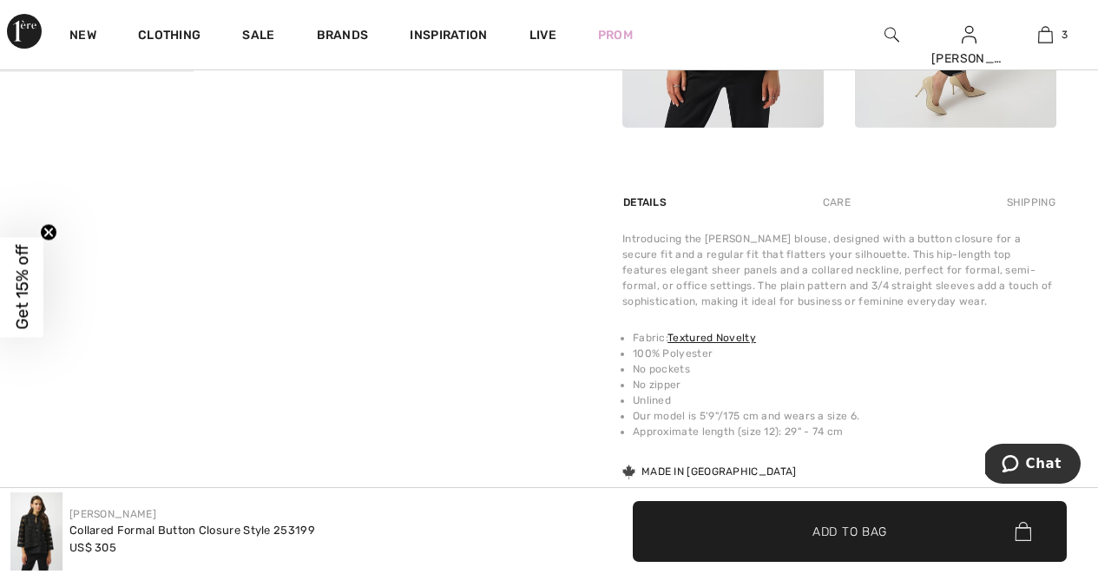
scroll to position [1110, 0]
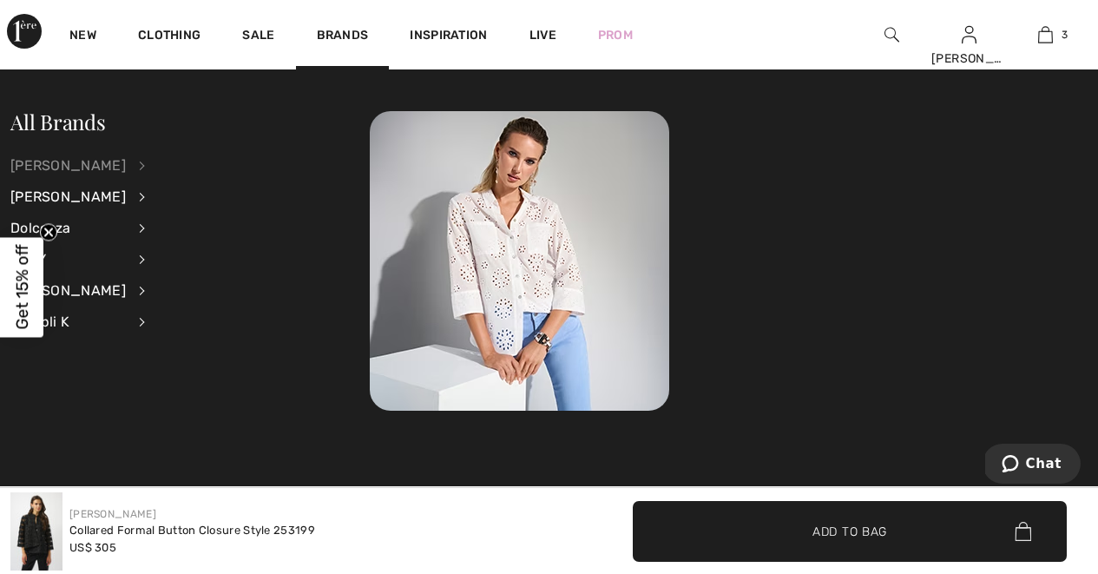
click at [99, 168] on div "[PERSON_NAME]" at bounding box center [67, 165] width 115 height 31
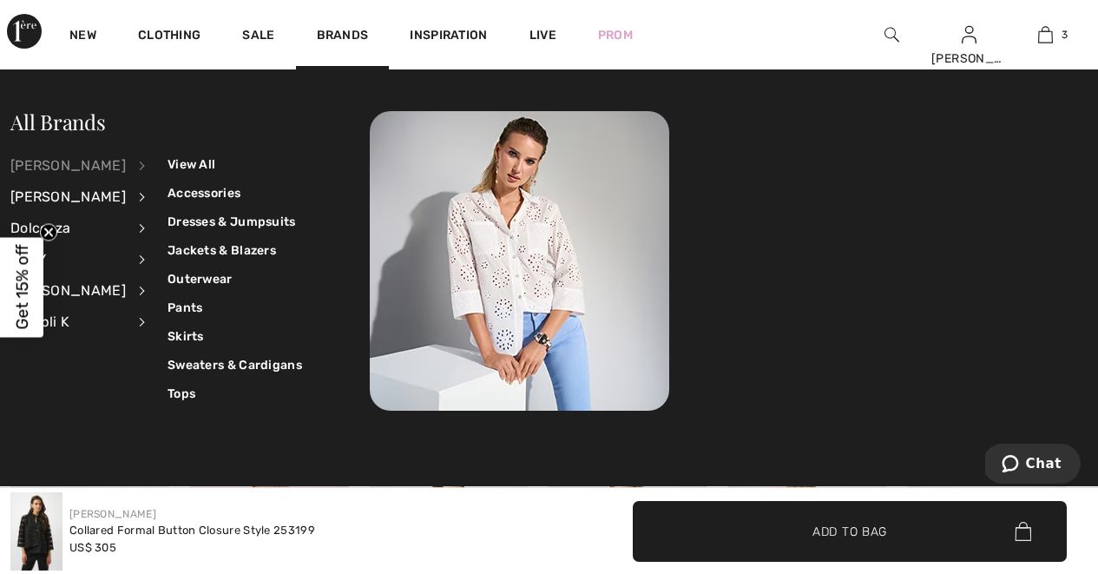
scroll to position [2079, 0]
click at [81, 199] on div "[PERSON_NAME]" at bounding box center [67, 196] width 115 height 31
click at [81, 201] on div "[PERSON_NAME]" at bounding box center [67, 196] width 115 height 31
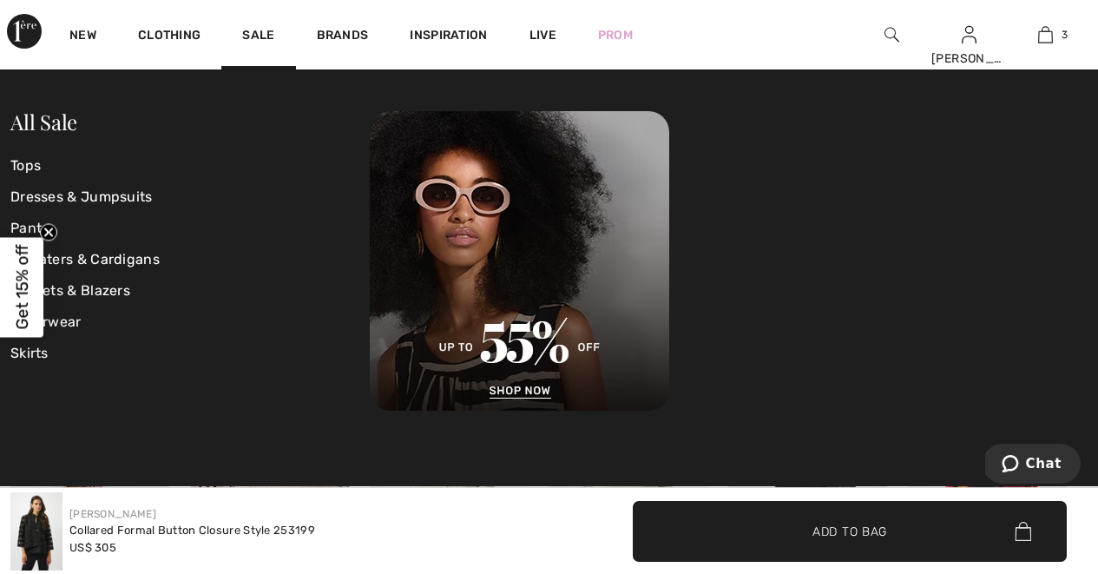
scroll to position [2191, 0]
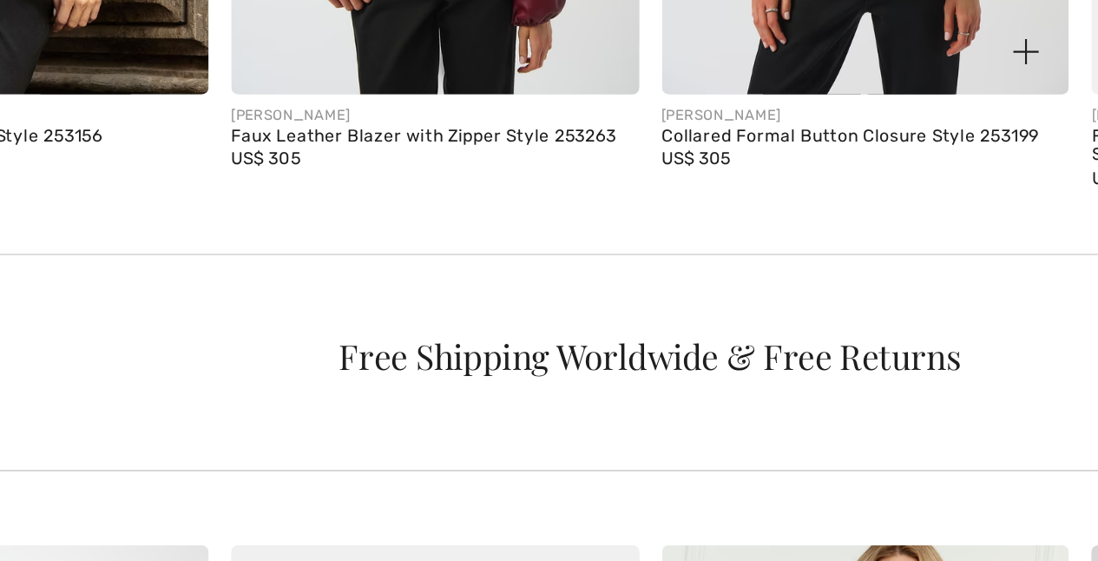
scroll to position [1874, 0]
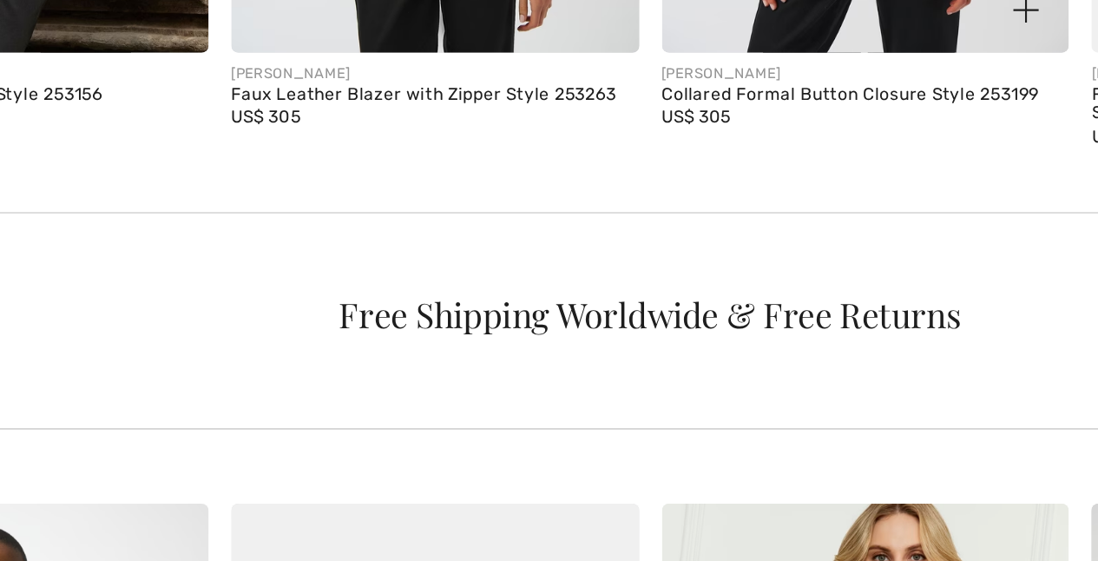
click at [557, 246] on div "[PERSON_NAME] Collared Formal Button Closure Style 253199 US$ 305" at bounding box center [681, 287] width 249 height 83
click at [557, 29] on img at bounding box center [681, 58] width 249 height 373
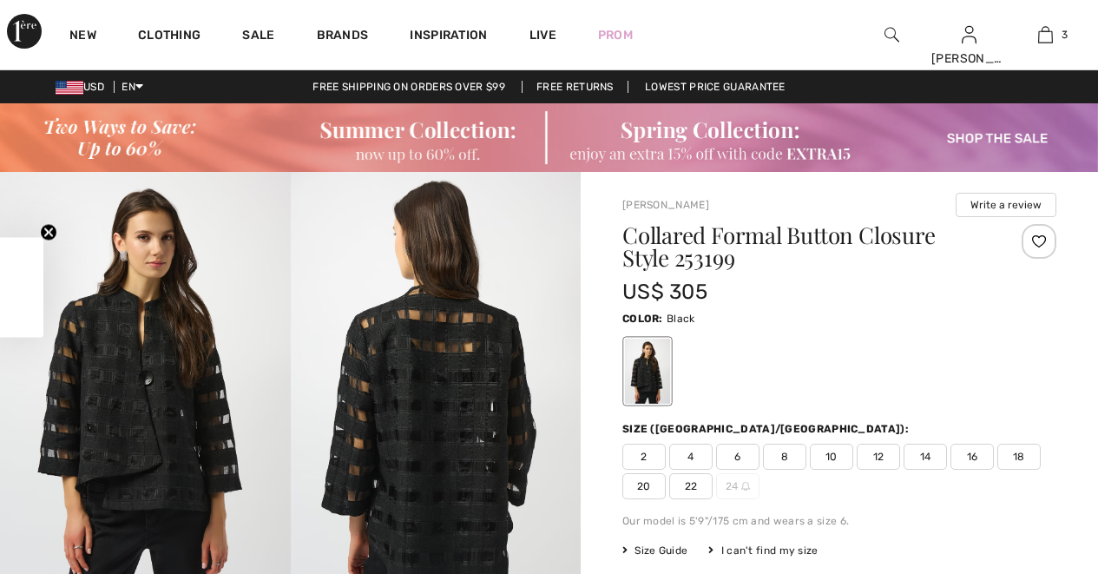
checkbox input "true"
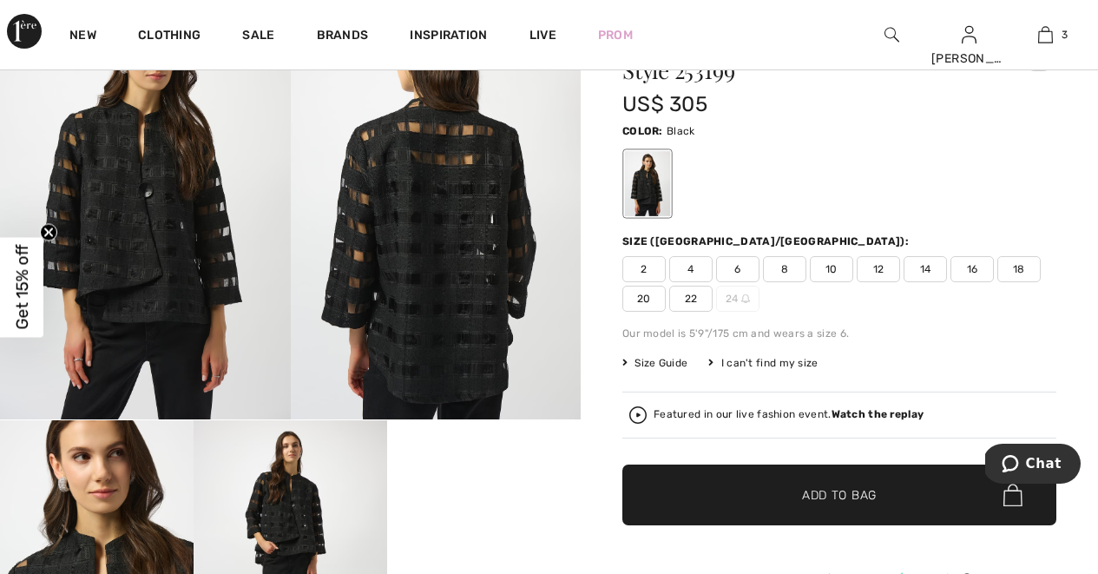
scroll to position [193, 0]
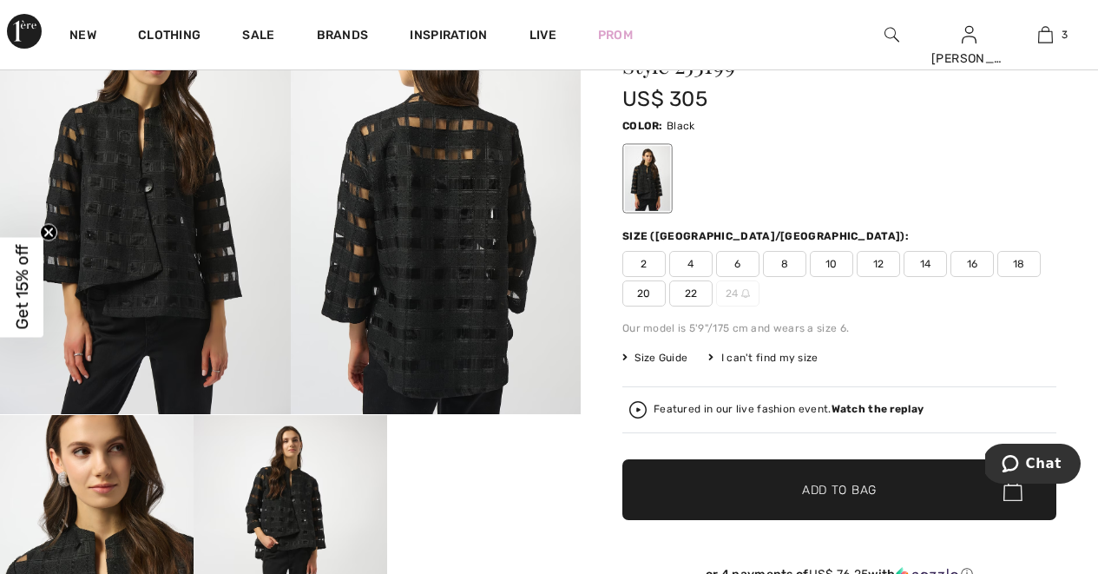
click at [926, 494] on span "✔ Added to Bag Add to Bag" at bounding box center [840, 489] width 434 height 61
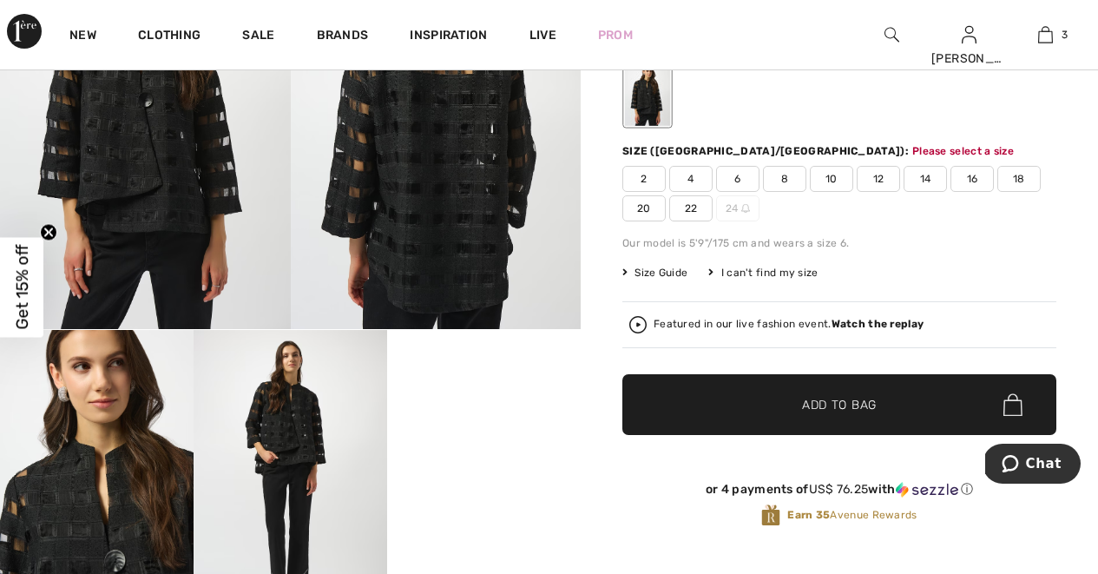
scroll to position [282, 0]
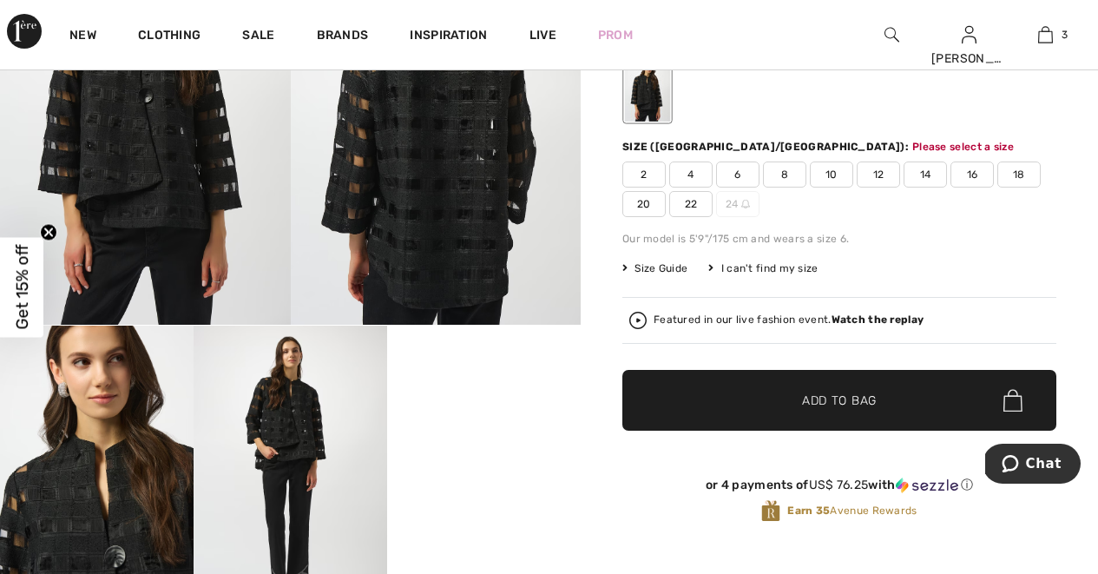
click at [31, 266] on span "Get 15% off" at bounding box center [22, 287] width 20 height 85
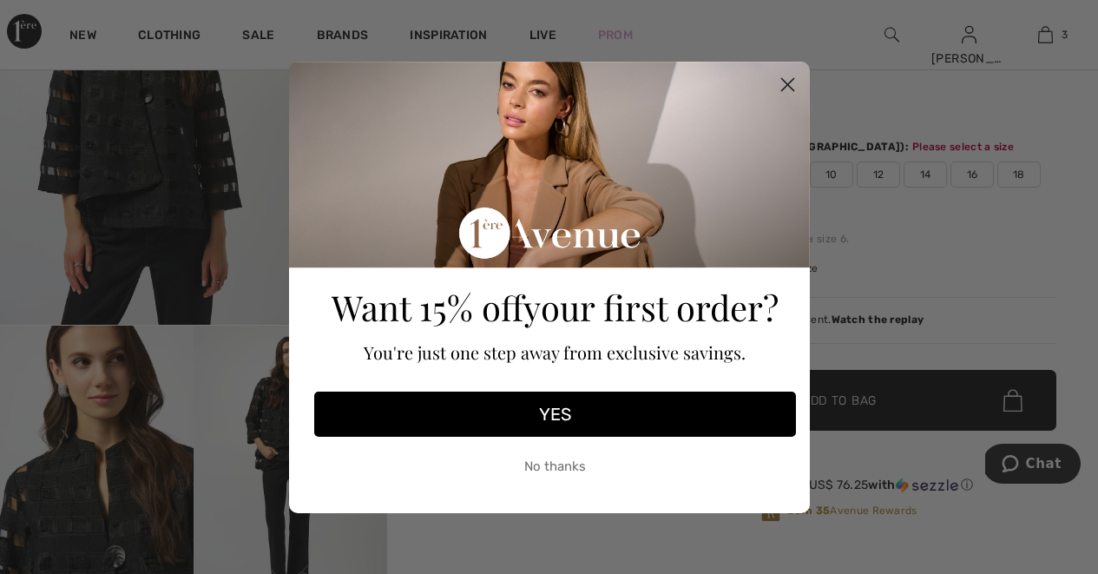
click at [426, 405] on button "YES" at bounding box center [555, 414] width 482 height 45
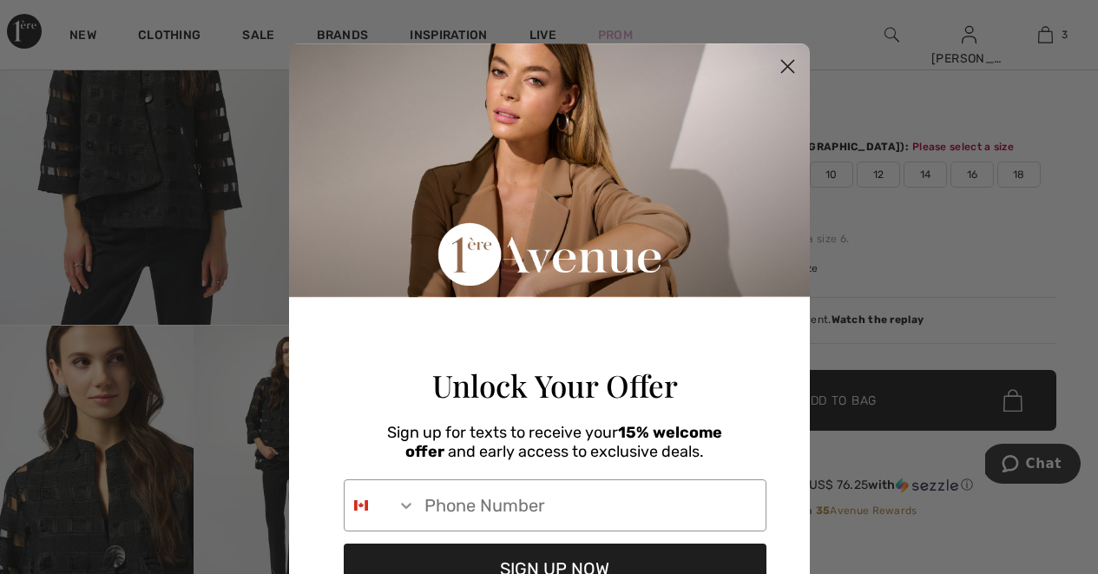
click at [774, 64] on circle "Close dialog" at bounding box center [787, 66] width 29 height 29
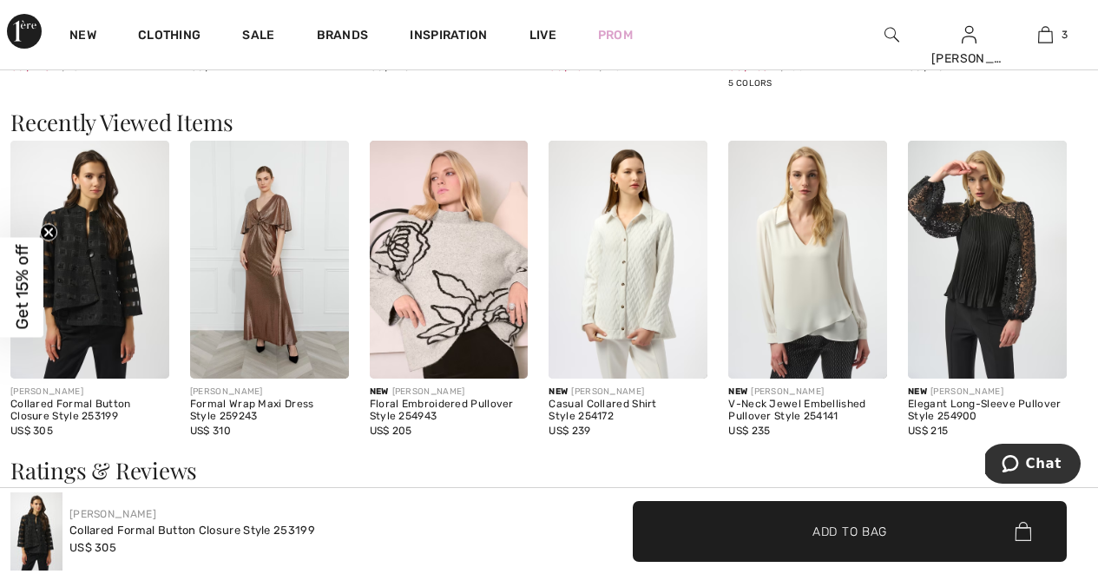
scroll to position [2383, 0]
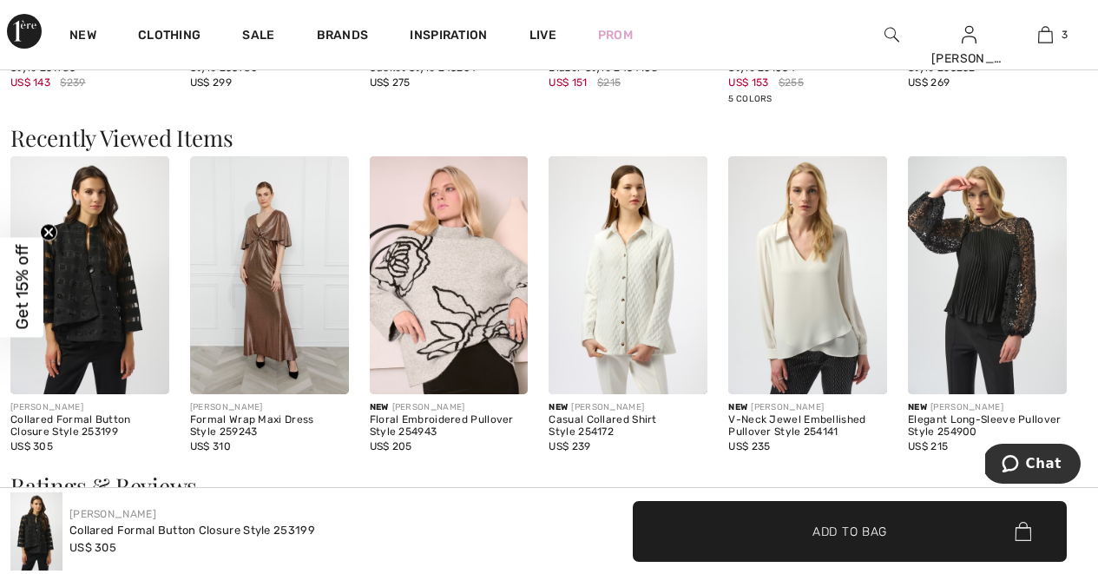
click at [404, 36] on div "Inspiration" at bounding box center [448, 34] width 119 height 69
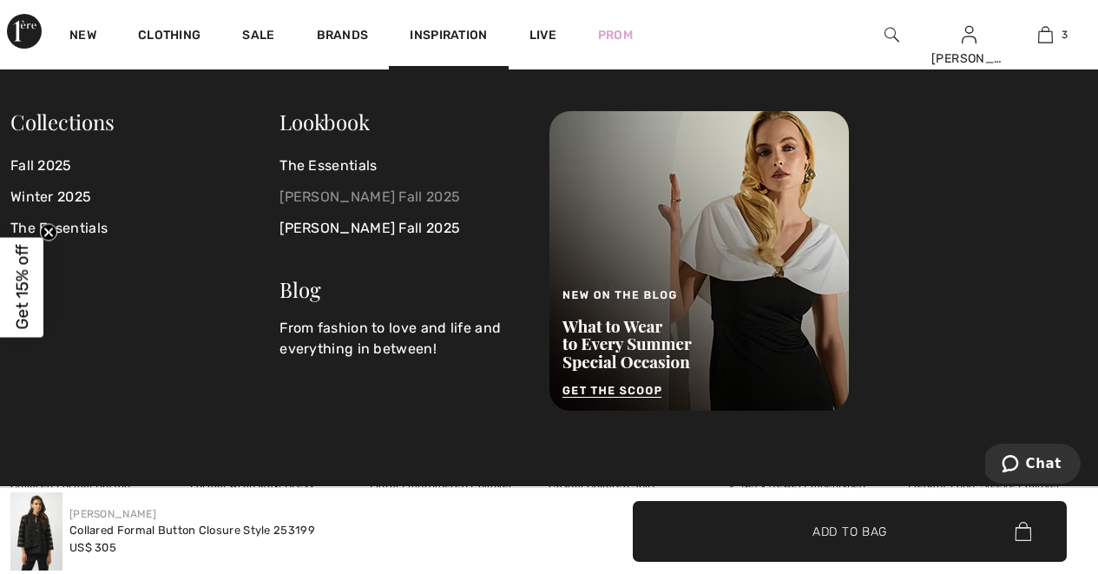
click at [349, 197] on link "[PERSON_NAME] Fall 2025" at bounding box center [404, 196] width 248 height 31
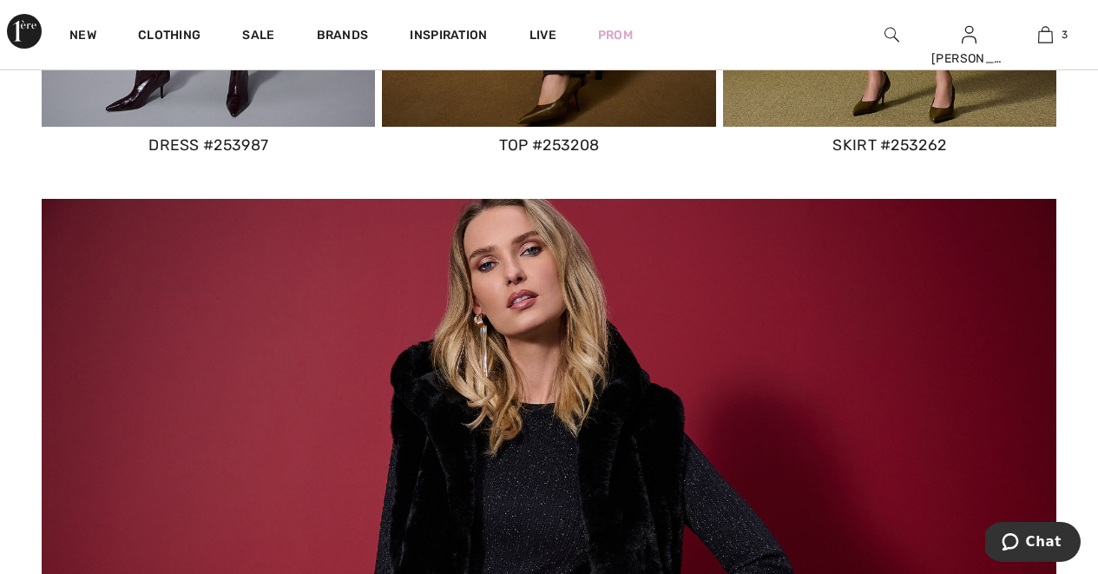
scroll to position [3387, 0]
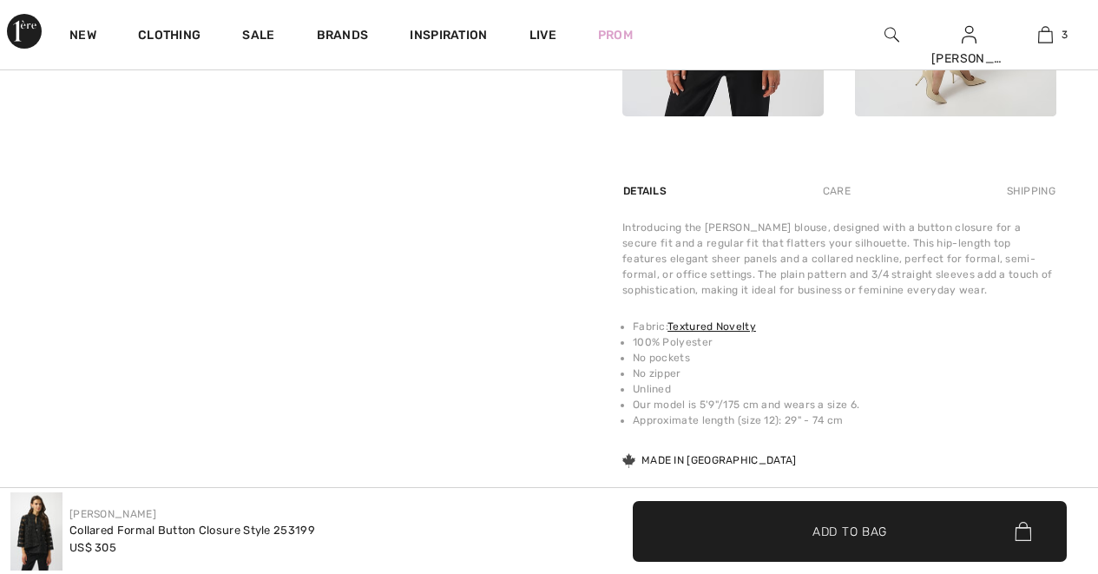
checkbox input "true"
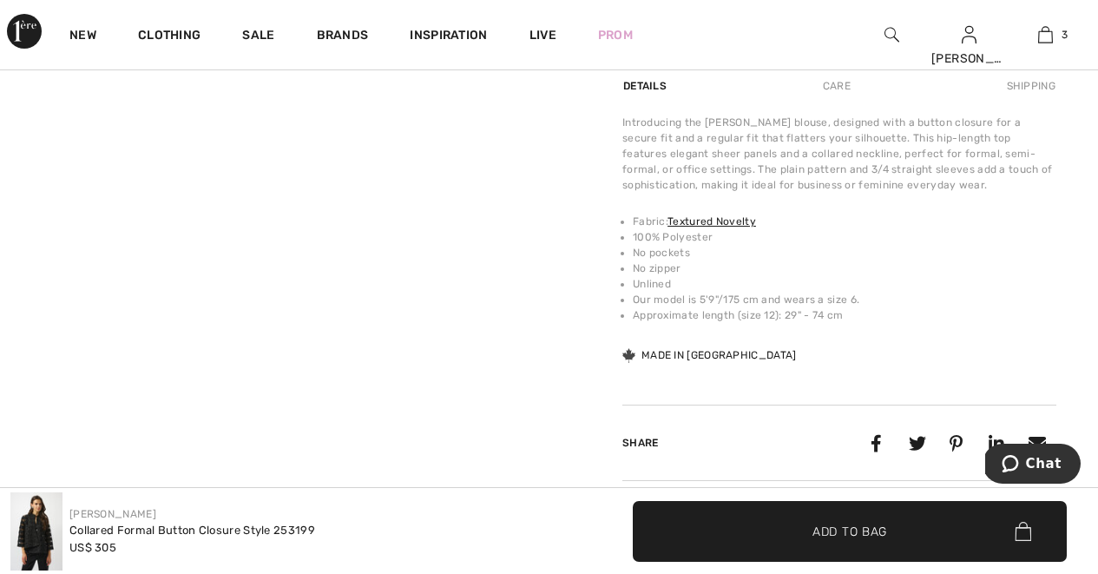
scroll to position [1249, 0]
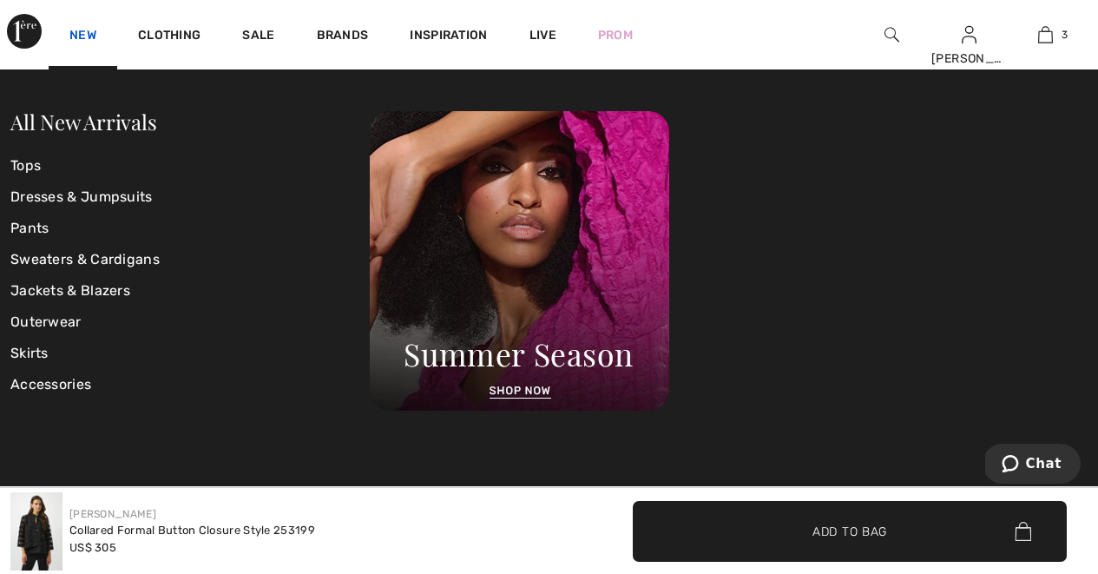
click at [96, 30] on link "New" at bounding box center [82, 37] width 27 height 18
click at [95, 31] on link "New" at bounding box center [82, 37] width 27 height 18
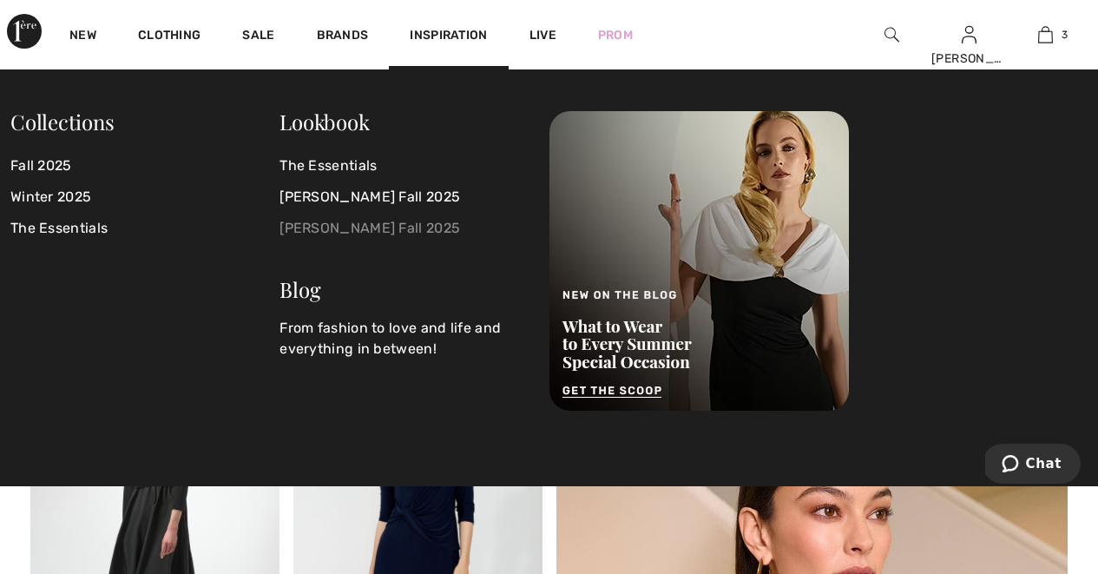
click at [337, 217] on link "[PERSON_NAME] Fall 2025" at bounding box center [404, 228] width 248 height 31
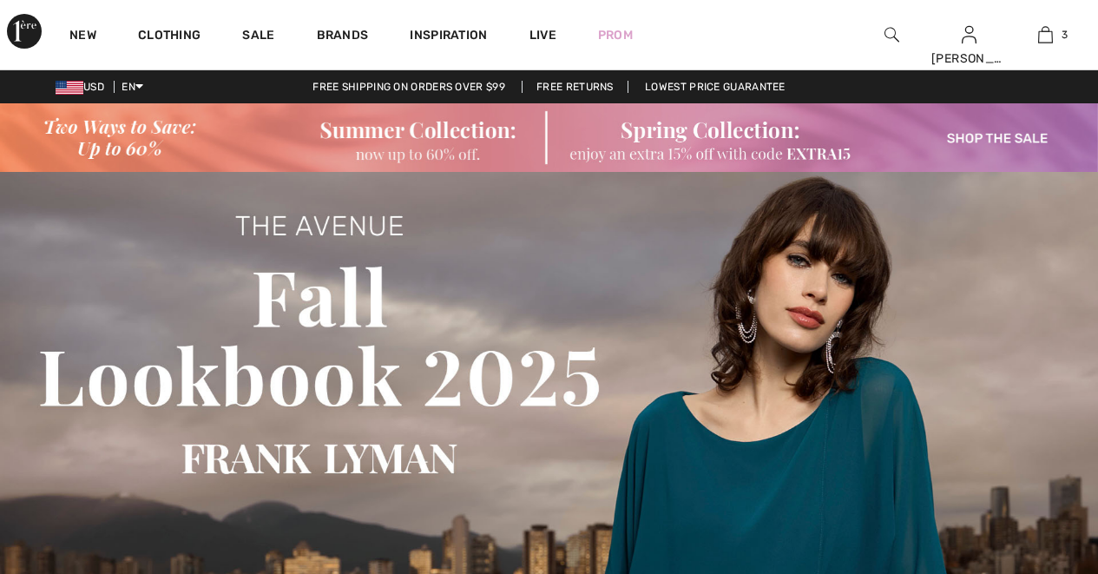
checkbox input "true"
click at [321, 221] on img at bounding box center [549, 498] width 1098 height 652
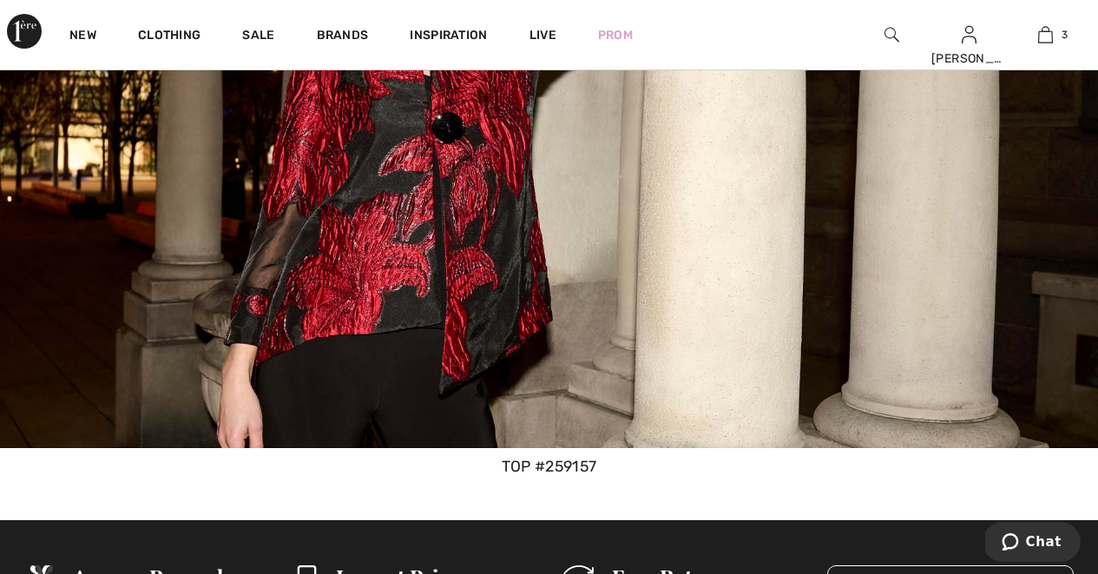
scroll to position [6623, 0]
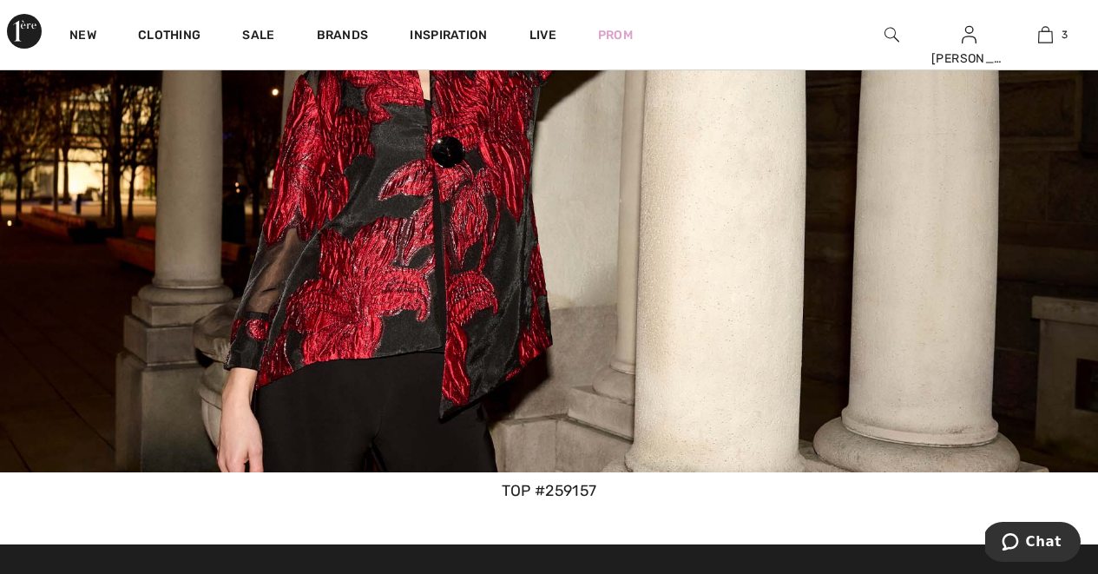
click at [464, 394] on img at bounding box center [549, 165] width 1098 height 616
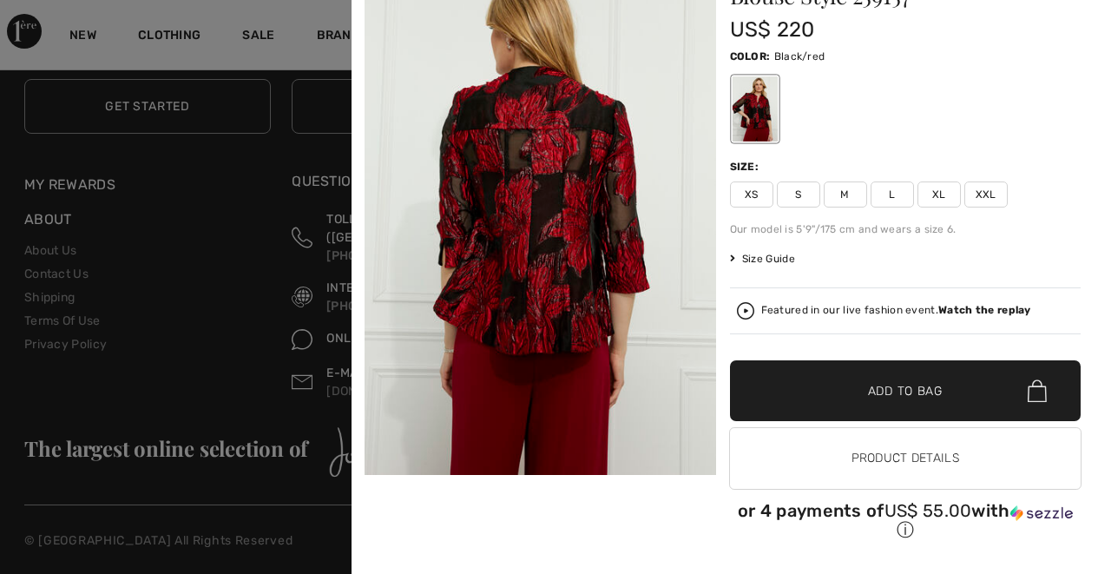
scroll to position [7228, 0]
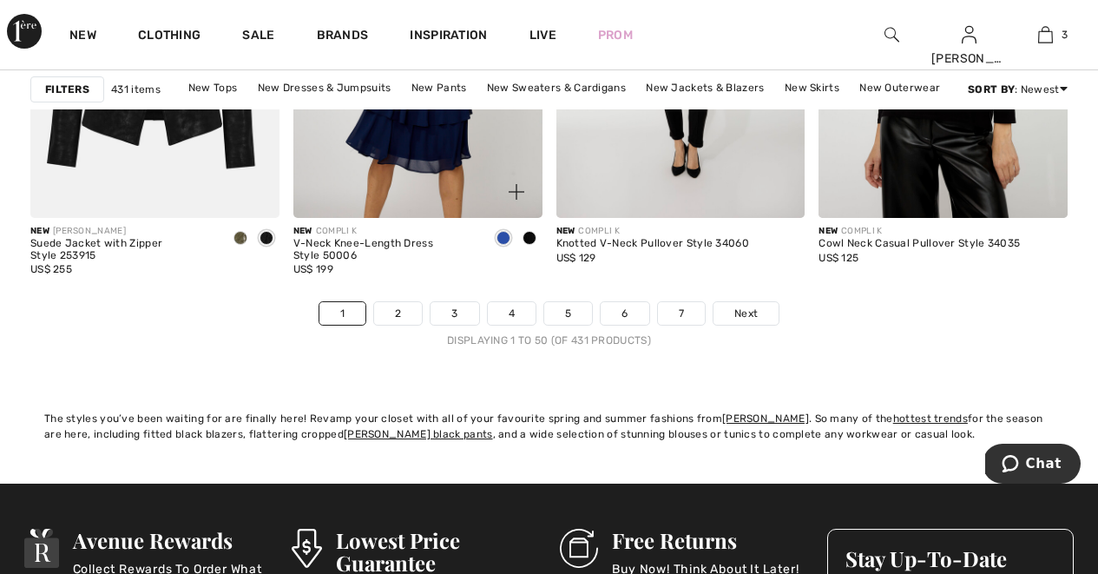
scroll to position [7162, 0]
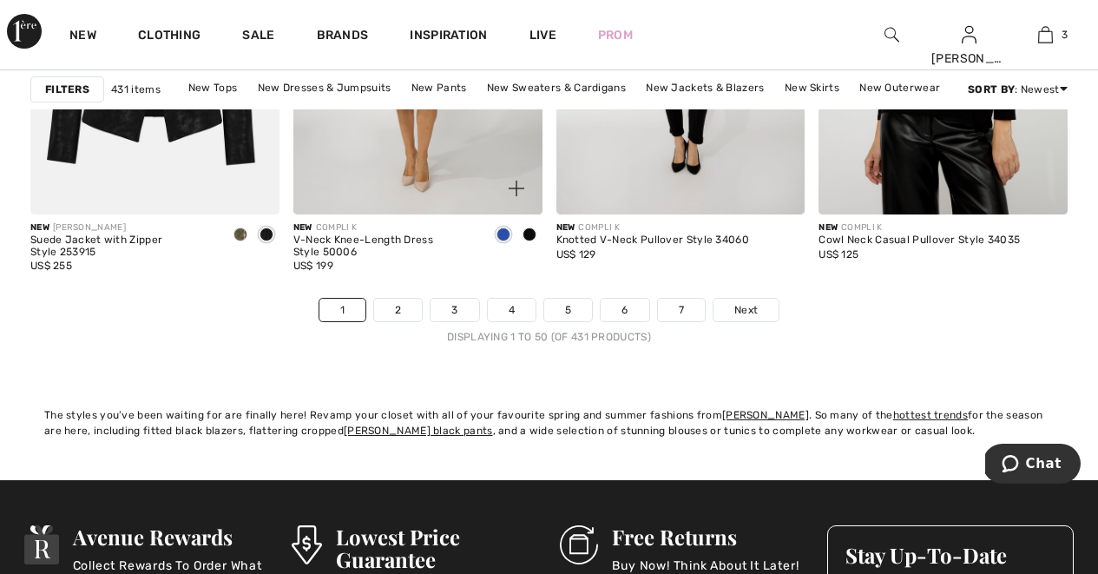
click at [393, 294] on div "New COMPLI K V-Neck Knee-Length Dress Style 50006 US$ 199" at bounding box center [417, 255] width 249 height 83
click at [382, 320] on link "2" at bounding box center [398, 310] width 48 height 23
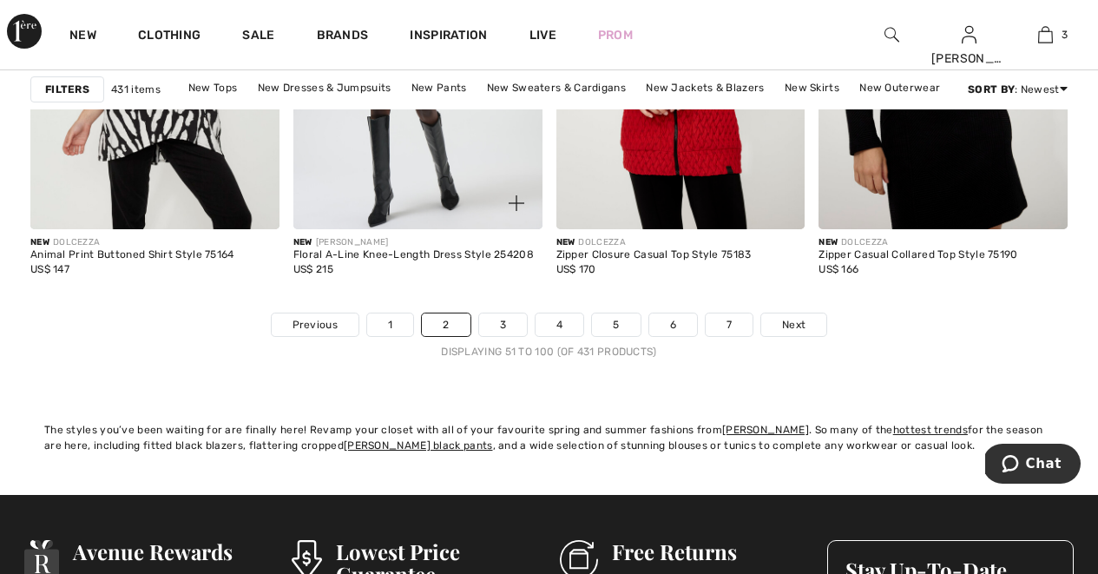
scroll to position [7149, 0]
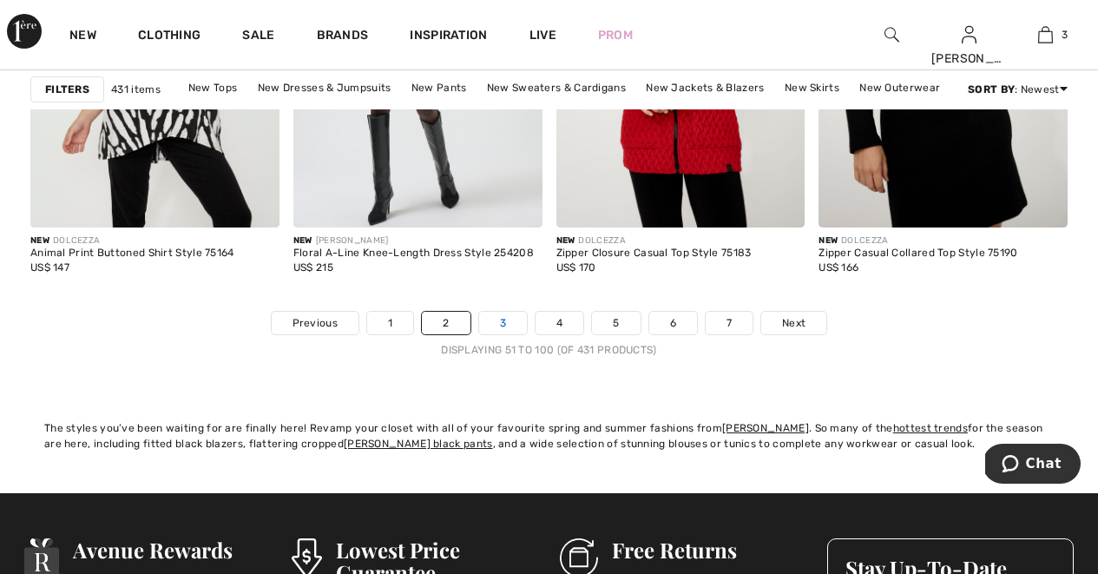
click at [511, 320] on link "3" at bounding box center [503, 323] width 48 height 23
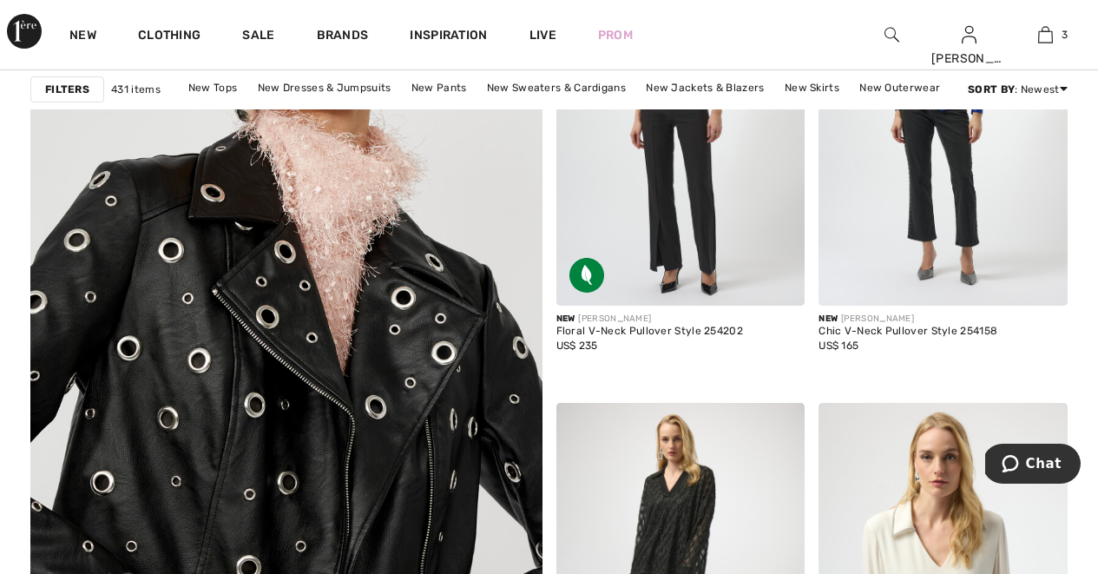
scroll to position [4082, 0]
